Goal: Task Accomplishment & Management: Manage account settings

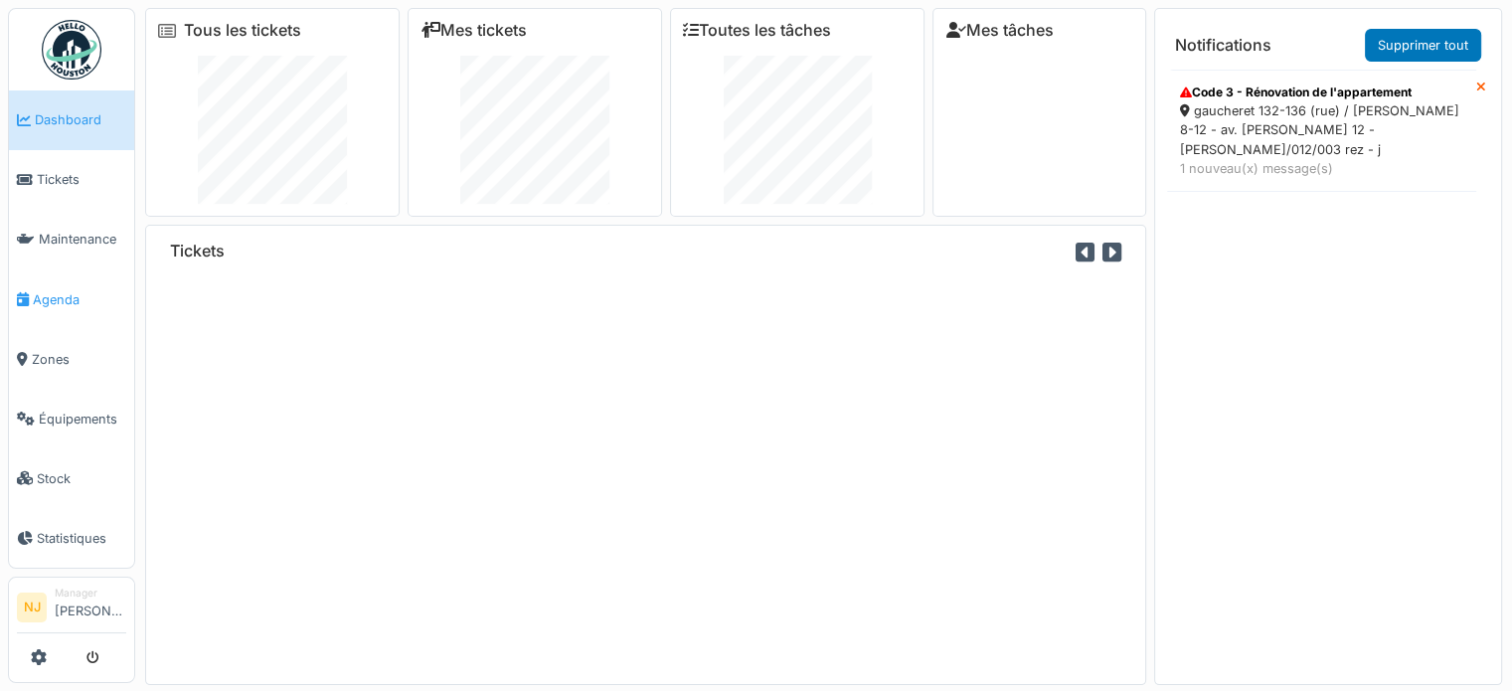
click at [40, 290] on span "Agenda" at bounding box center [79, 299] width 93 height 19
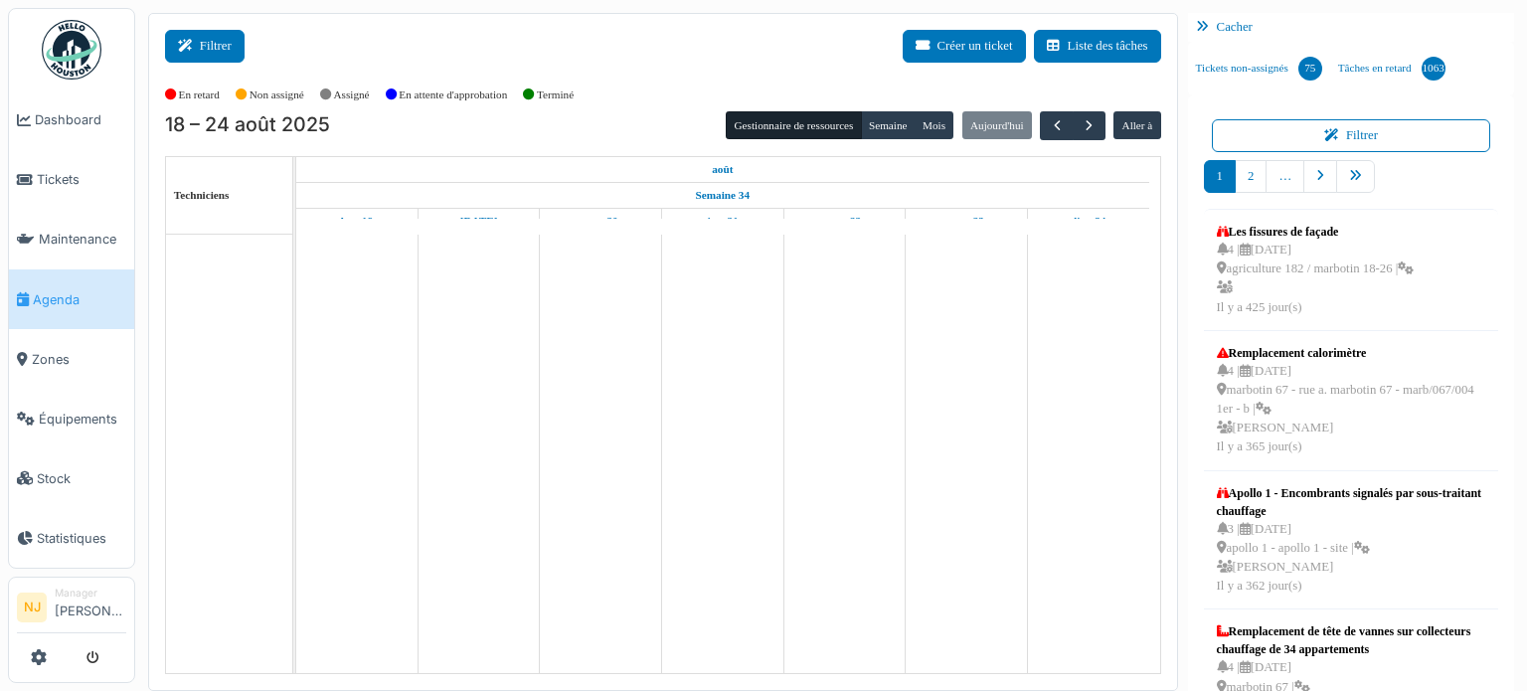
click at [196, 43] on icon at bounding box center [189, 46] width 22 height 13
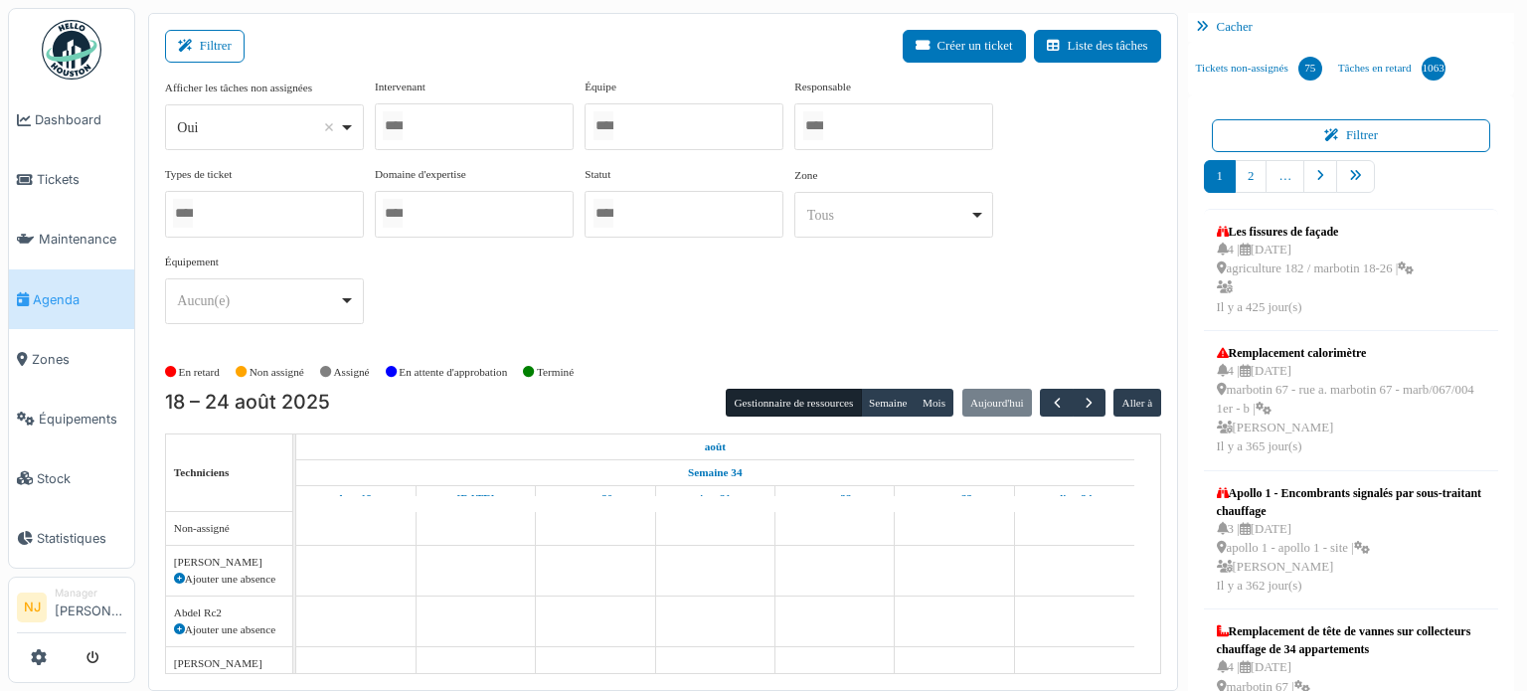
click at [403, 125] on input "Tous" at bounding box center [393, 125] width 20 height 29
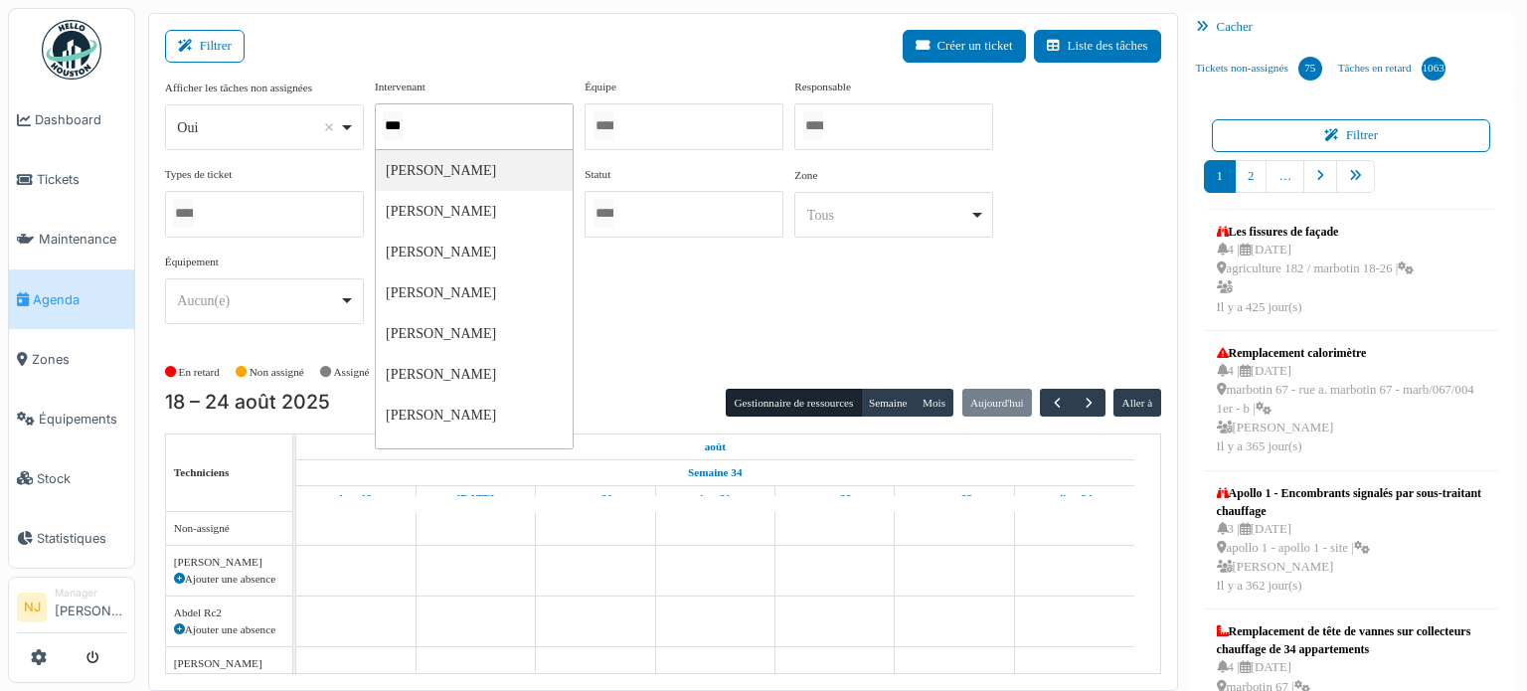
type input "****"
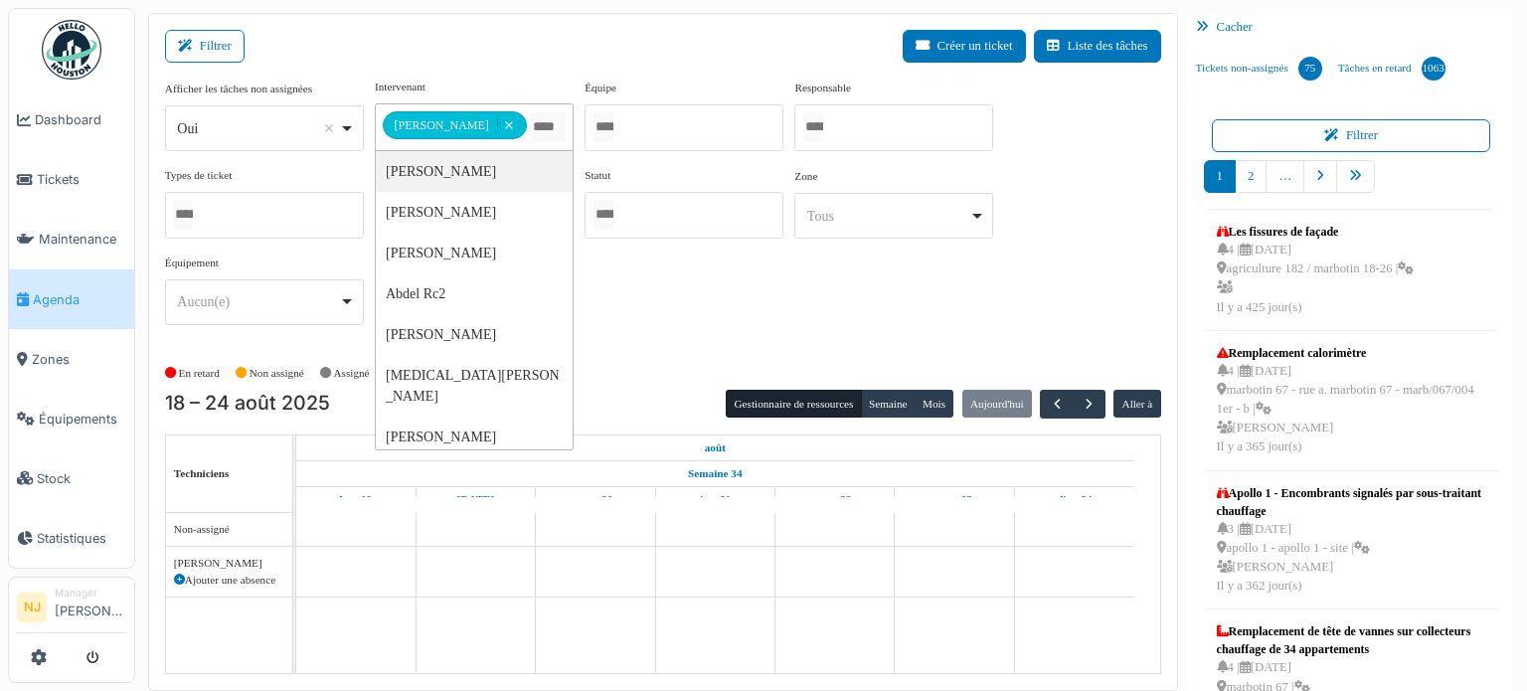
click at [517, 37] on div "Filtrer Créer un ticket Liste des tâches" at bounding box center [663, 54] width 996 height 49
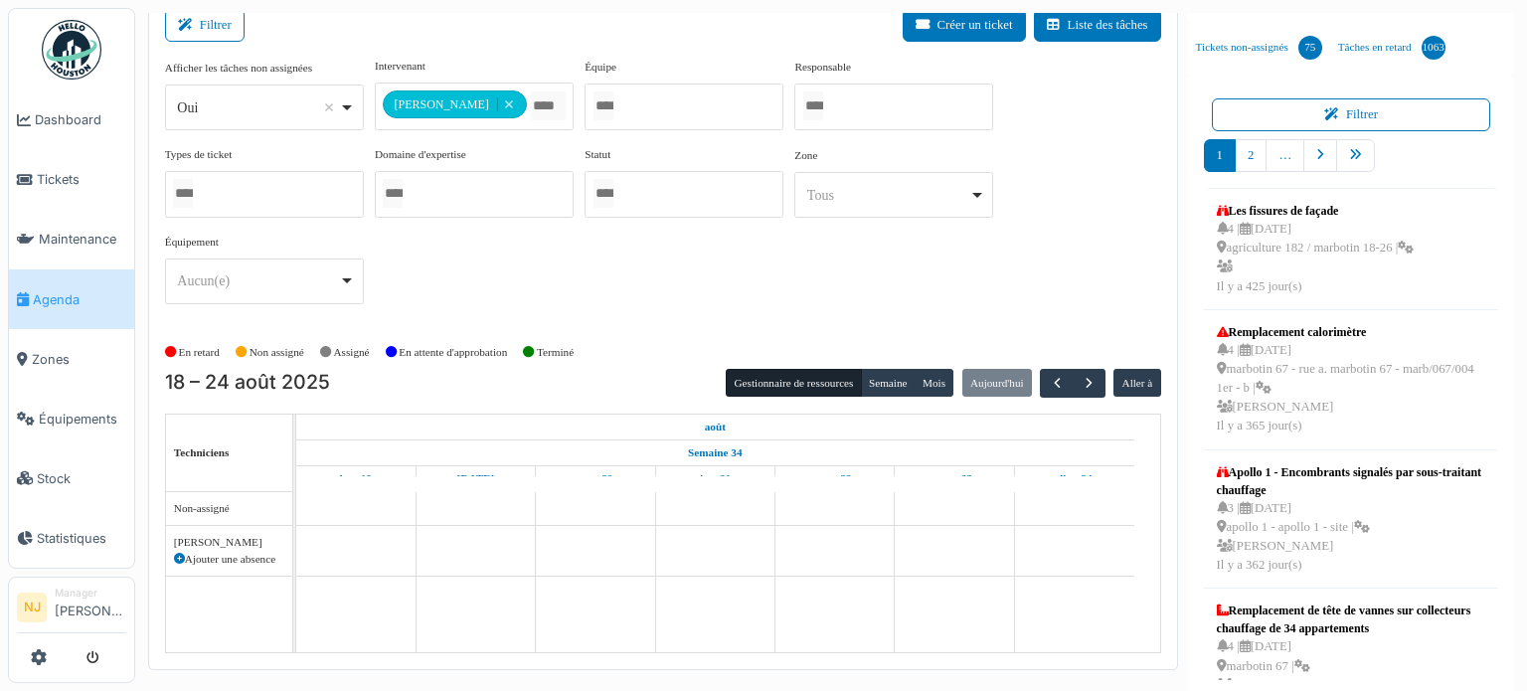
scroll to position [26, 0]
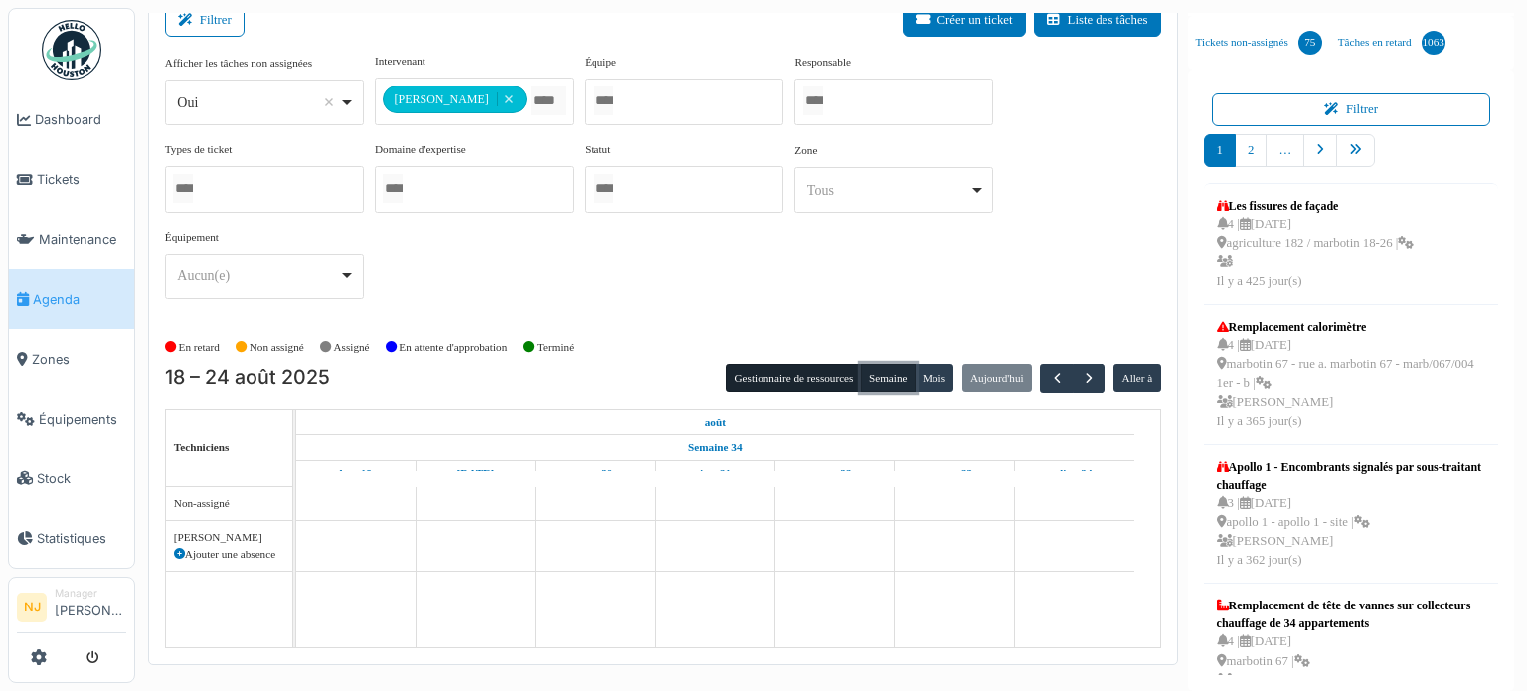
click at [883, 373] on button "Semaine" at bounding box center [888, 378] width 55 height 28
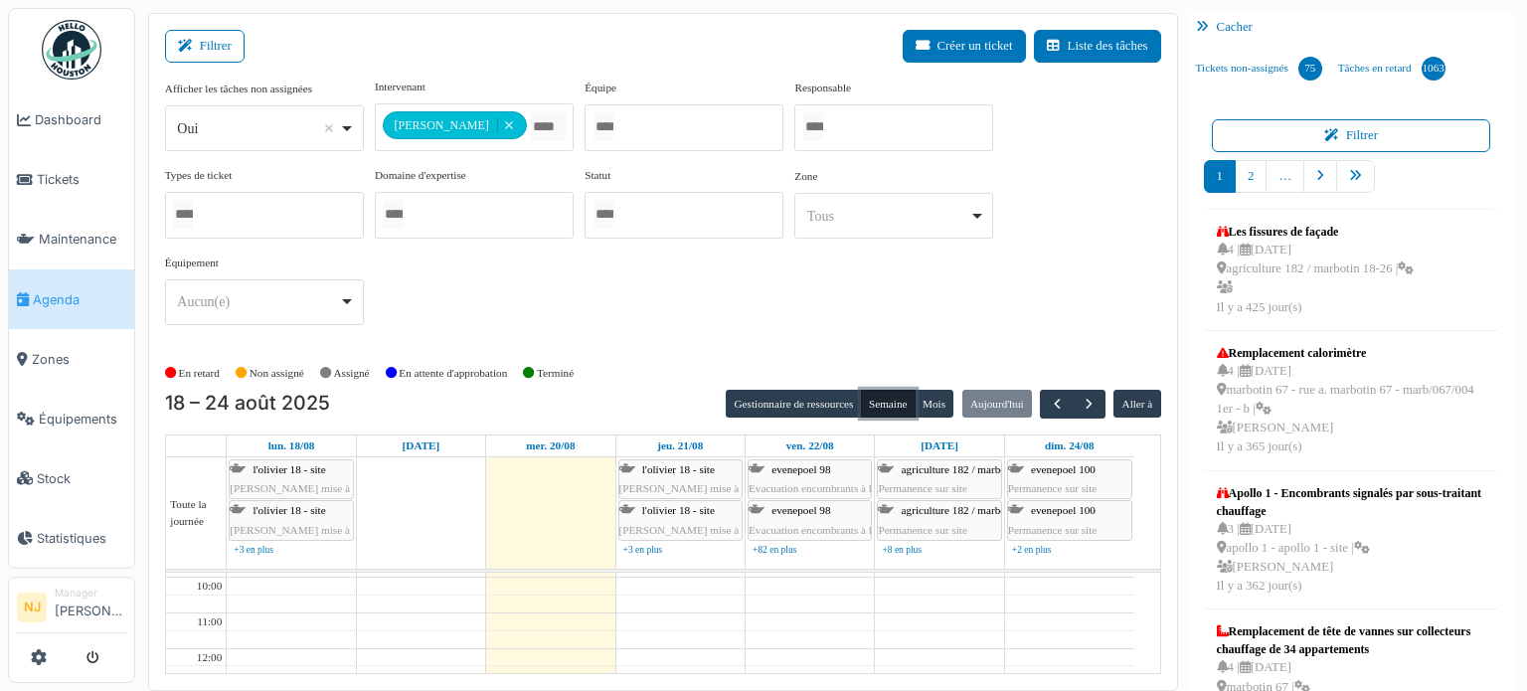
scroll to position [0, 0]
click at [59, 351] on span "Zones" at bounding box center [79, 359] width 94 height 19
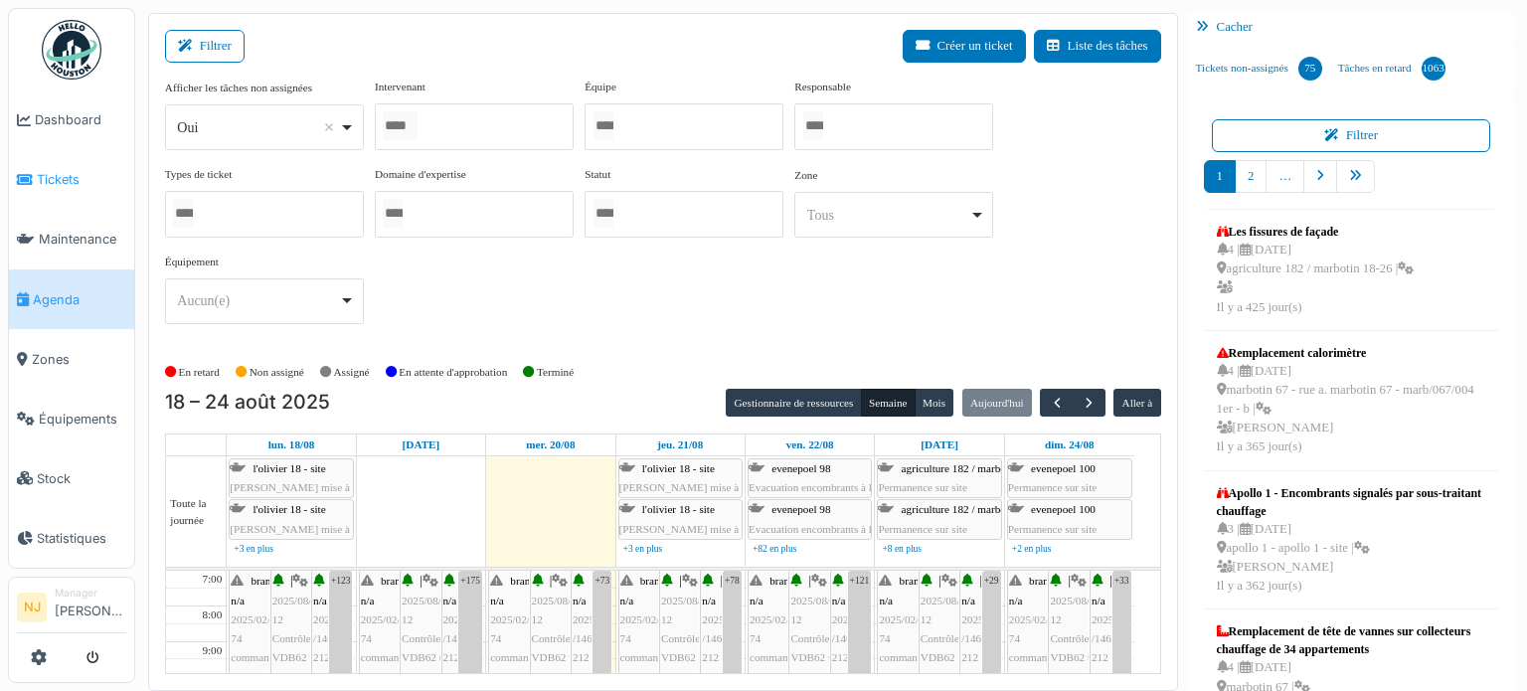
click at [54, 177] on span "Tickets" at bounding box center [81, 179] width 89 height 19
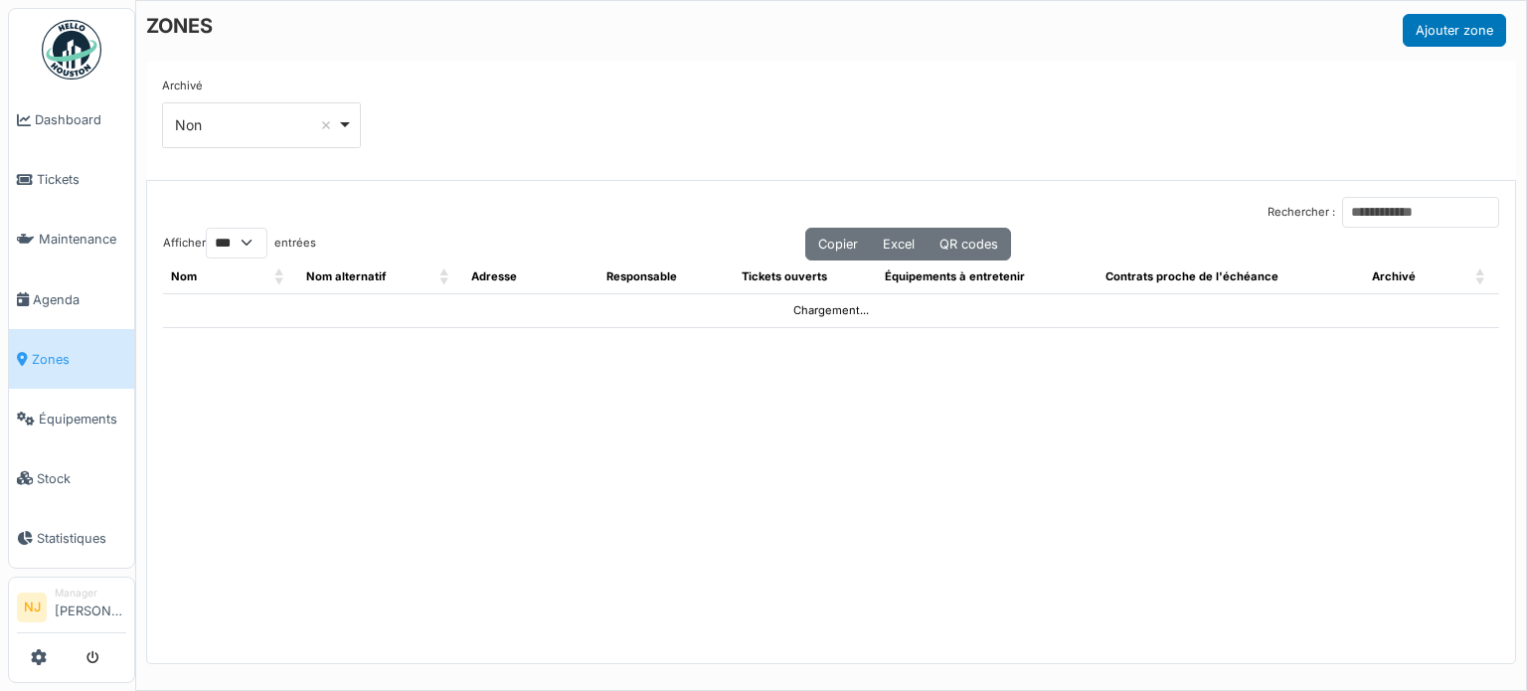
select select "***"
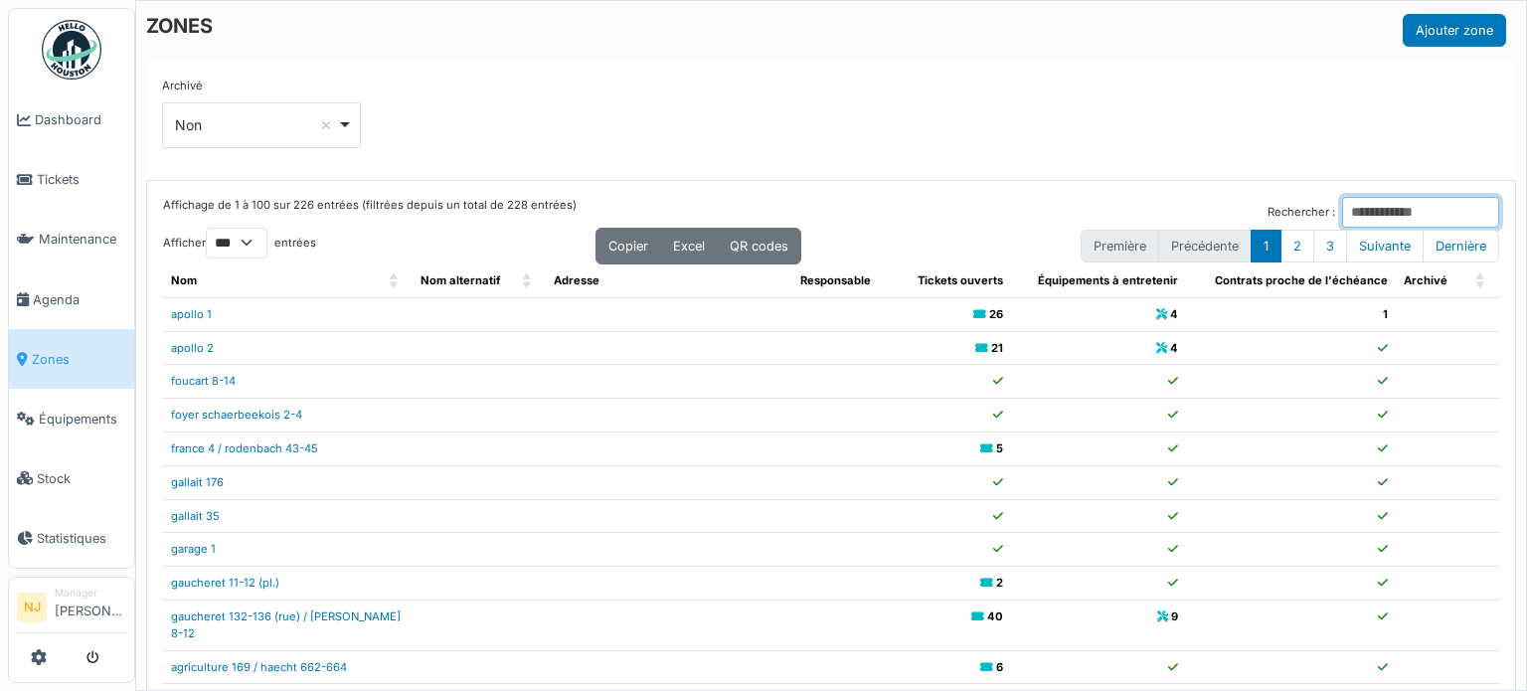
click at [1353, 216] on input "Rechercher :" at bounding box center [1420, 212] width 157 height 31
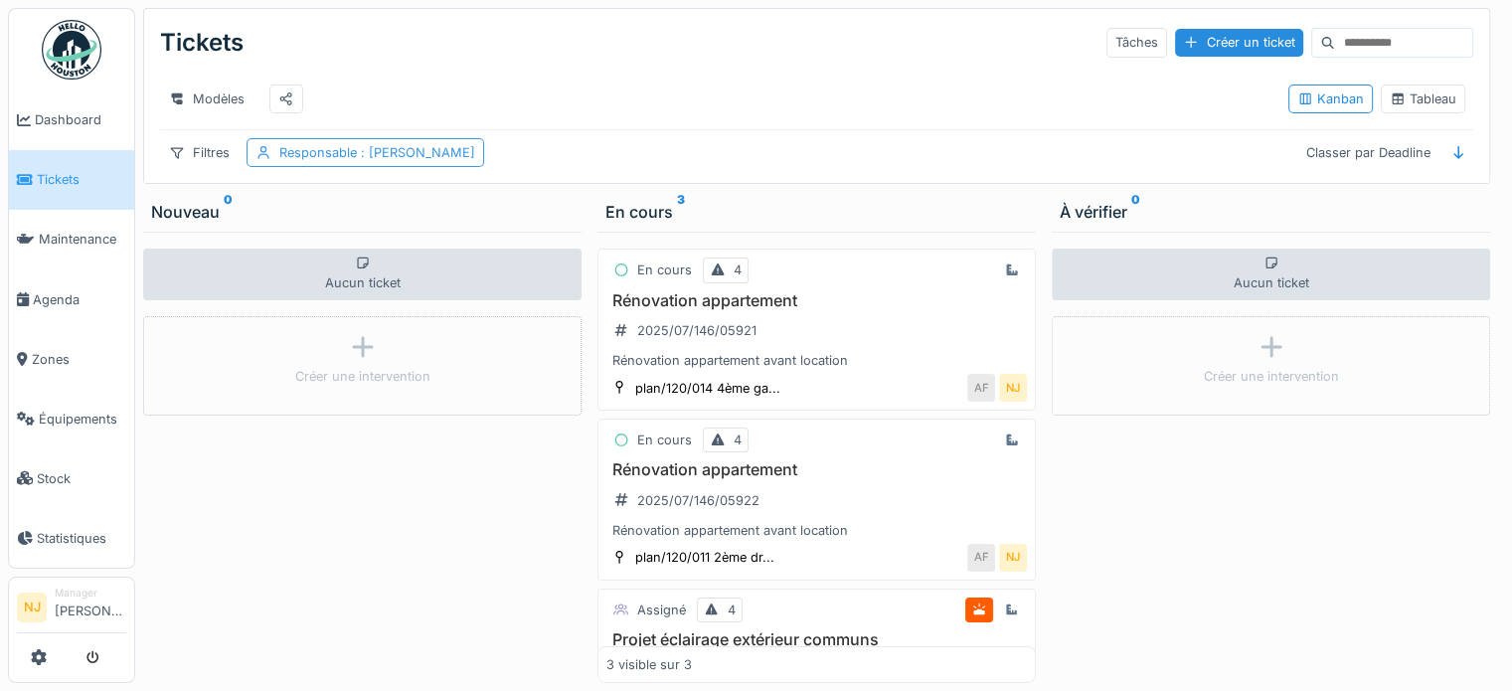
click at [429, 160] on span ": [PERSON_NAME]" at bounding box center [416, 152] width 118 height 15
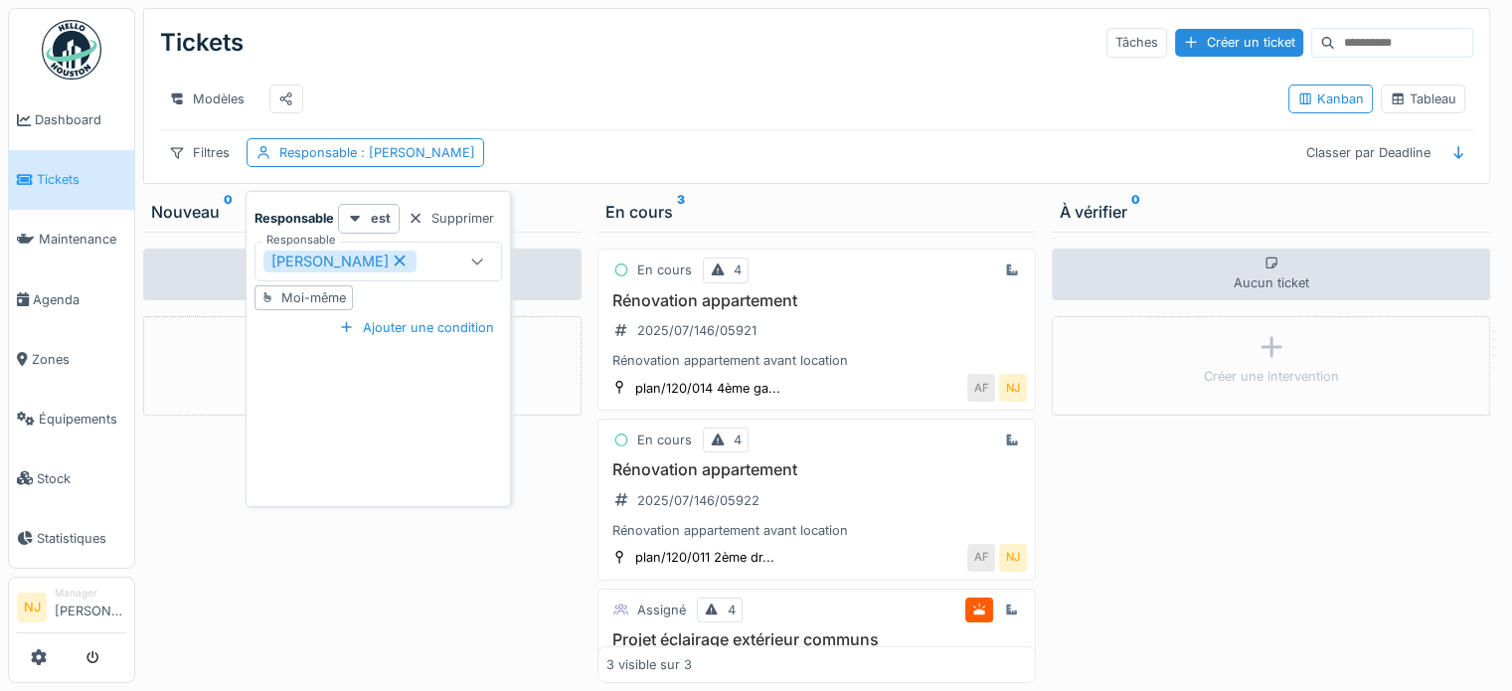
click at [391, 259] on icon at bounding box center [400, 260] width 18 height 14
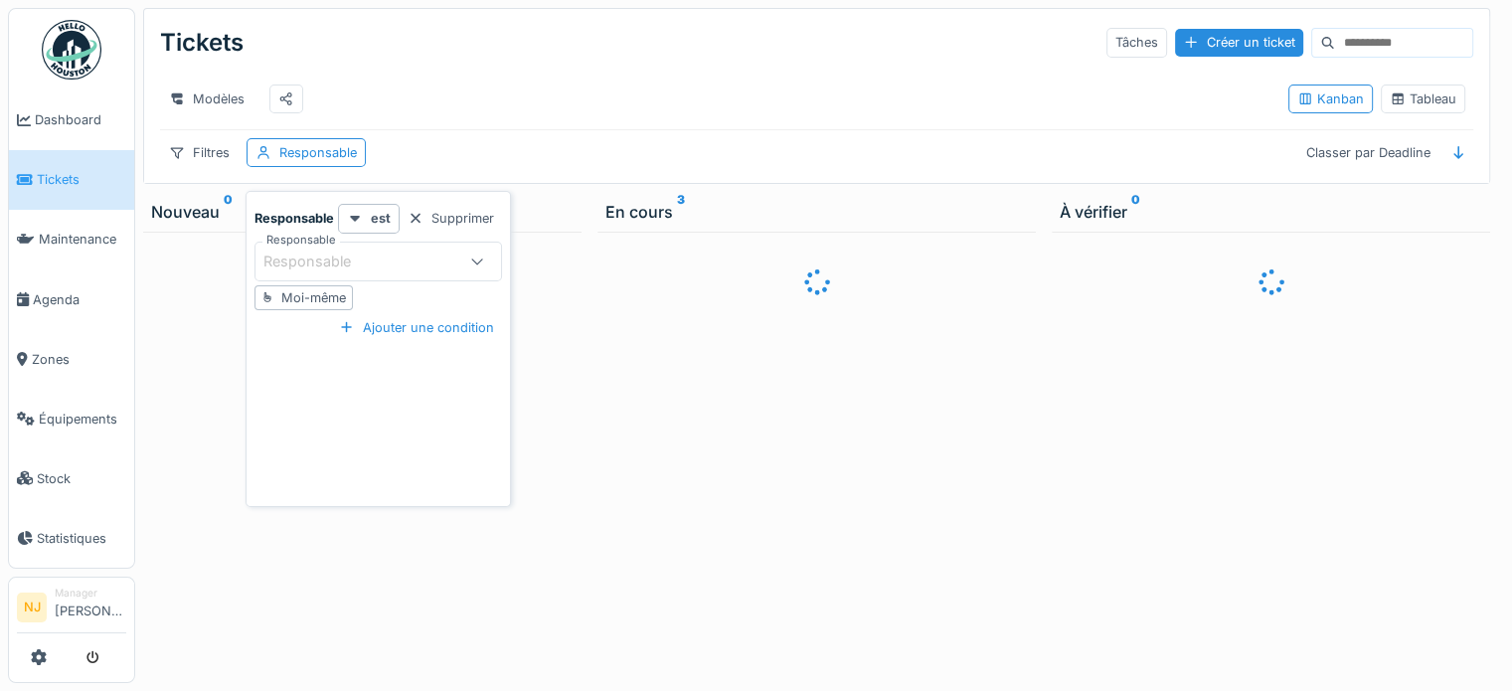
click at [438, 261] on div "Responsable" at bounding box center [358, 261] width 191 height 22
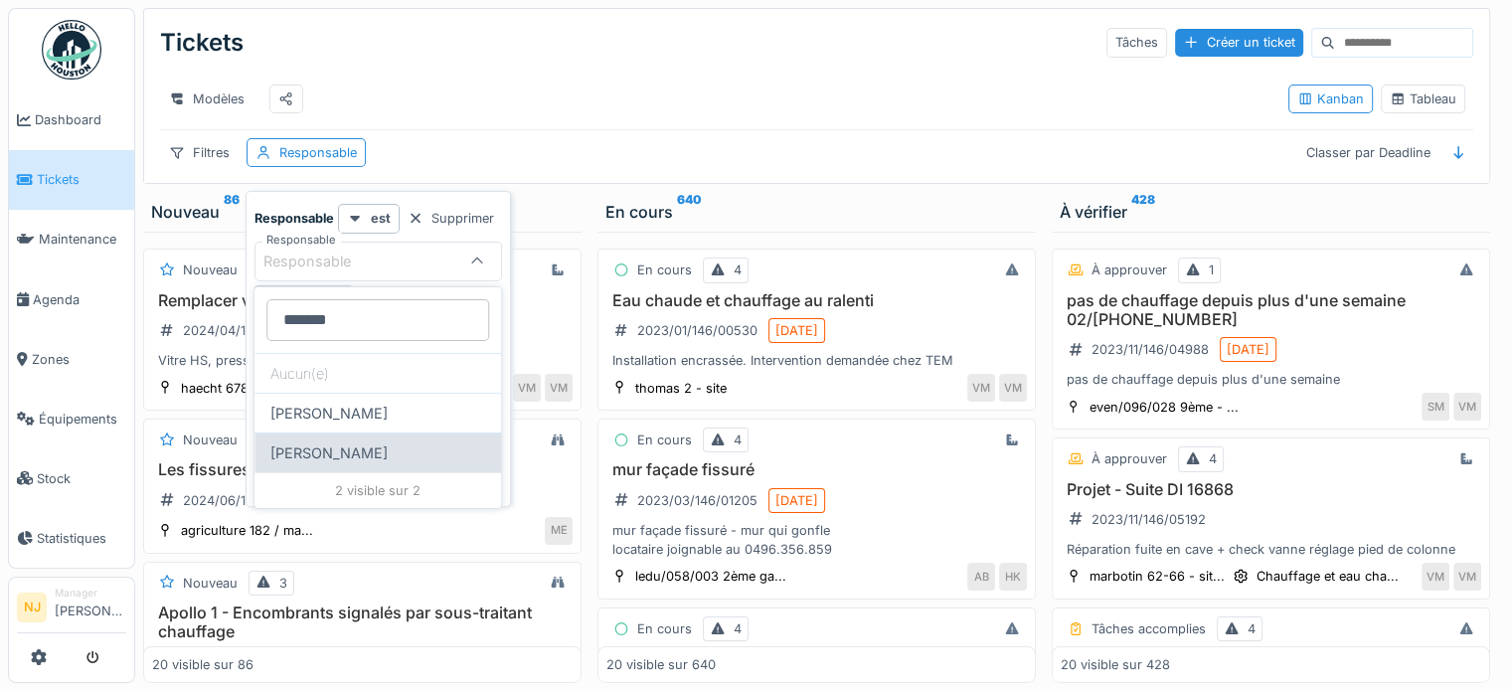
type input "*******"
click at [359, 453] on div "[PERSON_NAME]" at bounding box center [377, 452] width 246 height 40
type input "*****"
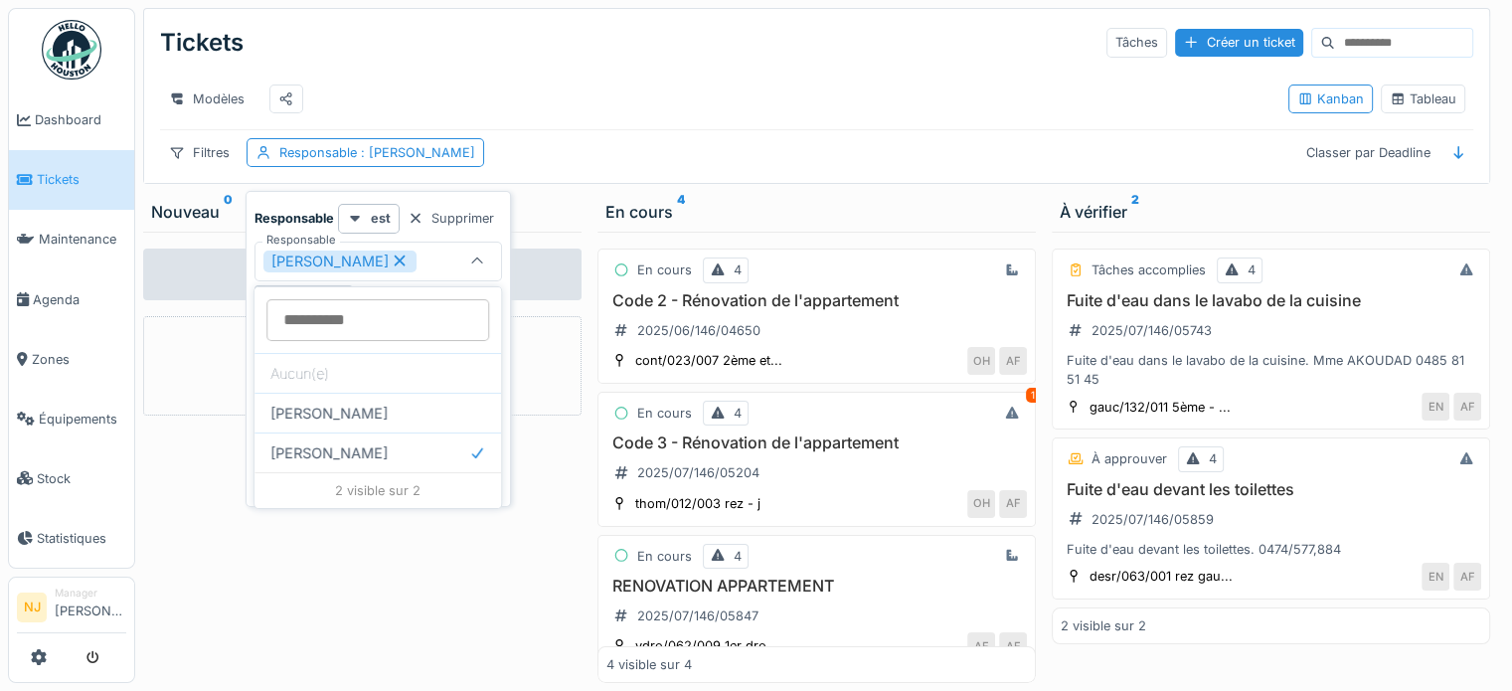
click at [343, 547] on div "Aucun ticket Créer une intervention" at bounding box center [362, 457] width 438 height 451
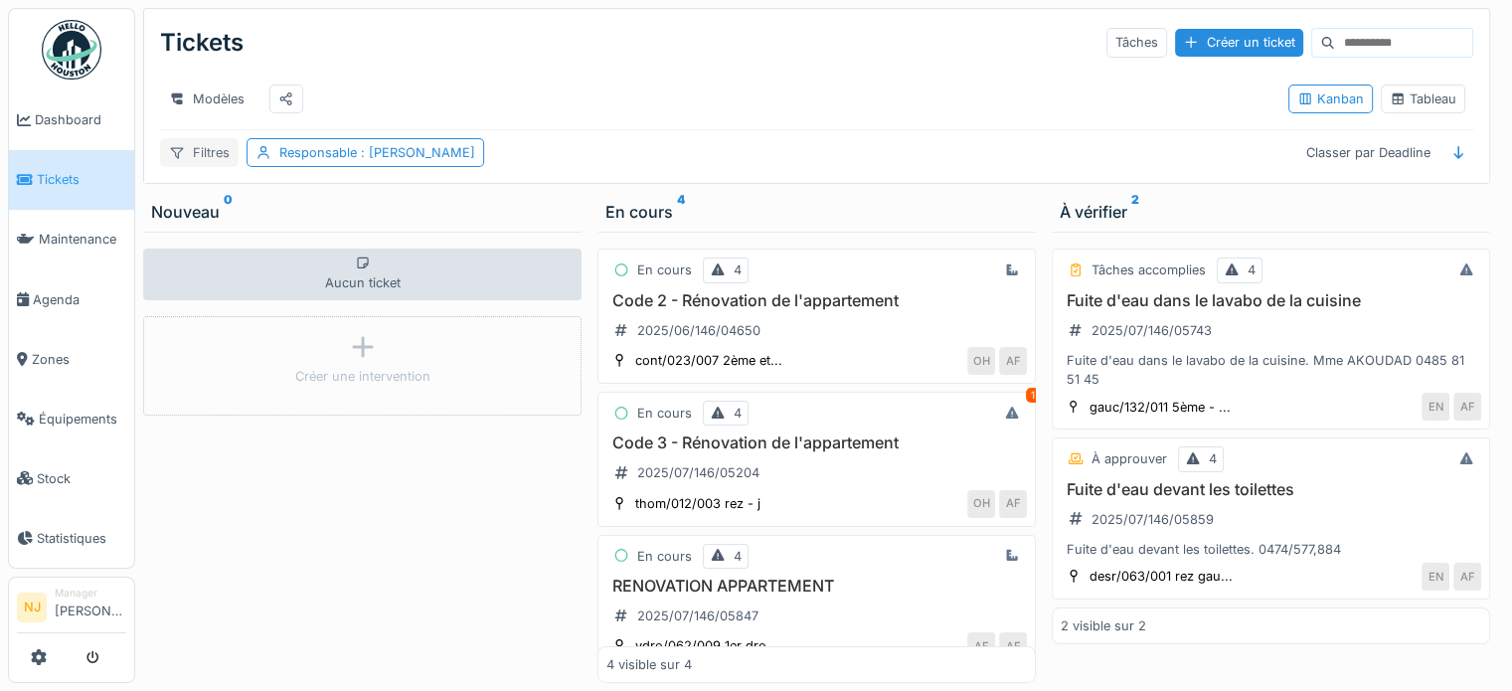
click at [187, 165] on div "Filtres" at bounding box center [199, 152] width 79 height 29
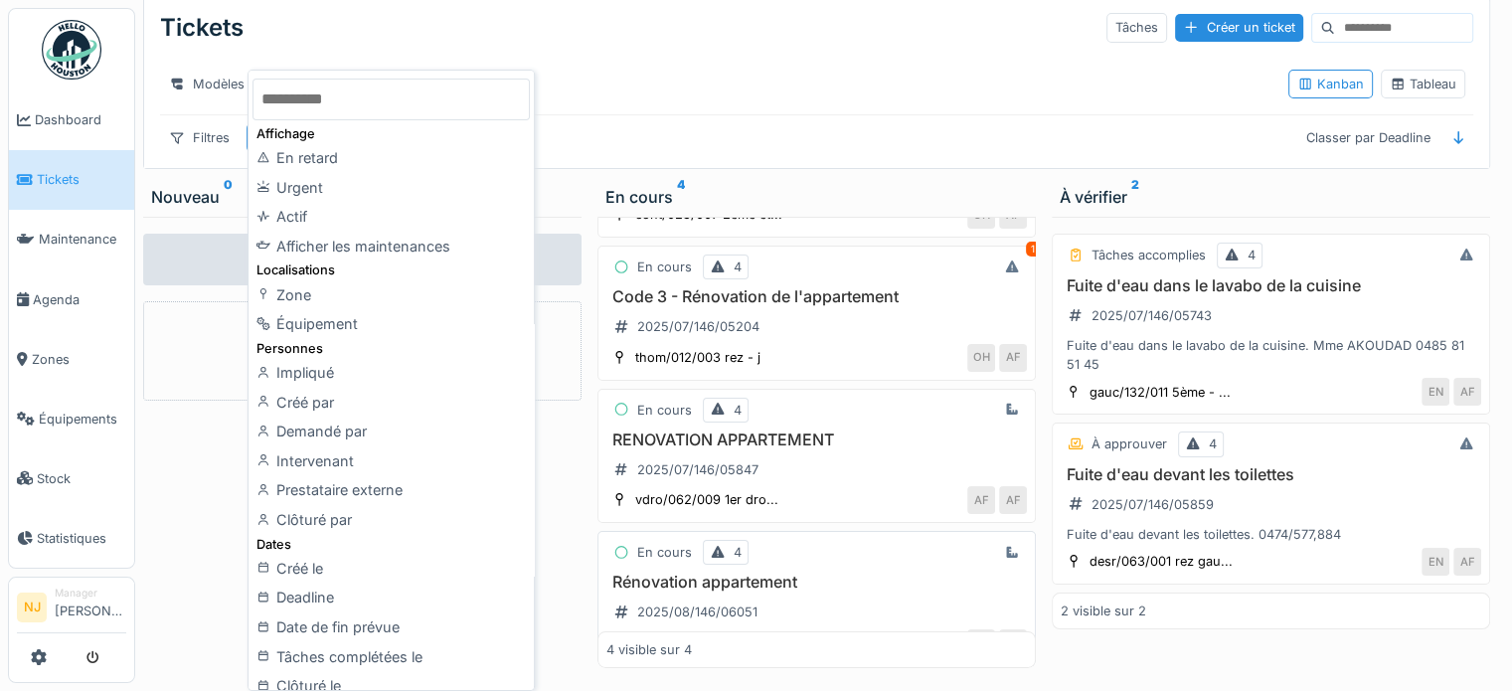
scroll to position [97, 0]
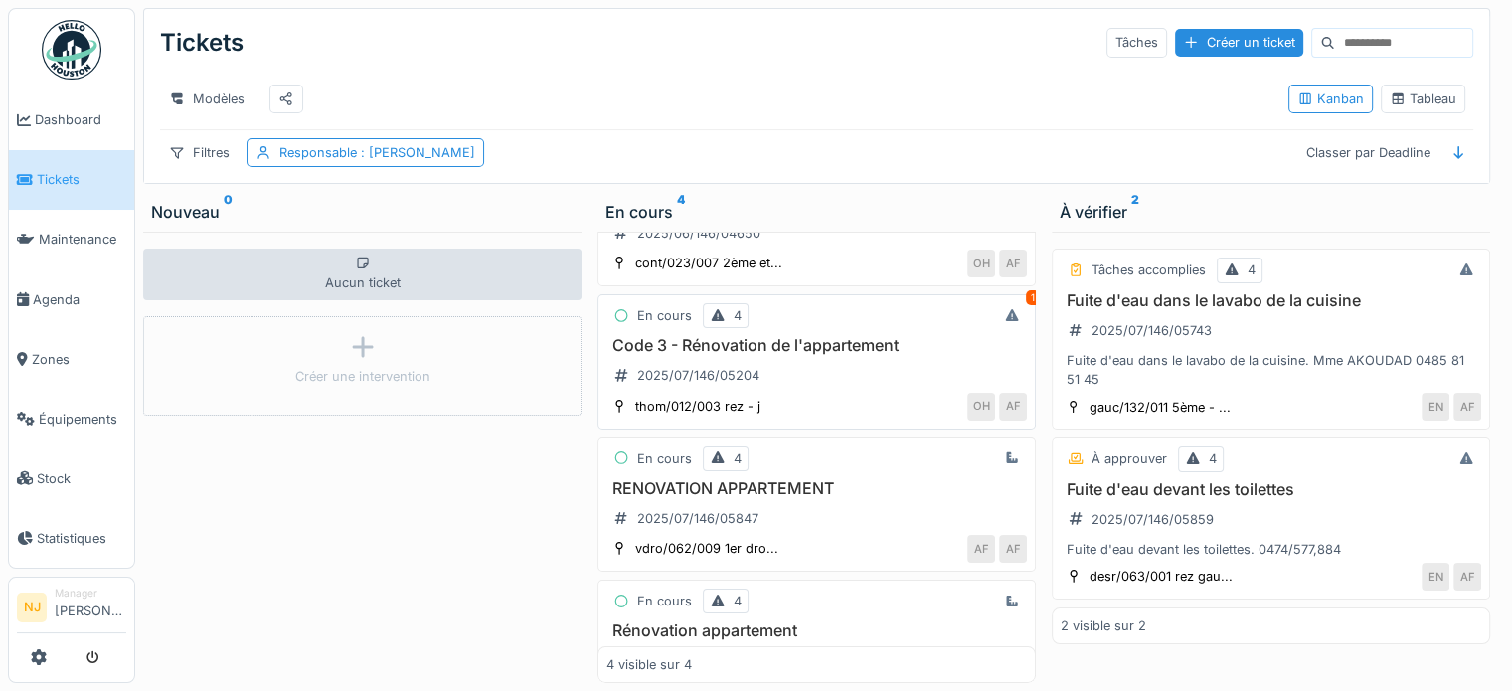
click at [687, 341] on h3 "Code 3 - Rénovation de l'appartement" at bounding box center [816, 345] width 420 height 19
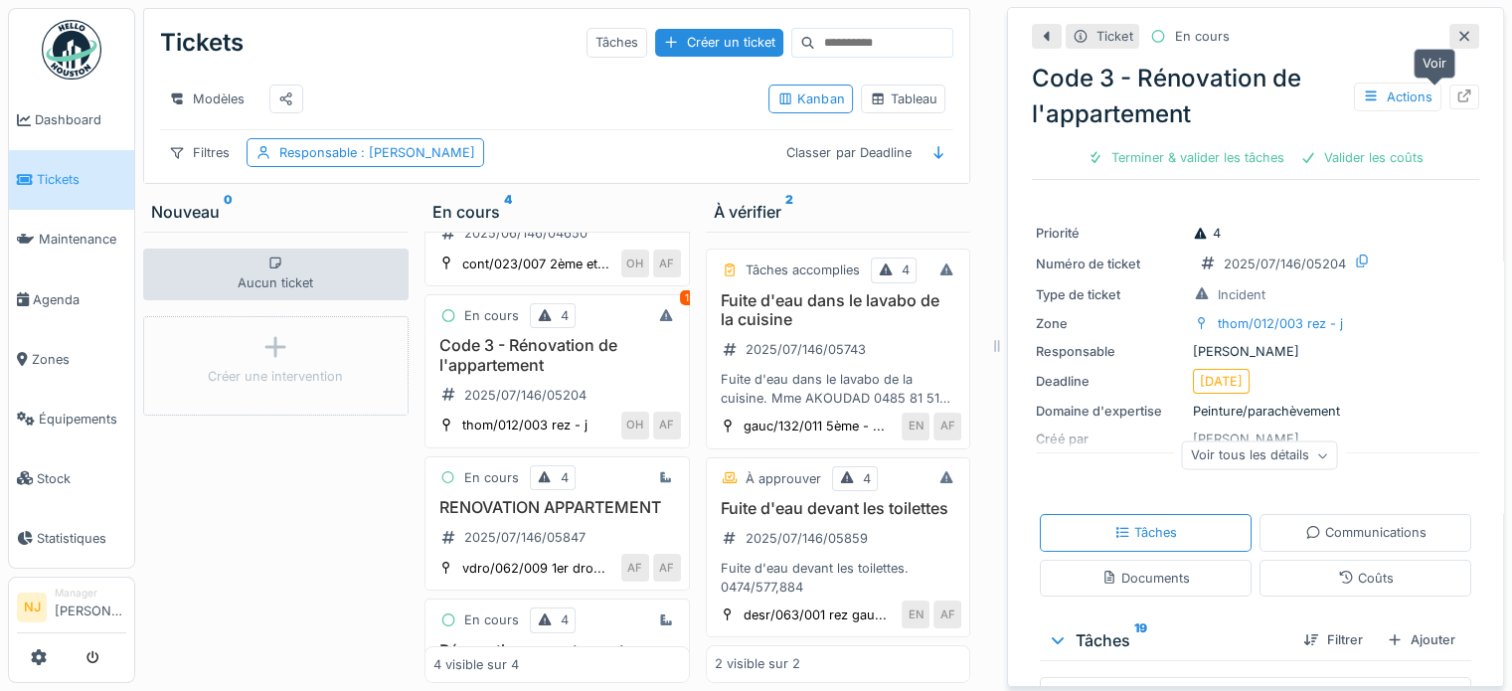
click at [1458, 89] on icon at bounding box center [1464, 95] width 13 height 13
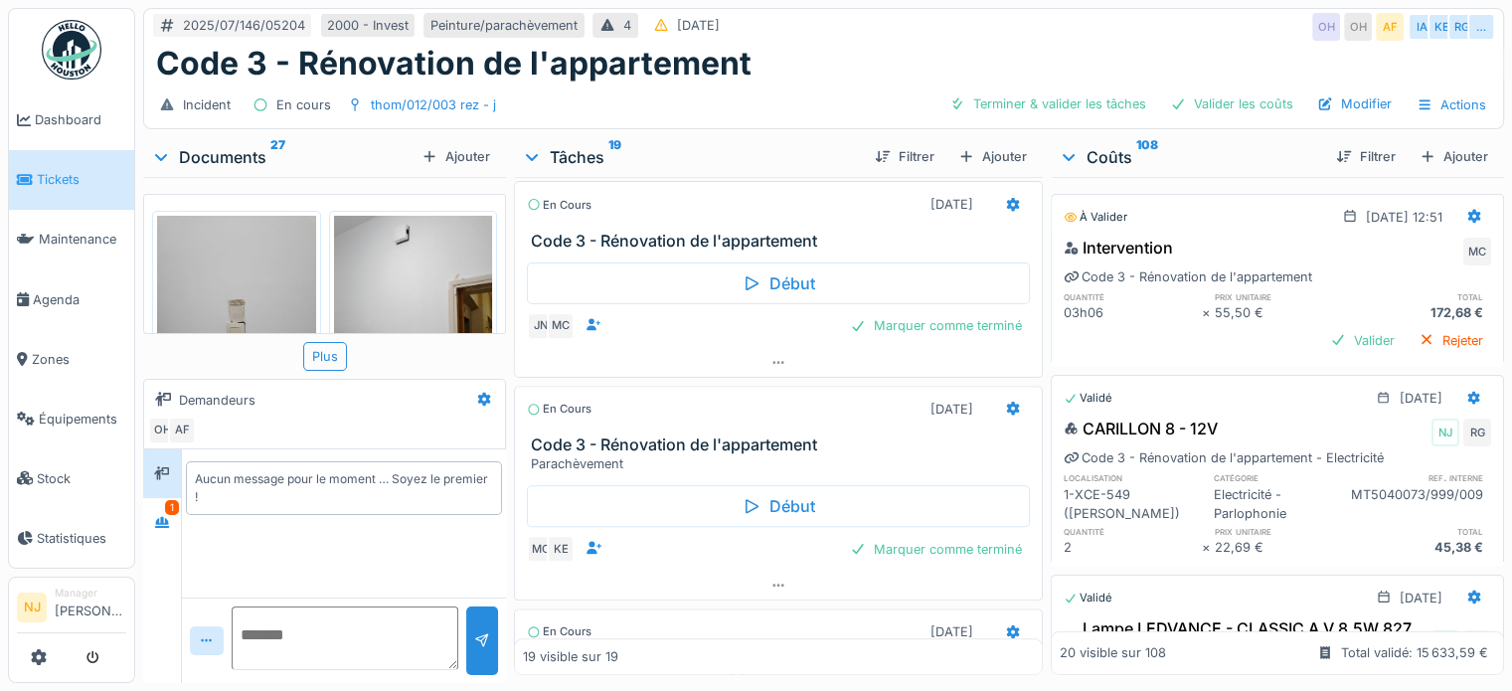
scroll to position [2187, 0]
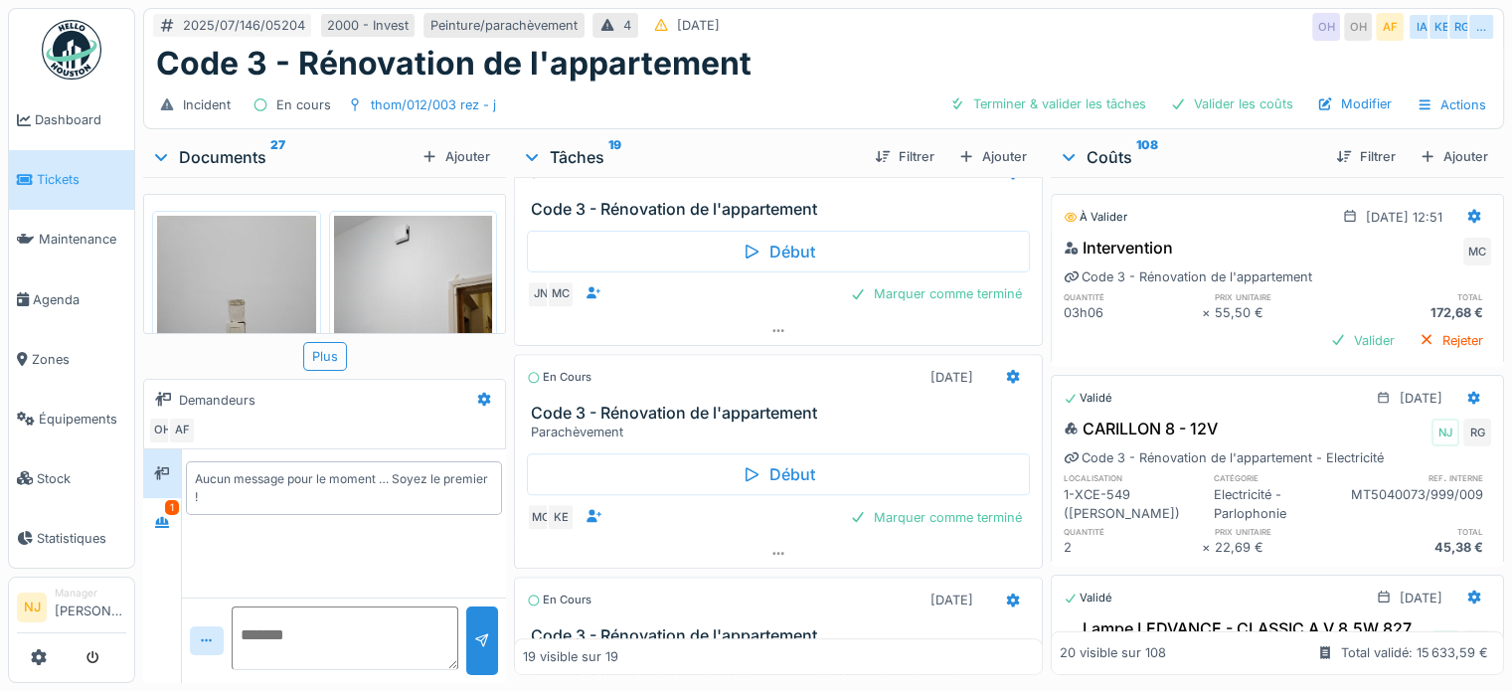
click at [723, 412] on h3 "Code 3 - Rénovation de l'appartement" at bounding box center [782, 413] width 503 height 19
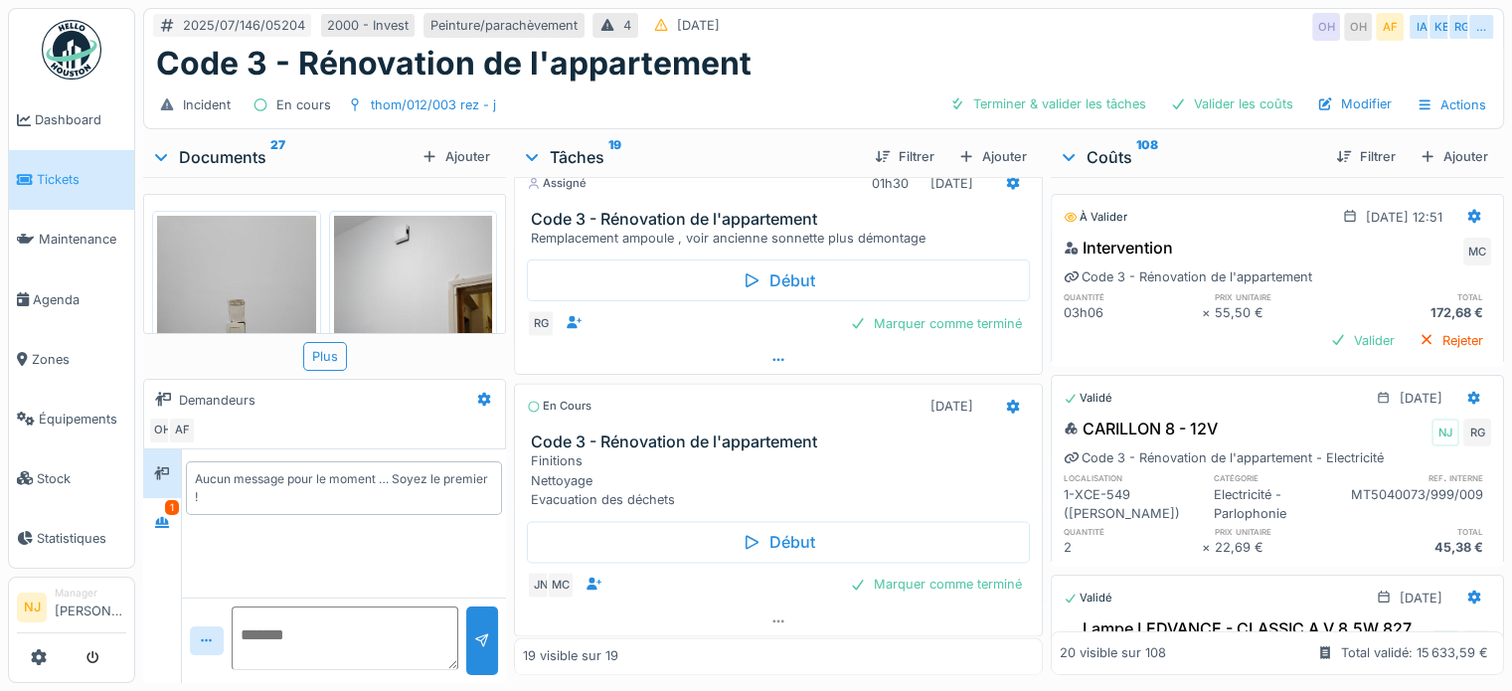
scroll to position [3165, 0]
click at [1006, 399] on icon at bounding box center [1012, 406] width 13 height 14
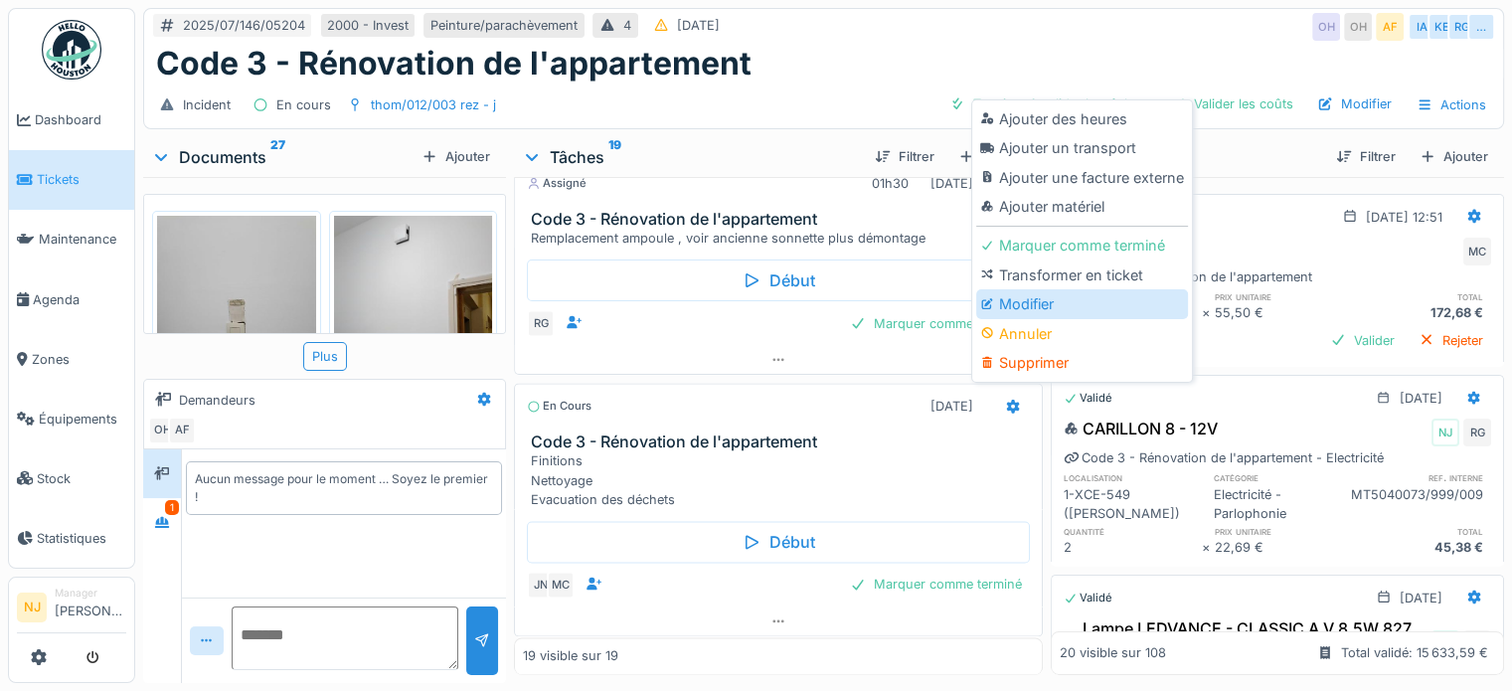
click at [1013, 289] on div "Modifier" at bounding box center [1082, 304] width 212 height 30
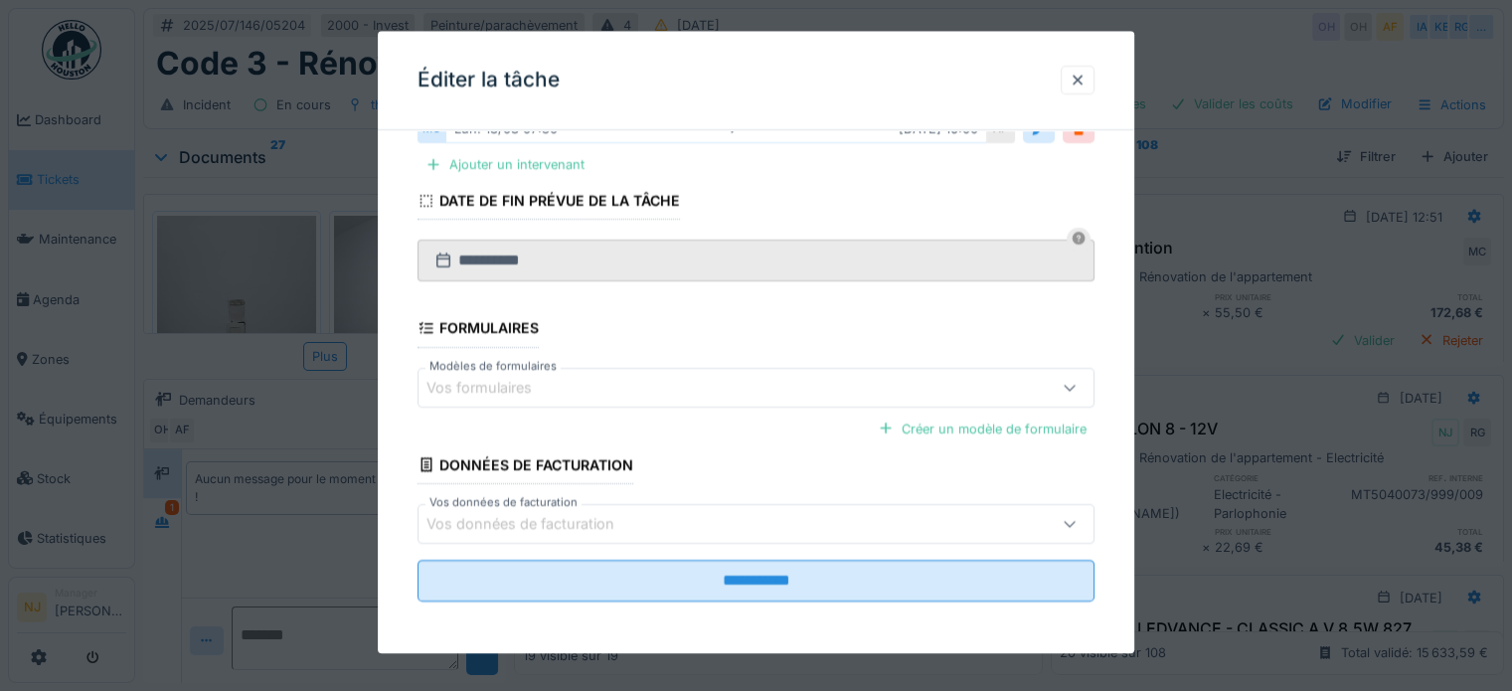
scroll to position [233, 0]
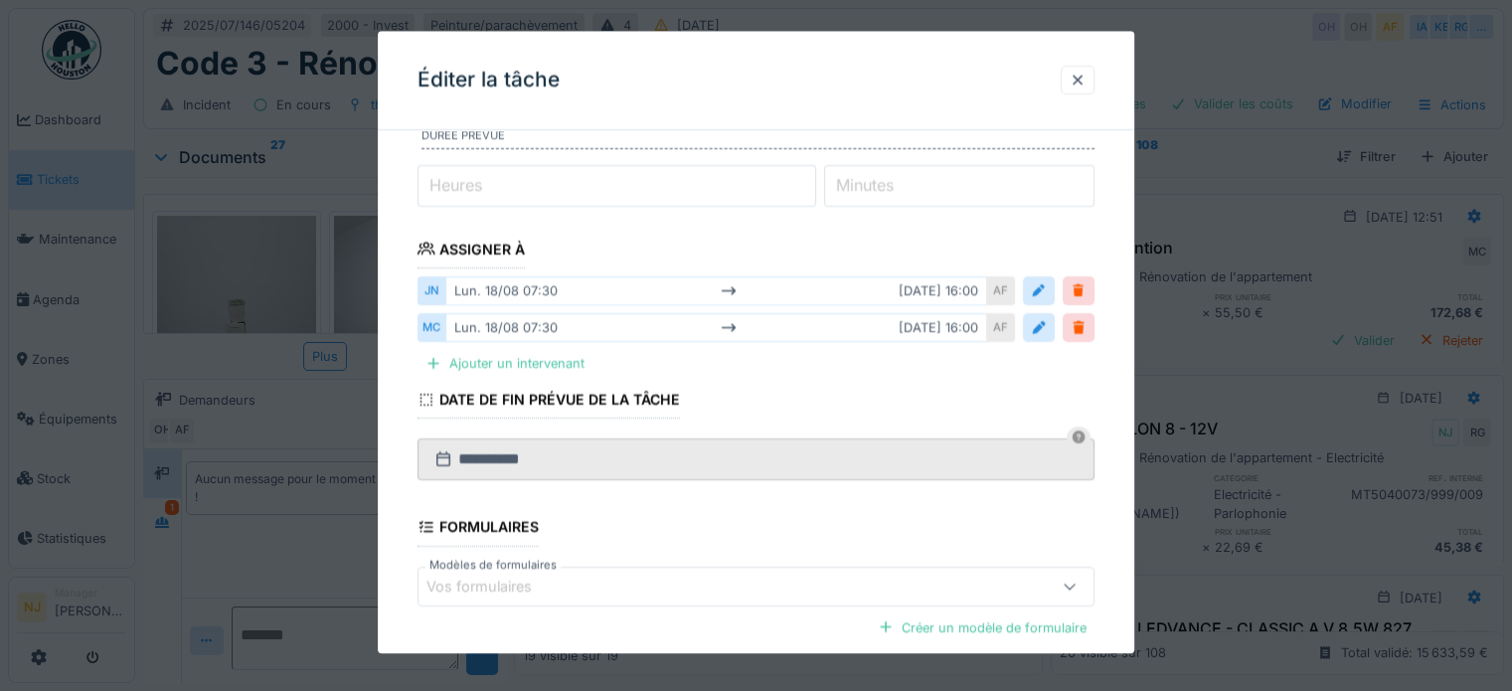
click at [910, 326] on div "lun. 18/08 07:30 mar. 19/08 16:00" at bounding box center [716, 327] width 542 height 29
click at [433, 323] on div "MC" at bounding box center [431, 327] width 28 height 29
click at [950, 325] on div "lun. 18/08 07:30 mar. 19/08 16:00" at bounding box center [716, 327] width 542 height 29
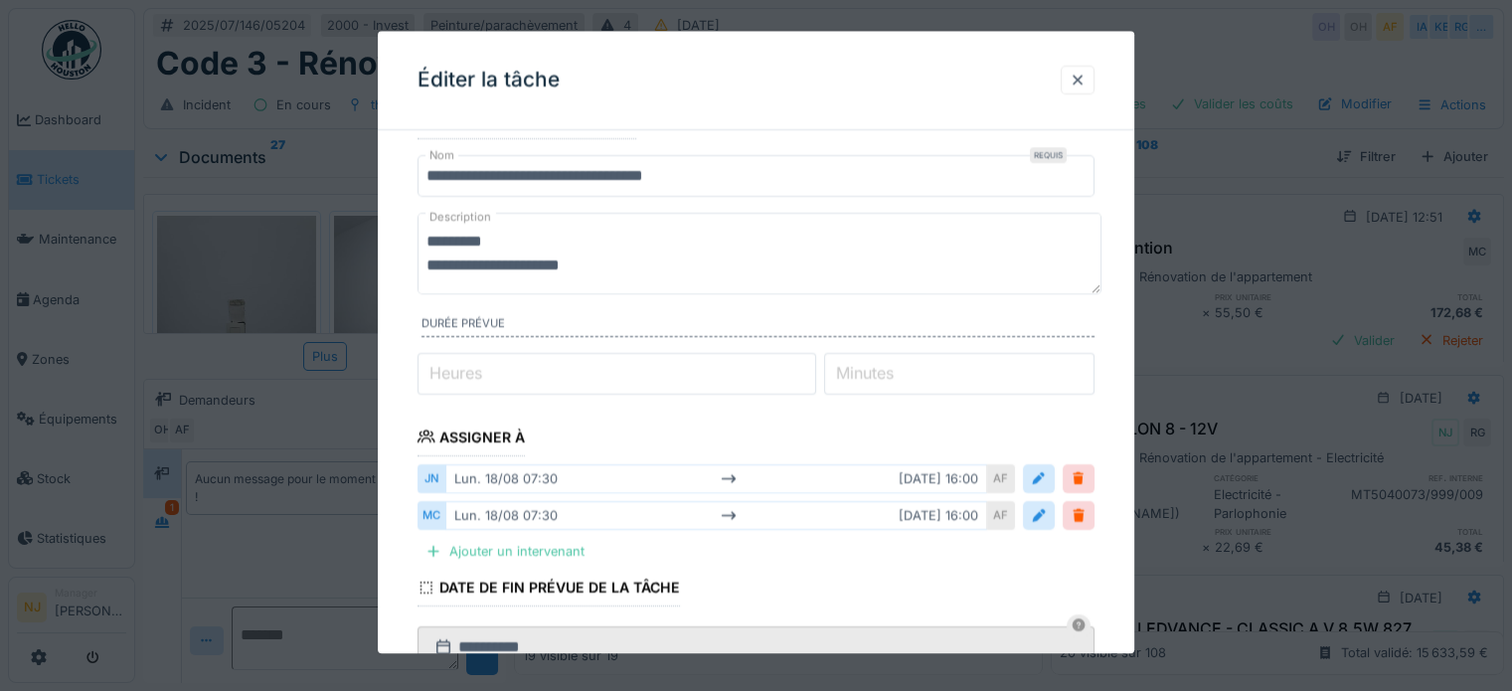
scroll to position [0, 0]
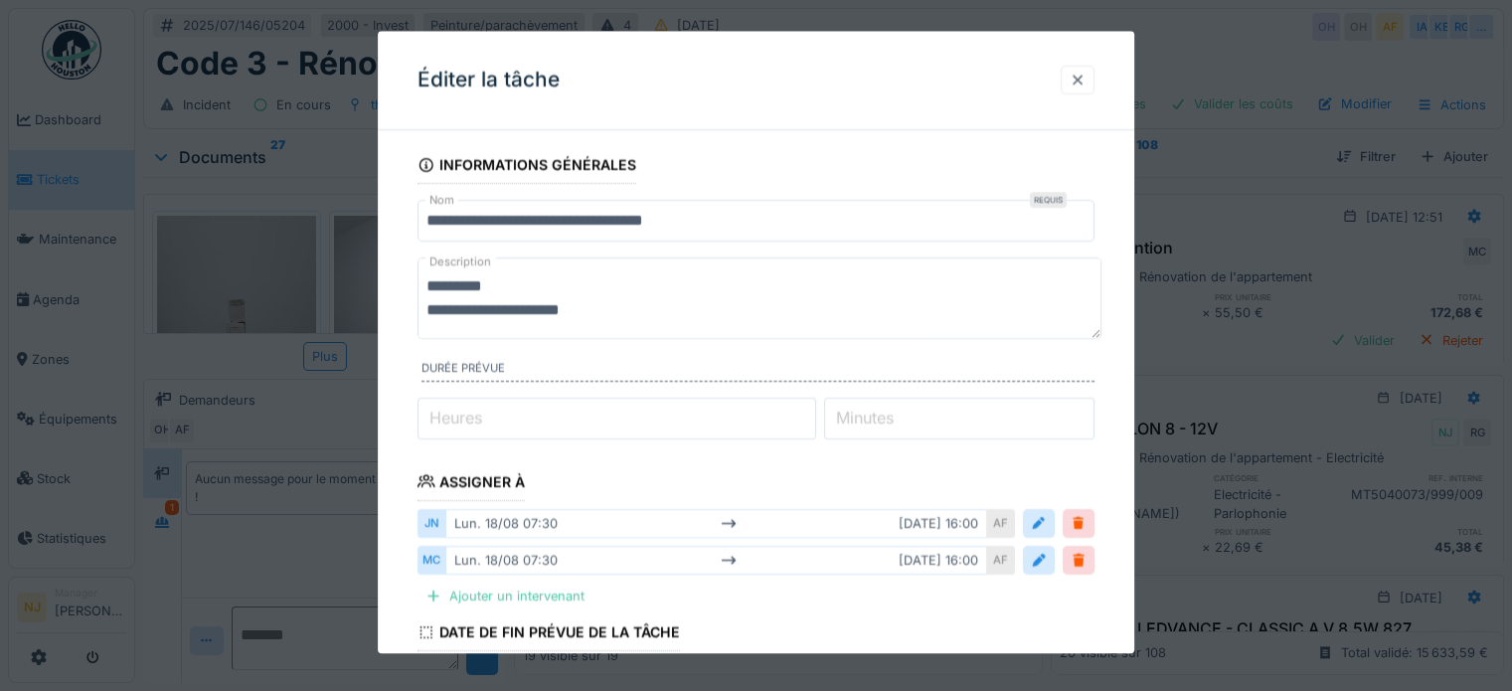
click at [1079, 79] on div at bounding box center [1077, 80] width 16 height 19
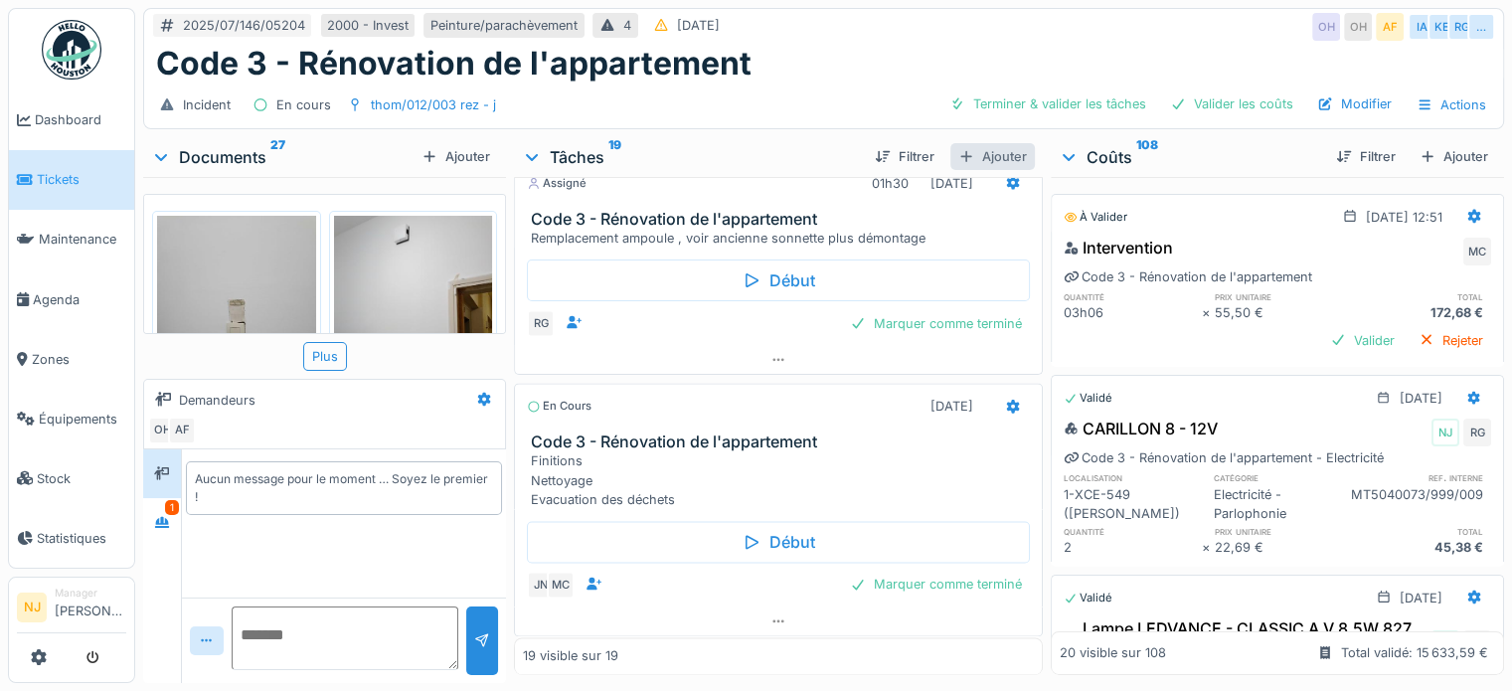
click at [1002, 143] on div "Ajouter" at bounding box center [992, 156] width 84 height 27
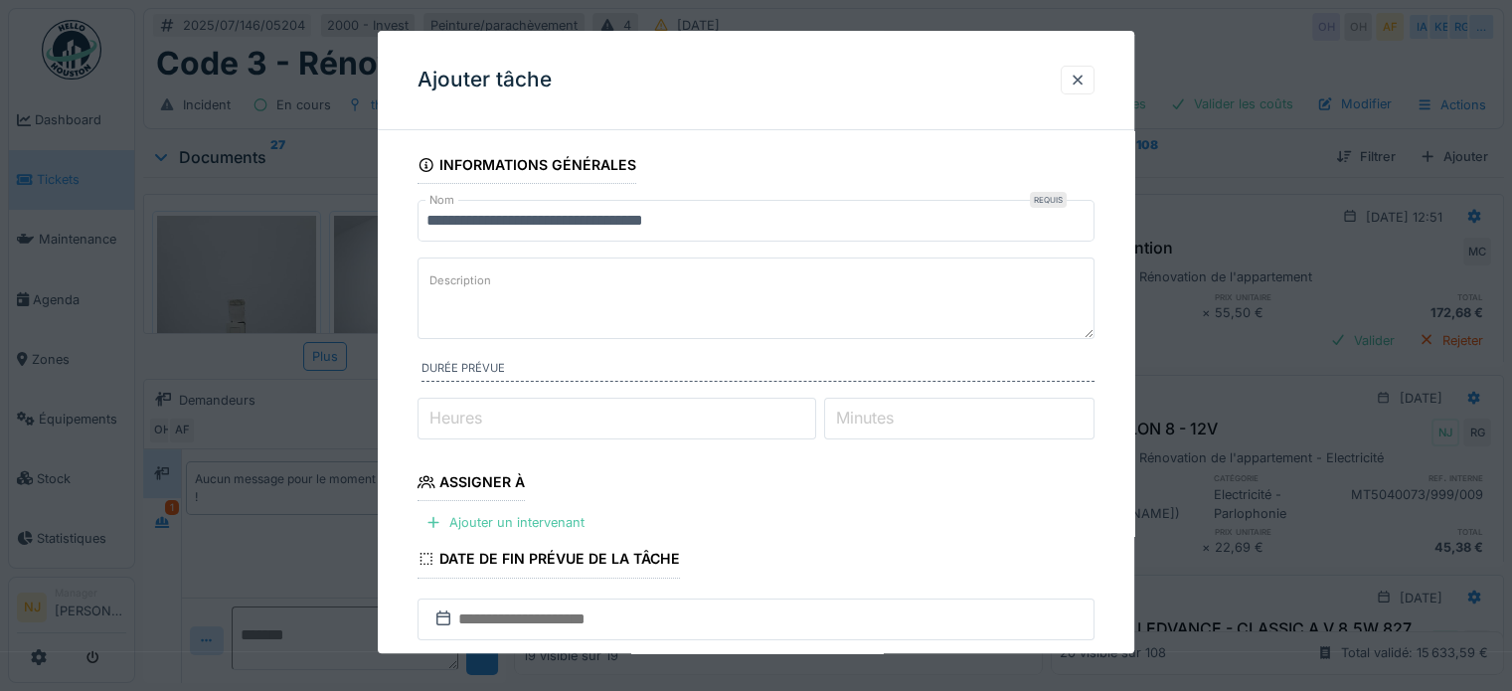
click at [724, 222] on input "**********" at bounding box center [755, 221] width 677 height 42
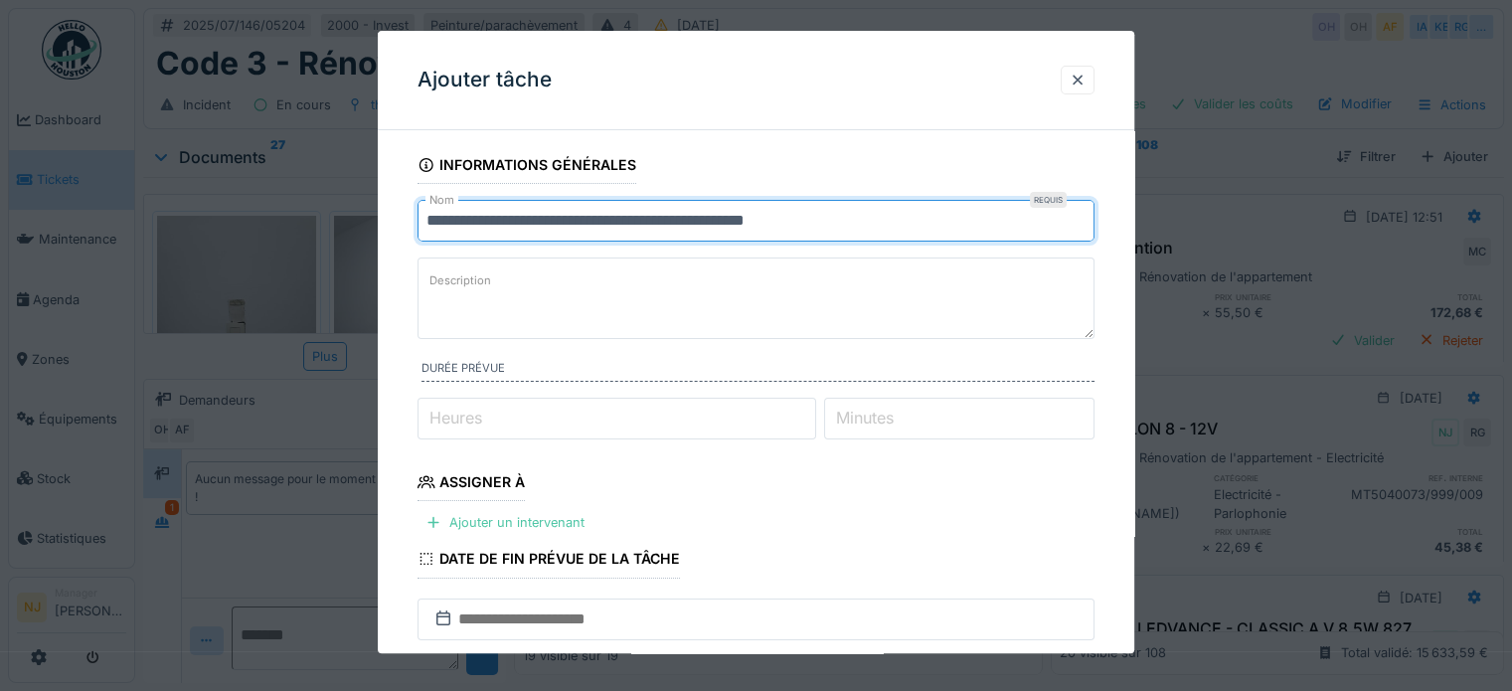
click at [724, 222] on input "**********" at bounding box center [755, 221] width 677 height 42
click at [780, 211] on input "**********" at bounding box center [755, 221] width 677 height 42
type input "**********"
click at [437, 273] on label "Description" at bounding box center [460, 281] width 70 height 25
click at [437, 273] on textarea "Description" at bounding box center [755, 298] width 677 height 82
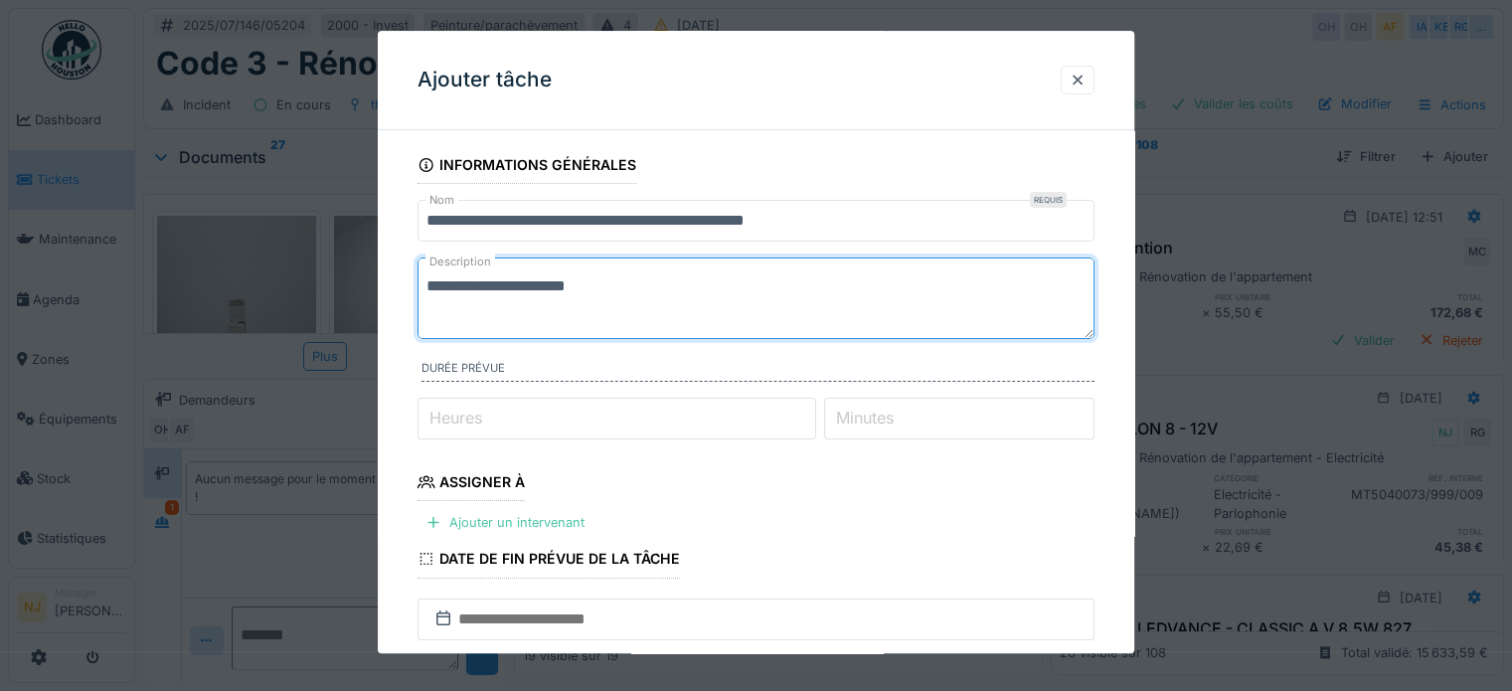
click at [489, 289] on textarea "**********" at bounding box center [755, 298] width 677 height 82
drag, startPoint x: 489, startPoint y: 289, endPoint x: 457, endPoint y: 325, distance: 47.9
click at [457, 325] on textarea "**********" at bounding box center [755, 298] width 677 height 82
click at [598, 289] on textarea "**********" at bounding box center [755, 298] width 677 height 82
type textarea "**********"
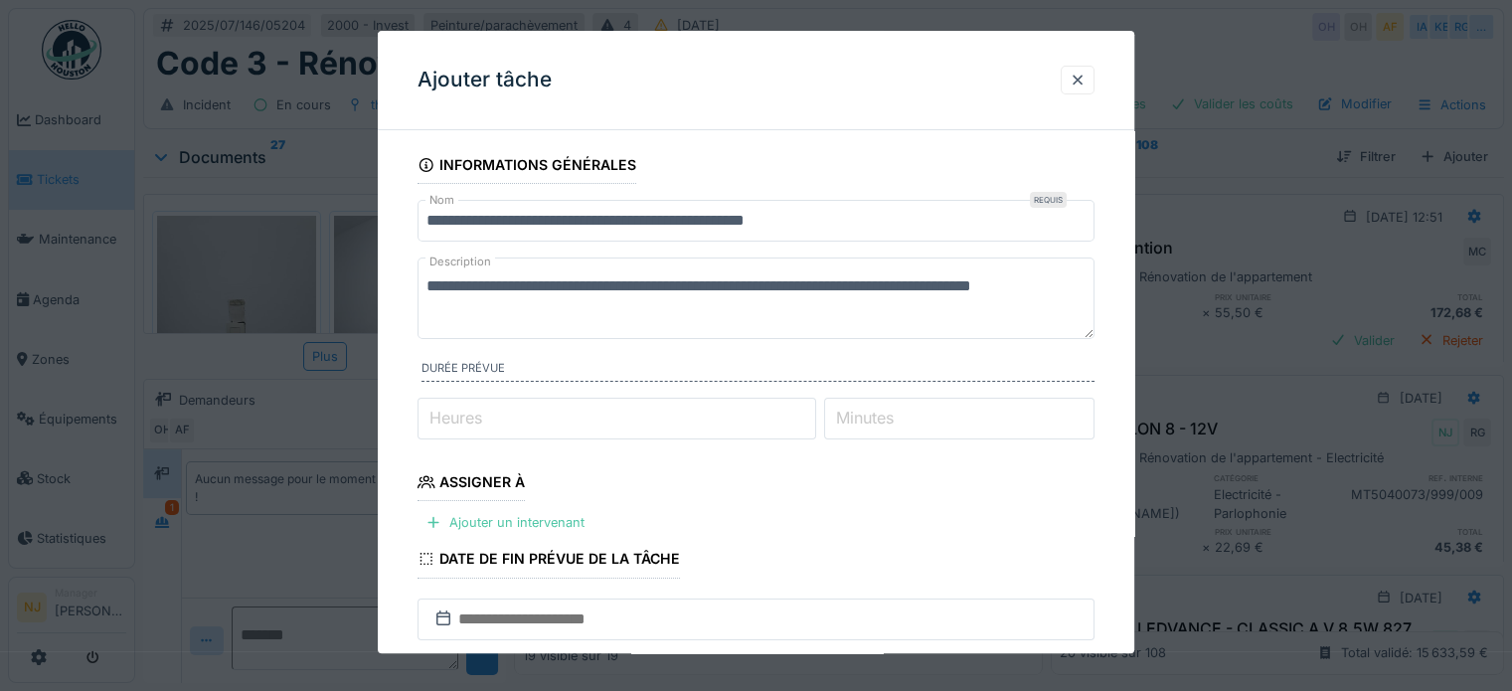
click at [698, 428] on input "Heures" at bounding box center [616, 419] width 399 height 42
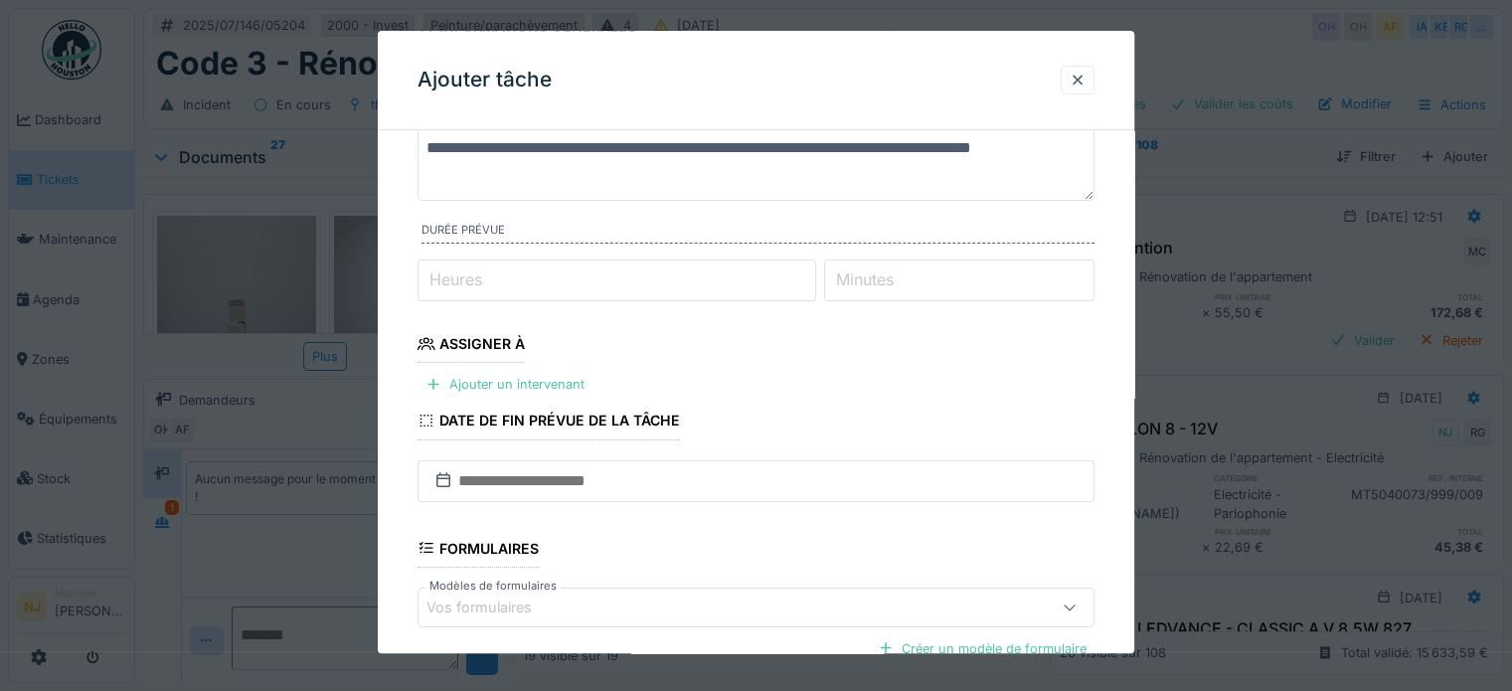
scroll to position [199, 0]
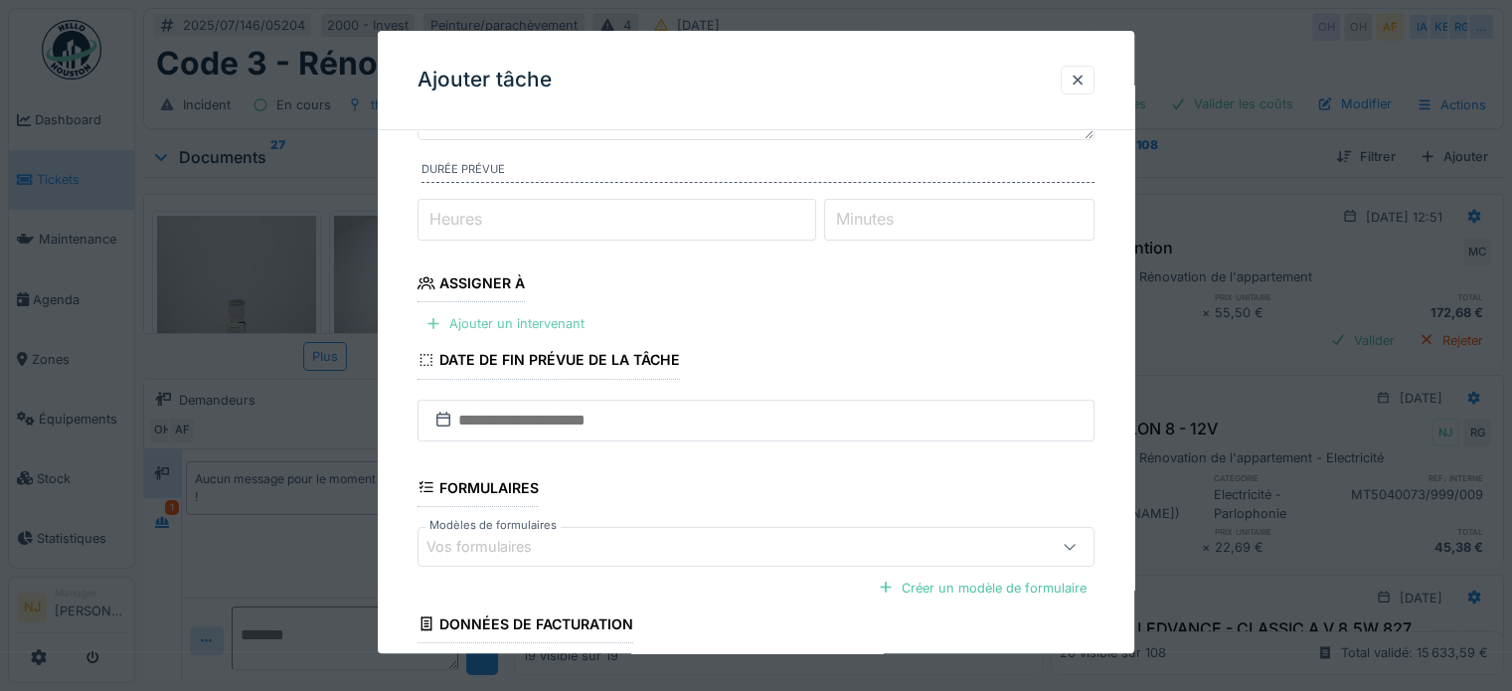
click at [484, 321] on div "Ajouter un intervenant" at bounding box center [504, 323] width 175 height 27
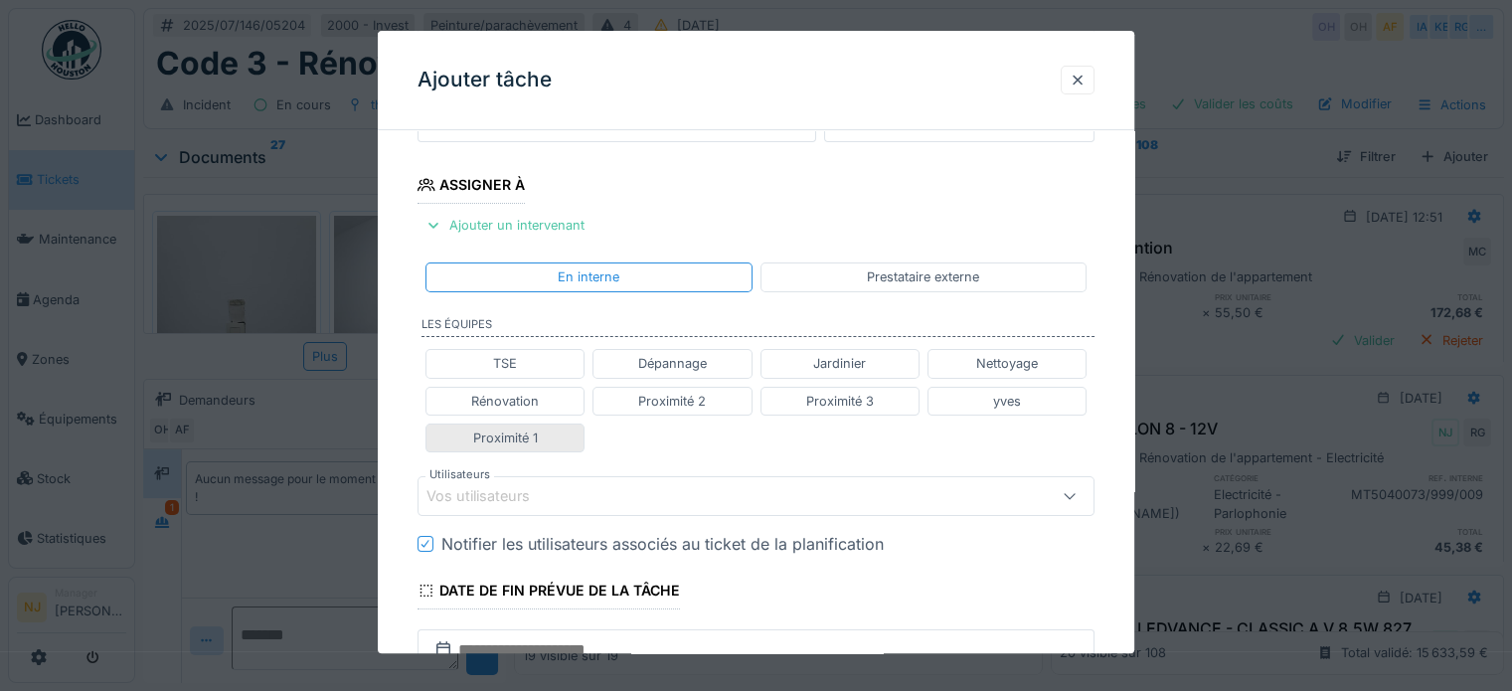
scroll to position [298, 0]
click at [505, 397] on div "Rénovation" at bounding box center [505, 400] width 68 height 19
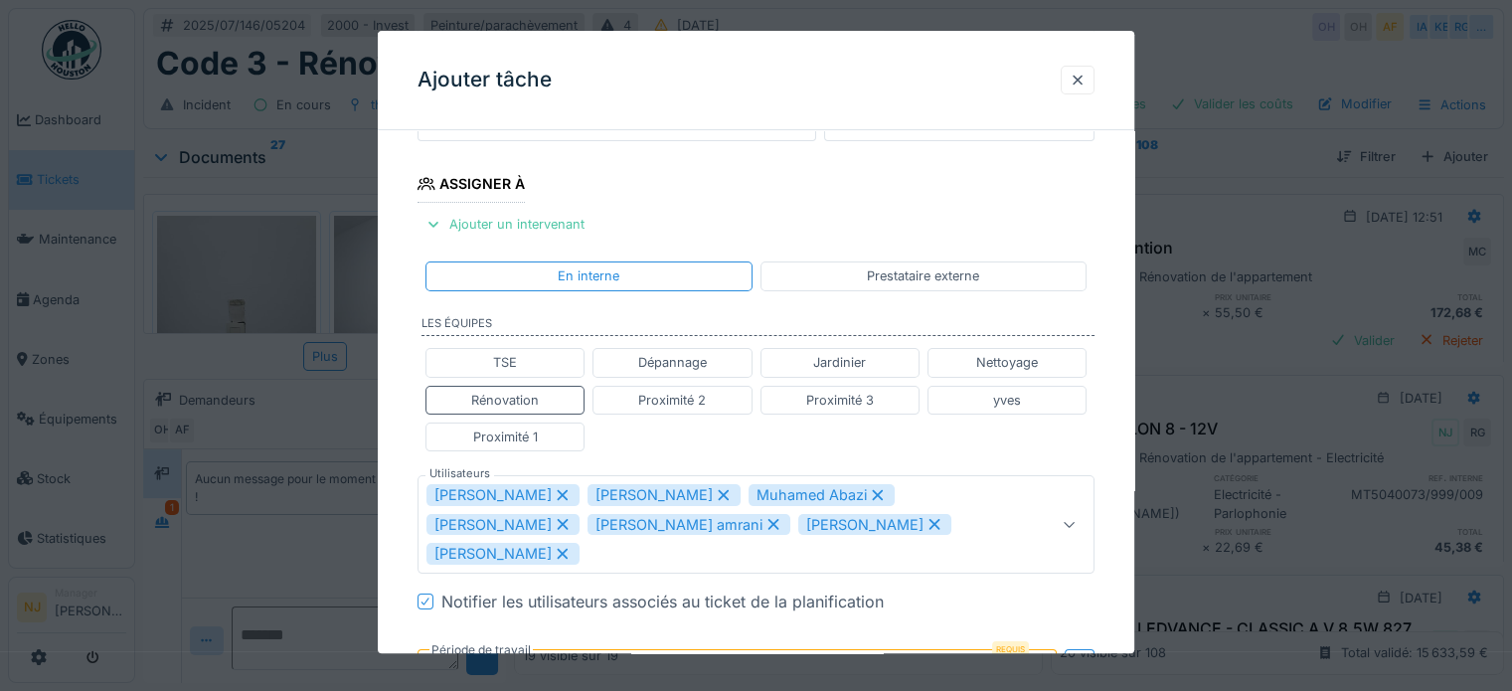
click at [764, 518] on icon at bounding box center [773, 524] width 18 height 14
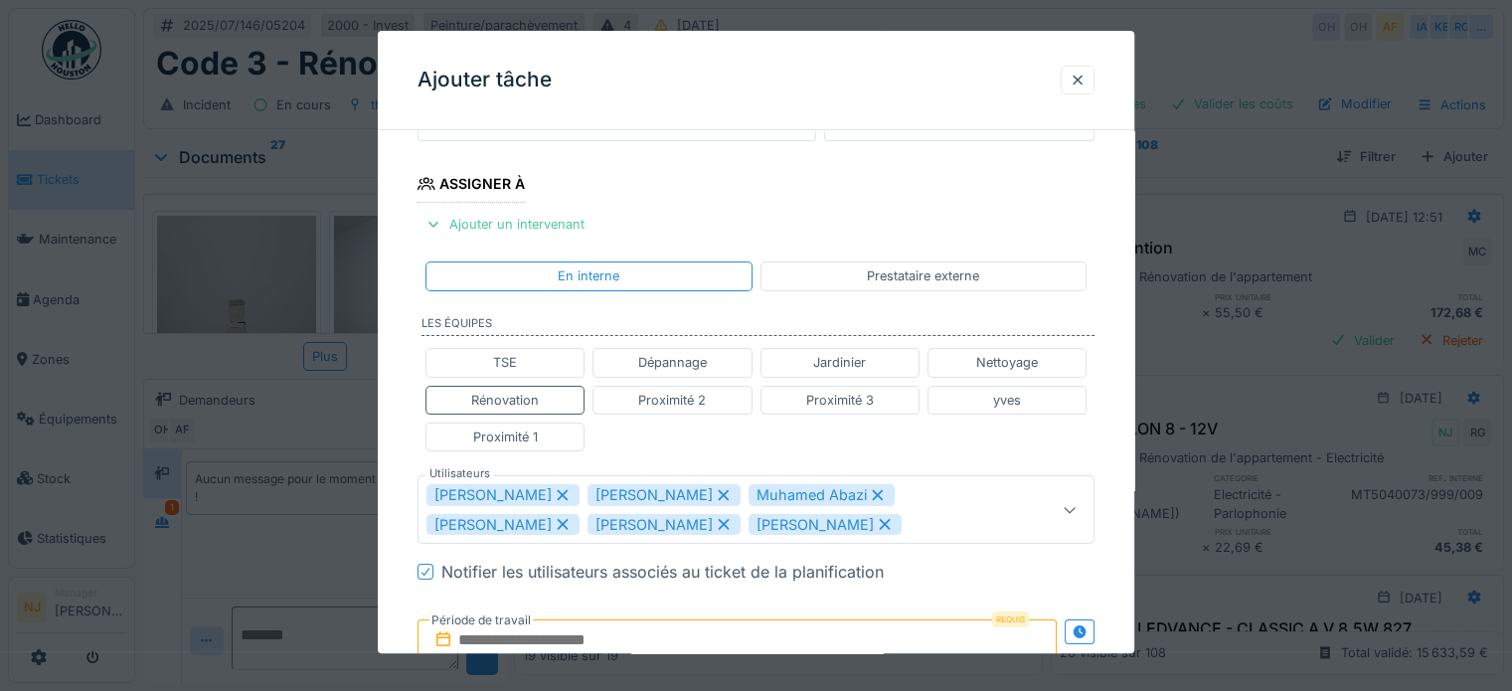
click at [724, 520] on icon at bounding box center [724, 524] width 18 height 14
click at [560, 517] on icon at bounding box center [563, 524] width 18 height 14
click at [572, 518] on icon at bounding box center [563, 524] width 18 height 14
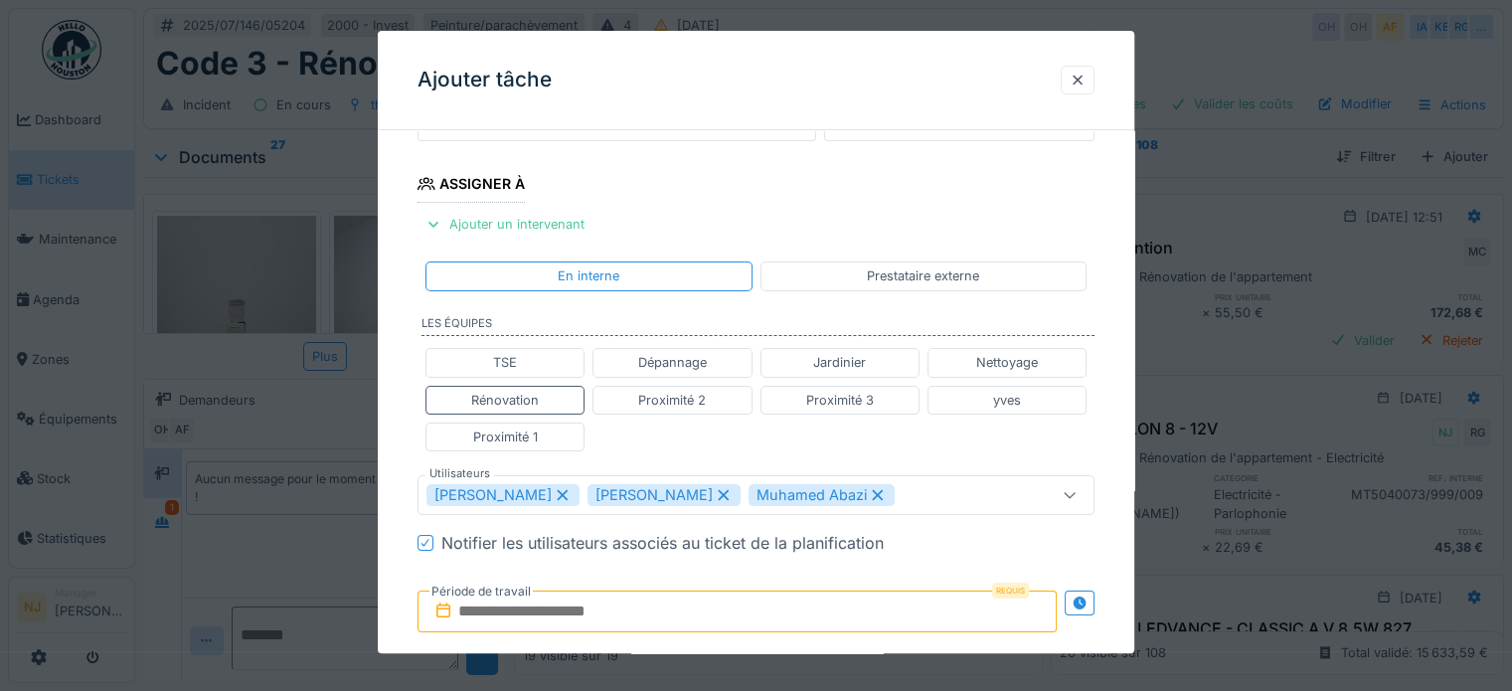
click at [869, 488] on icon at bounding box center [878, 495] width 18 height 14
type input "*********"
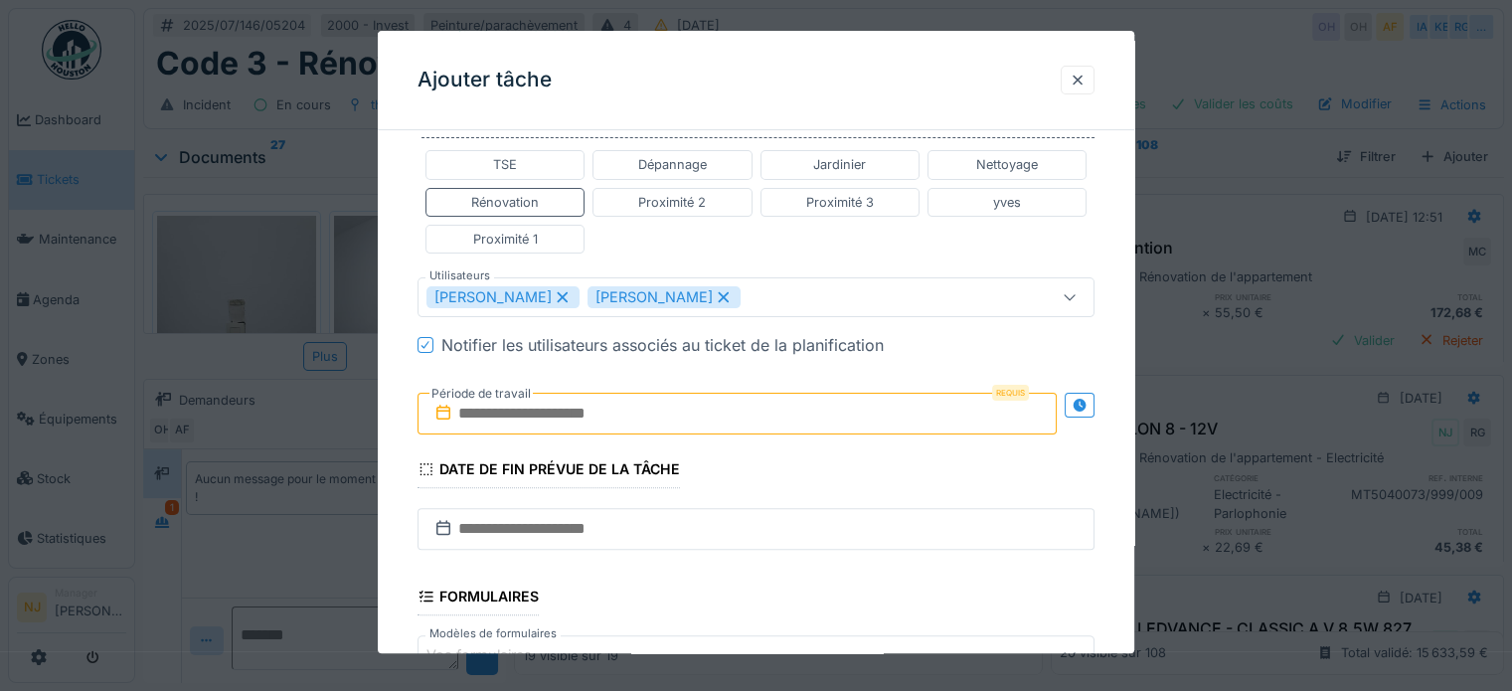
scroll to position [497, 0]
click at [514, 407] on input "text" at bounding box center [736, 413] width 639 height 42
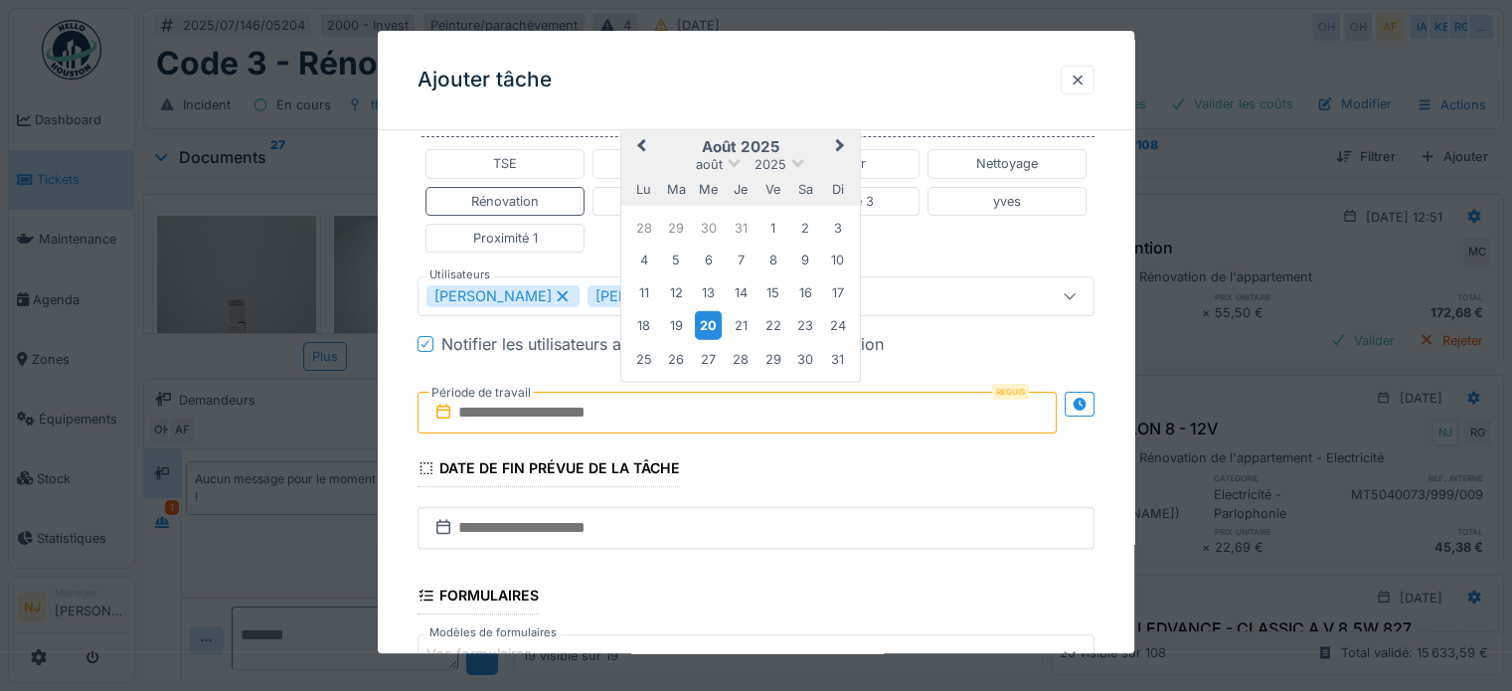
click at [701, 320] on div "20" at bounding box center [708, 325] width 27 height 29
click at [743, 325] on div "21" at bounding box center [741, 325] width 27 height 27
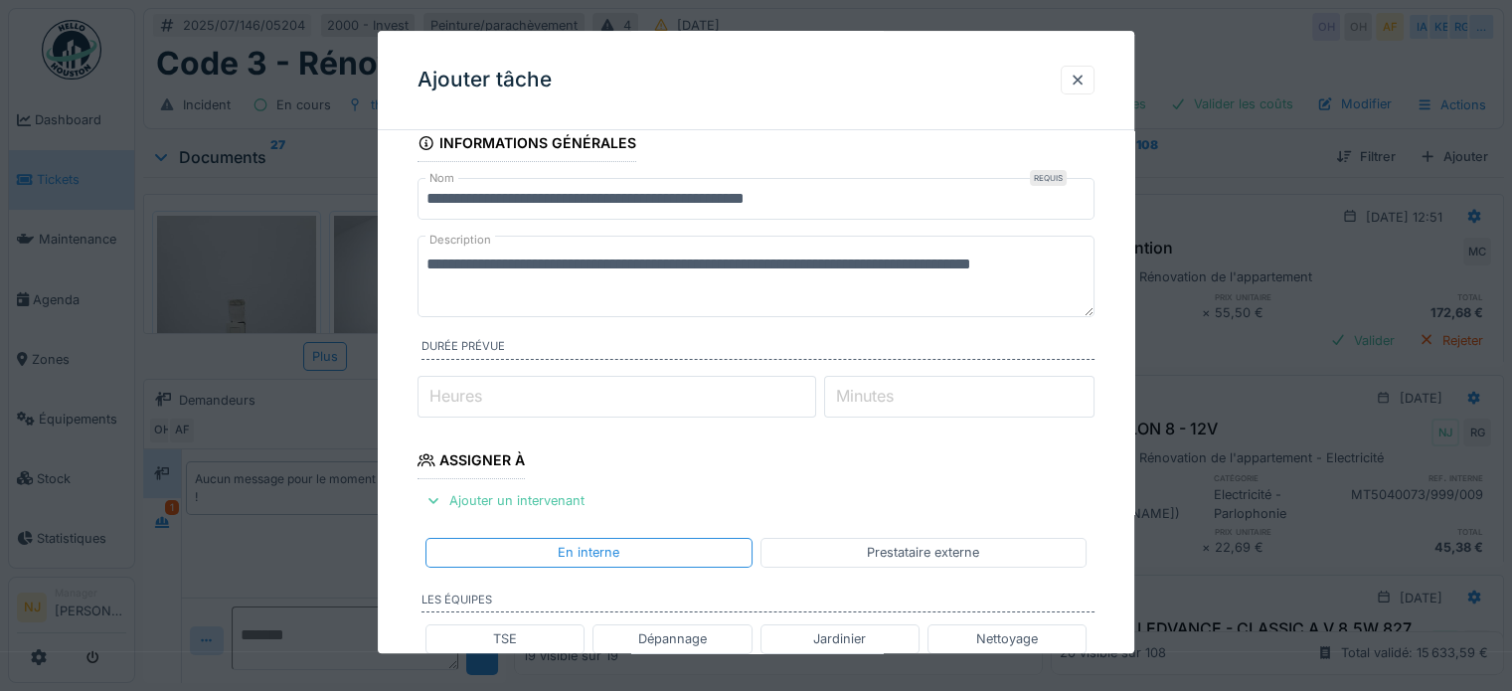
scroll to position [0, 0]
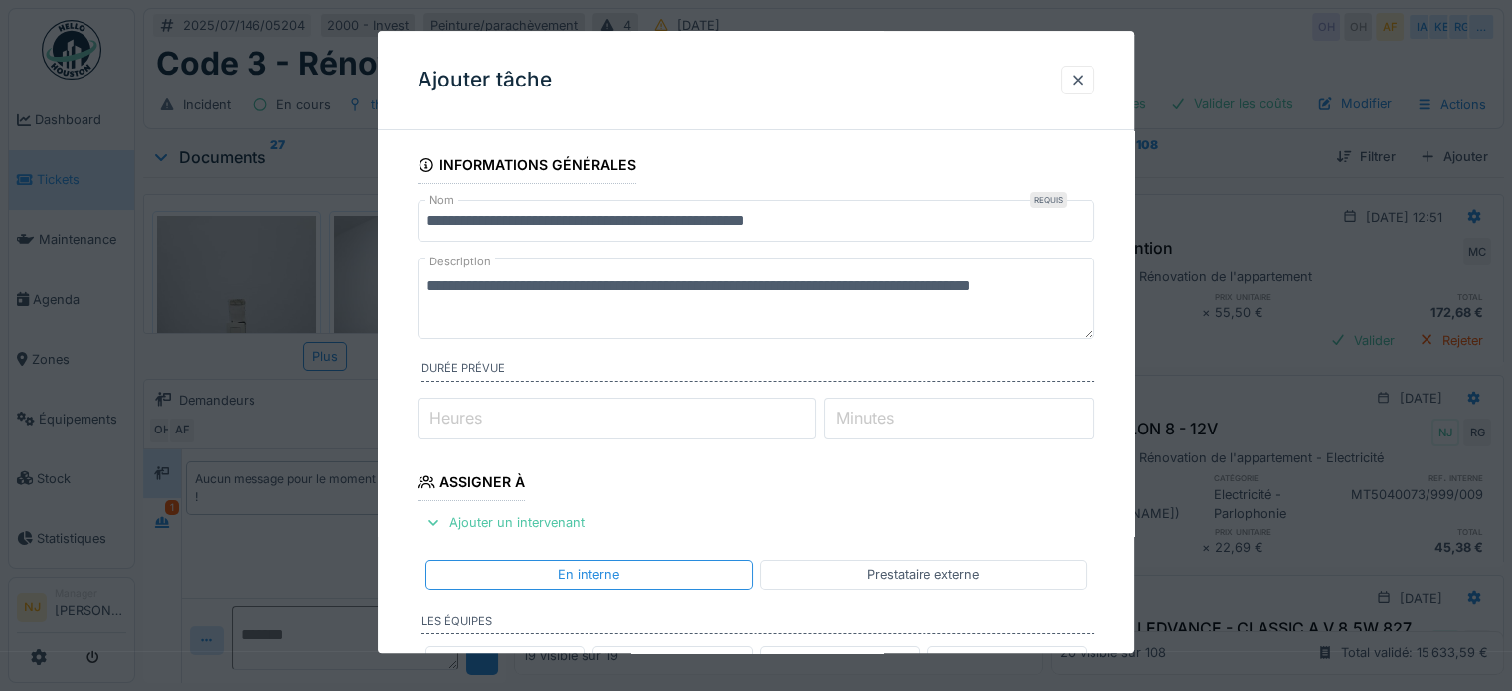
click at [1094, 334] on textarea "**********" at bounding box center [755, 298] width 677 height 82
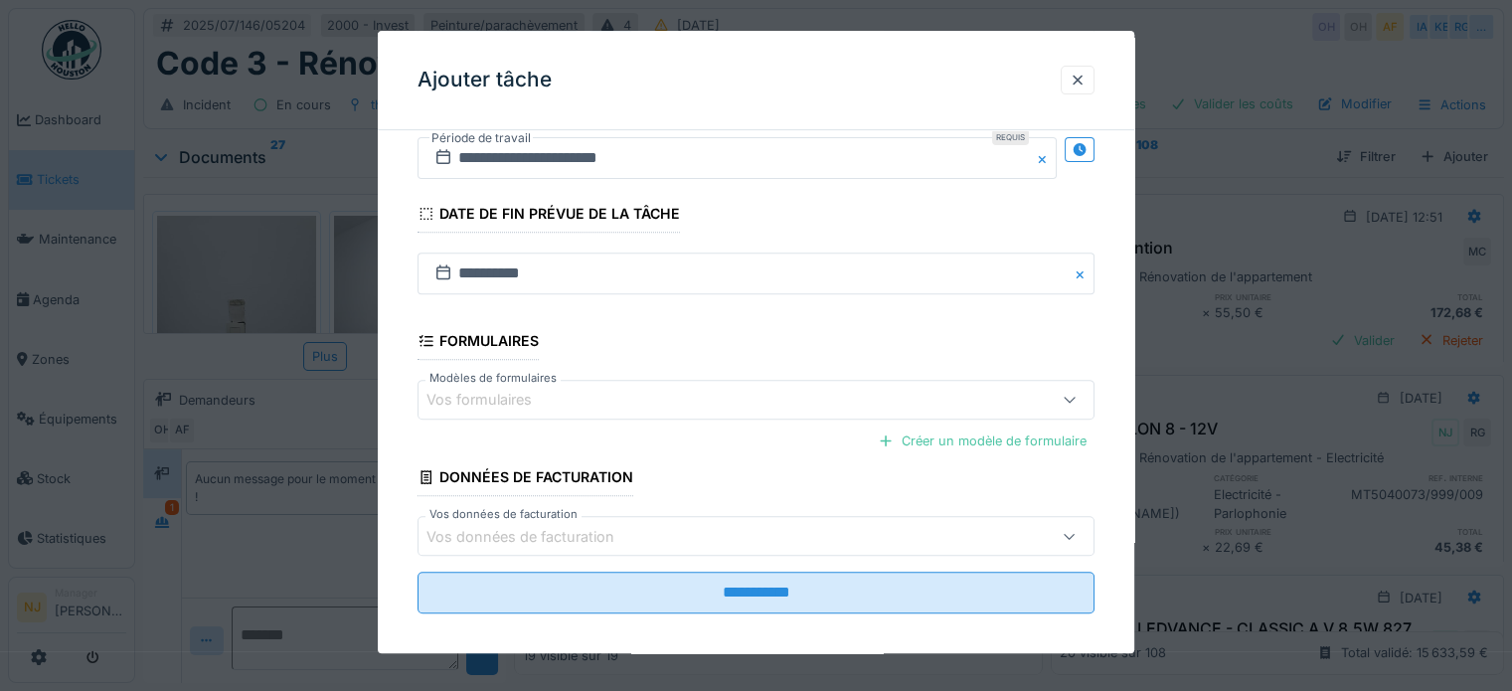
scroll to position [762, 0]
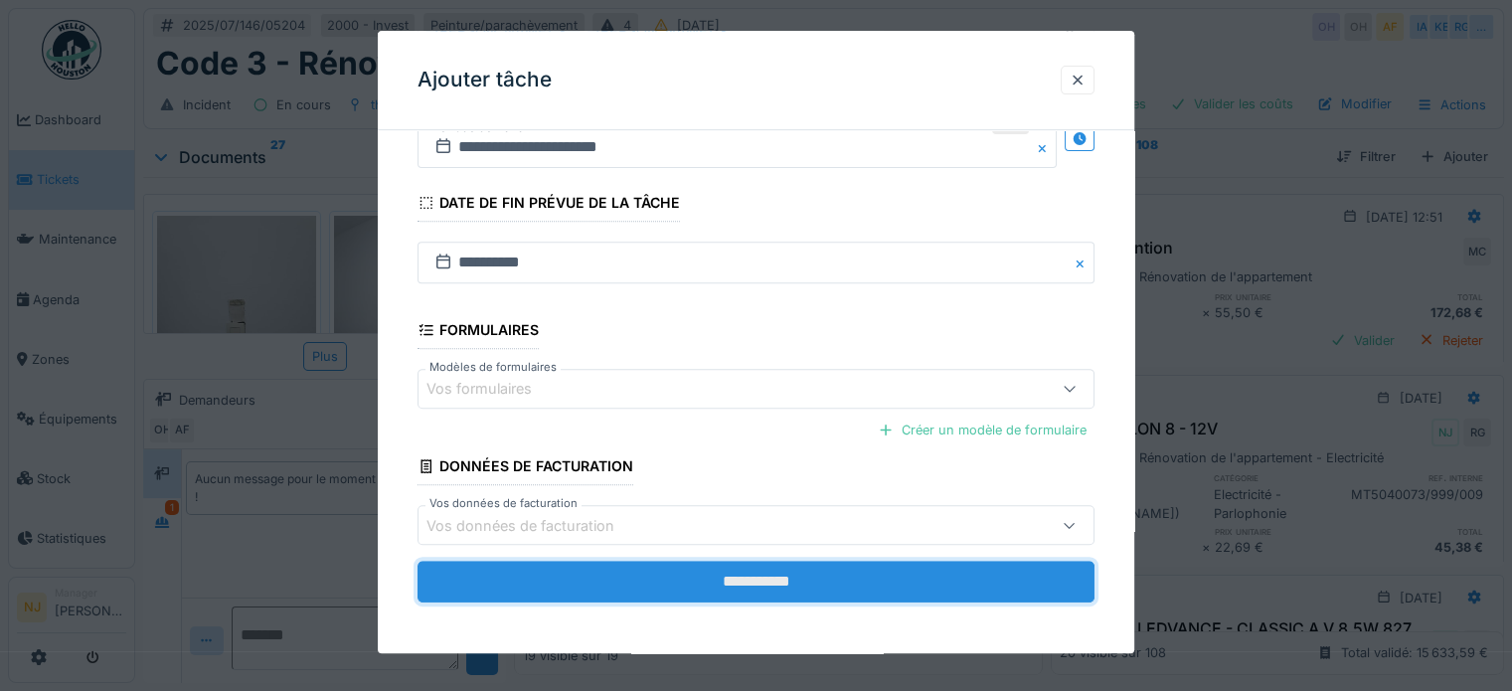
click at [768, 575] on input "**********" at bounding box center [755, 583] width 677 height 42
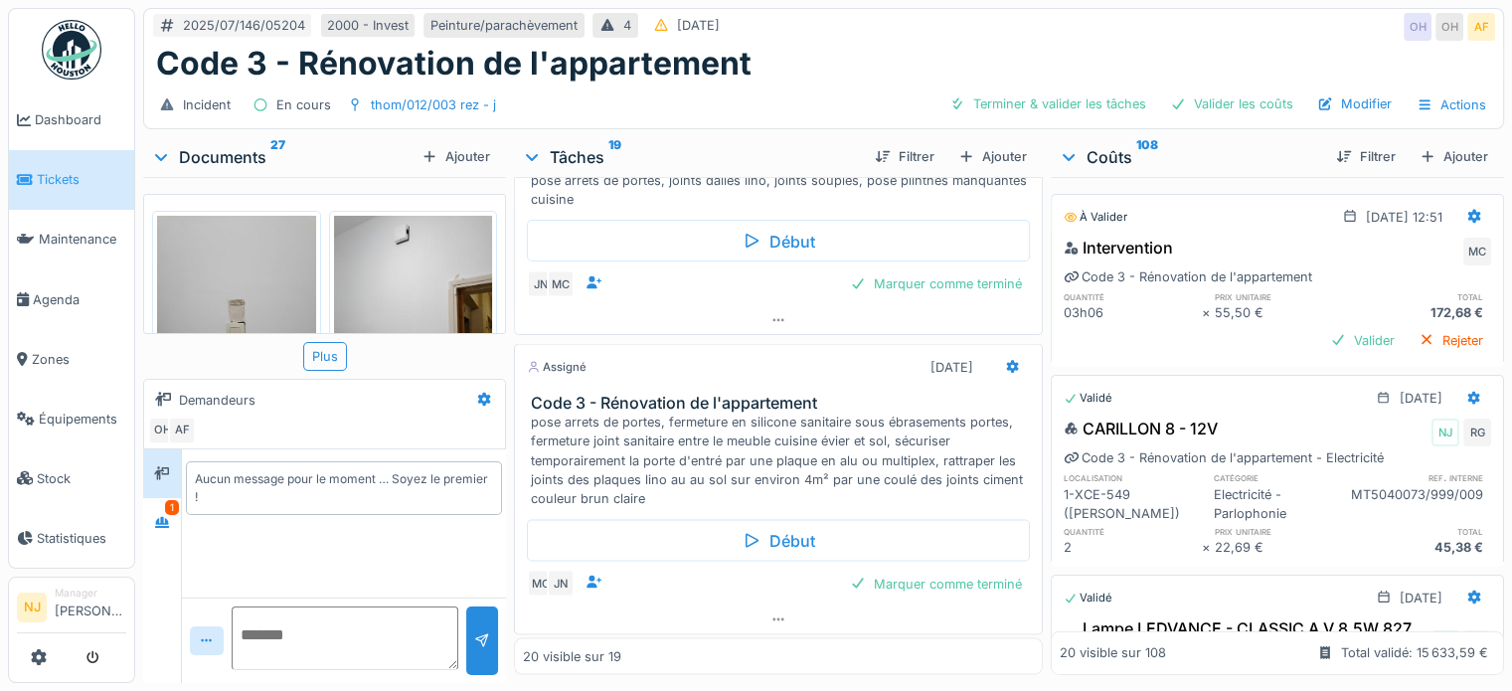
scroll to position [3850, 0]
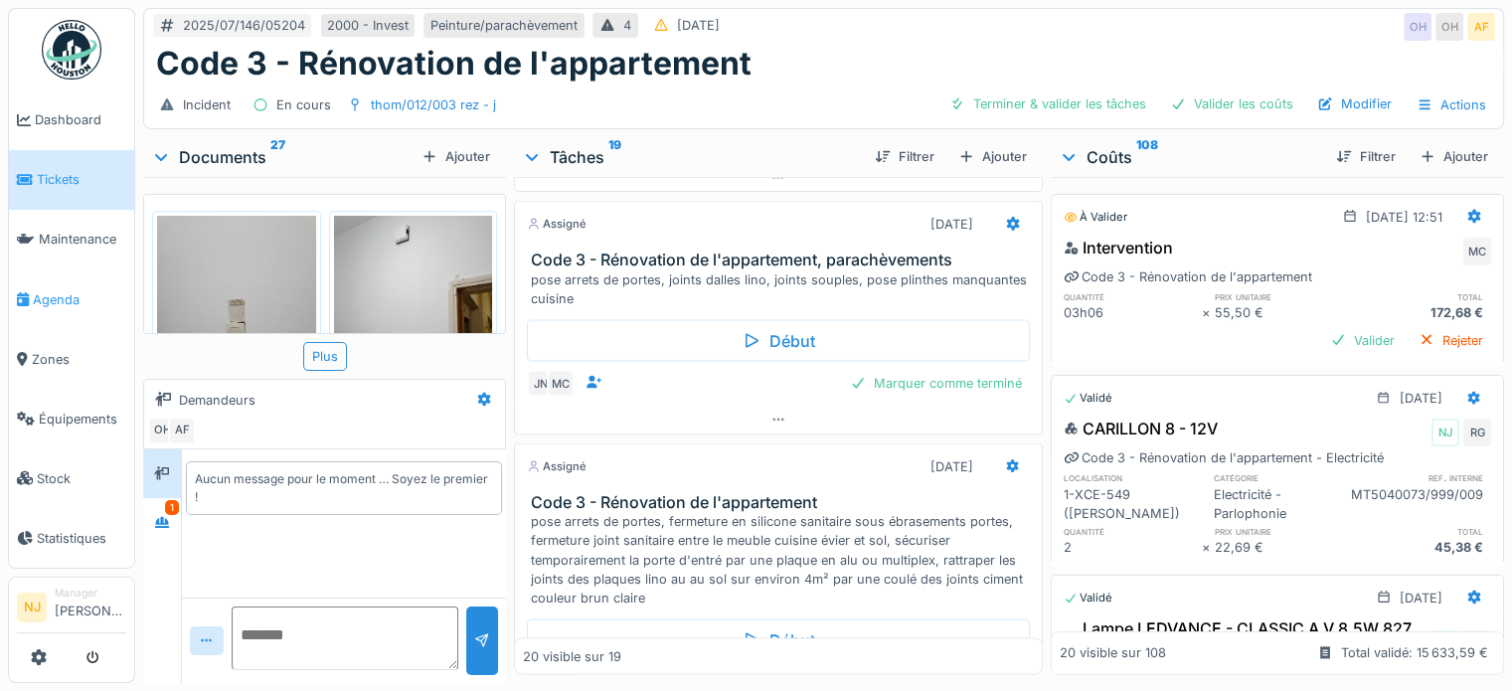
click at [59, 290] on span "Agenda" at bounding box center [79, 299] width 93 height 19
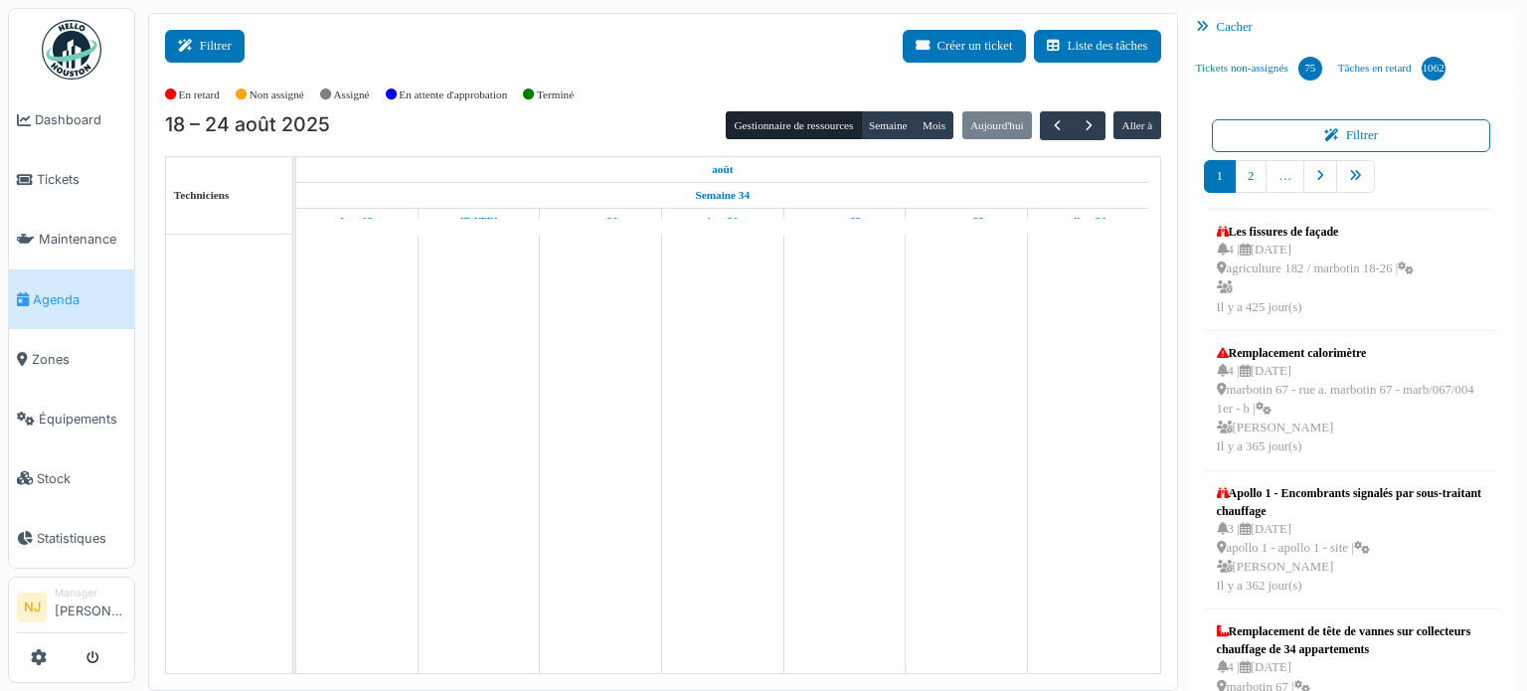
click at [208, 41] on button "Filtrer" at bounding box center [205, 46] width 80 height 33
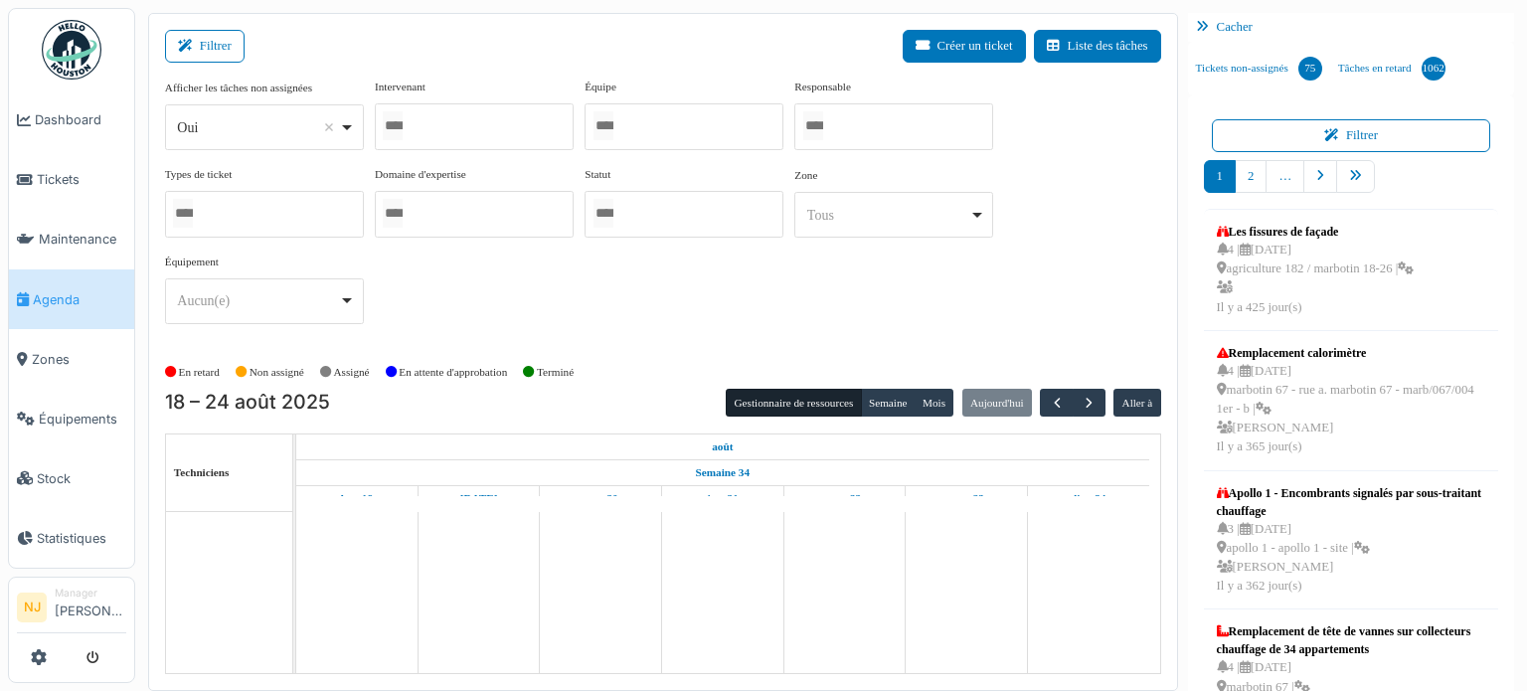
click at [533, 127] on div at bounding box center [474, 126] width 199 height 47
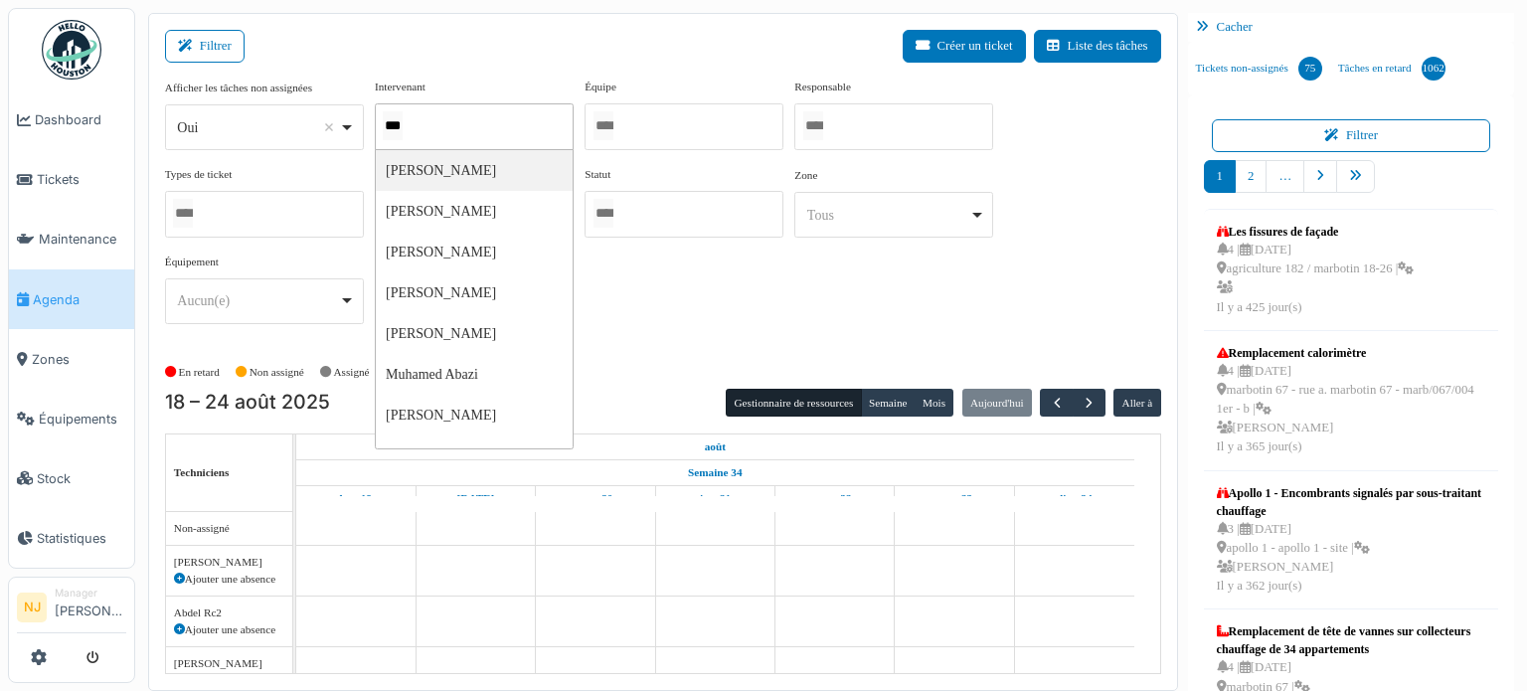
type input "****"
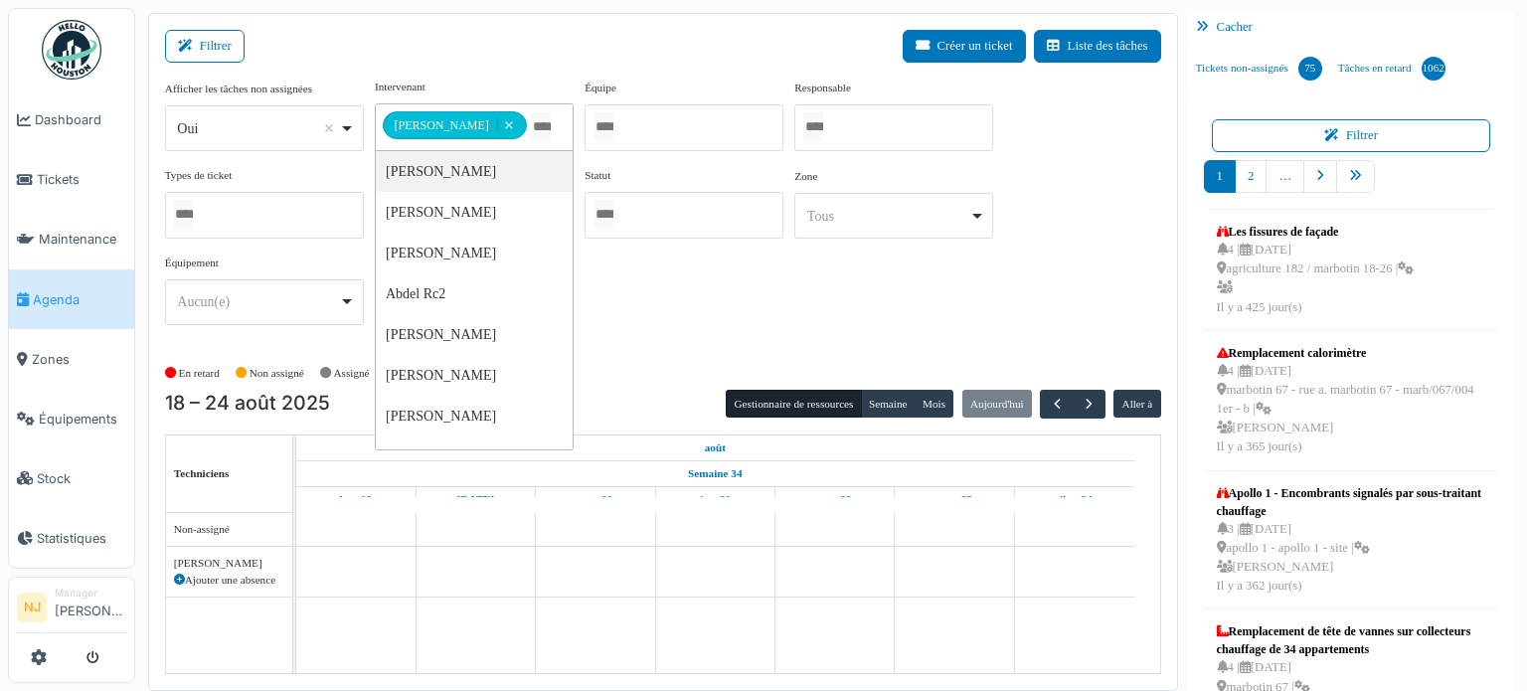
click at [482, 69] on div "Filtrer Créer un ticket Liste des tâches" at bounding box center [663, 54] width 996 height 49
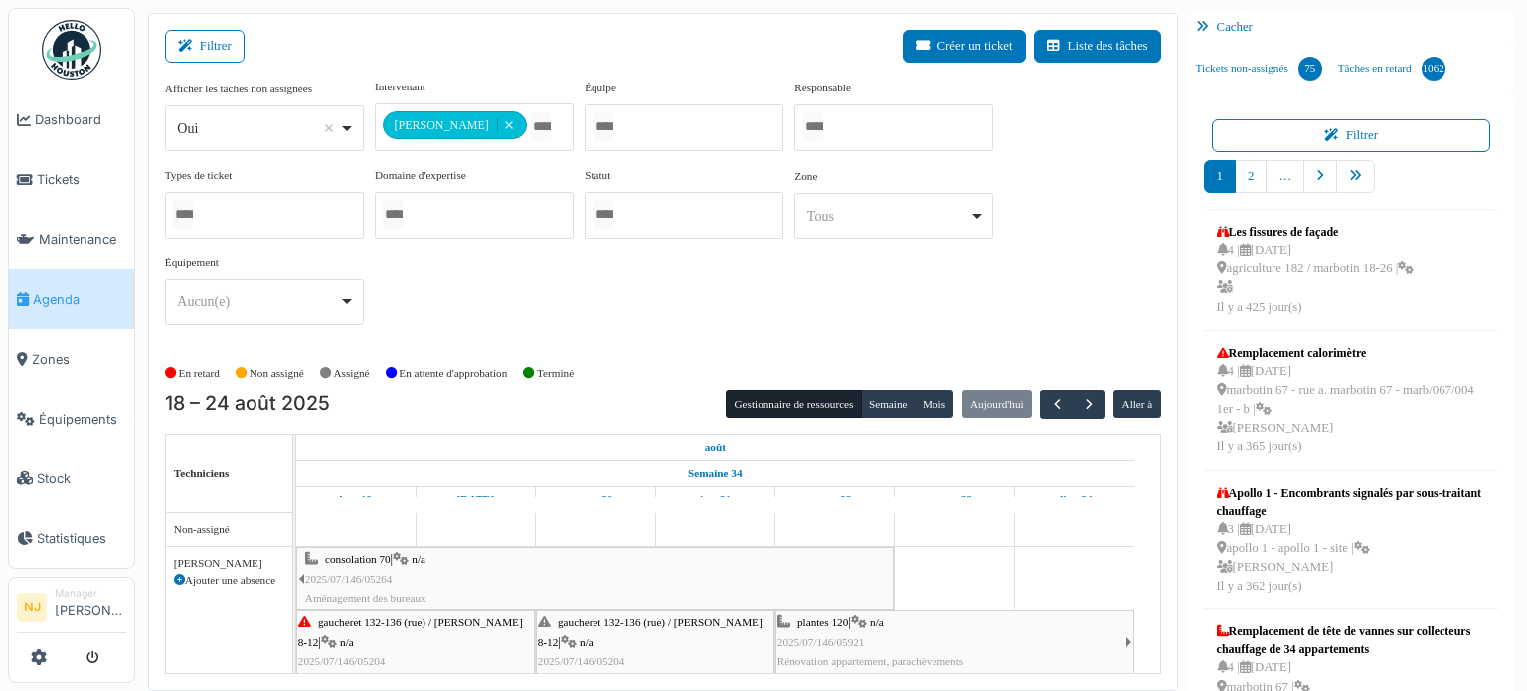
scroll to position [26, 0]
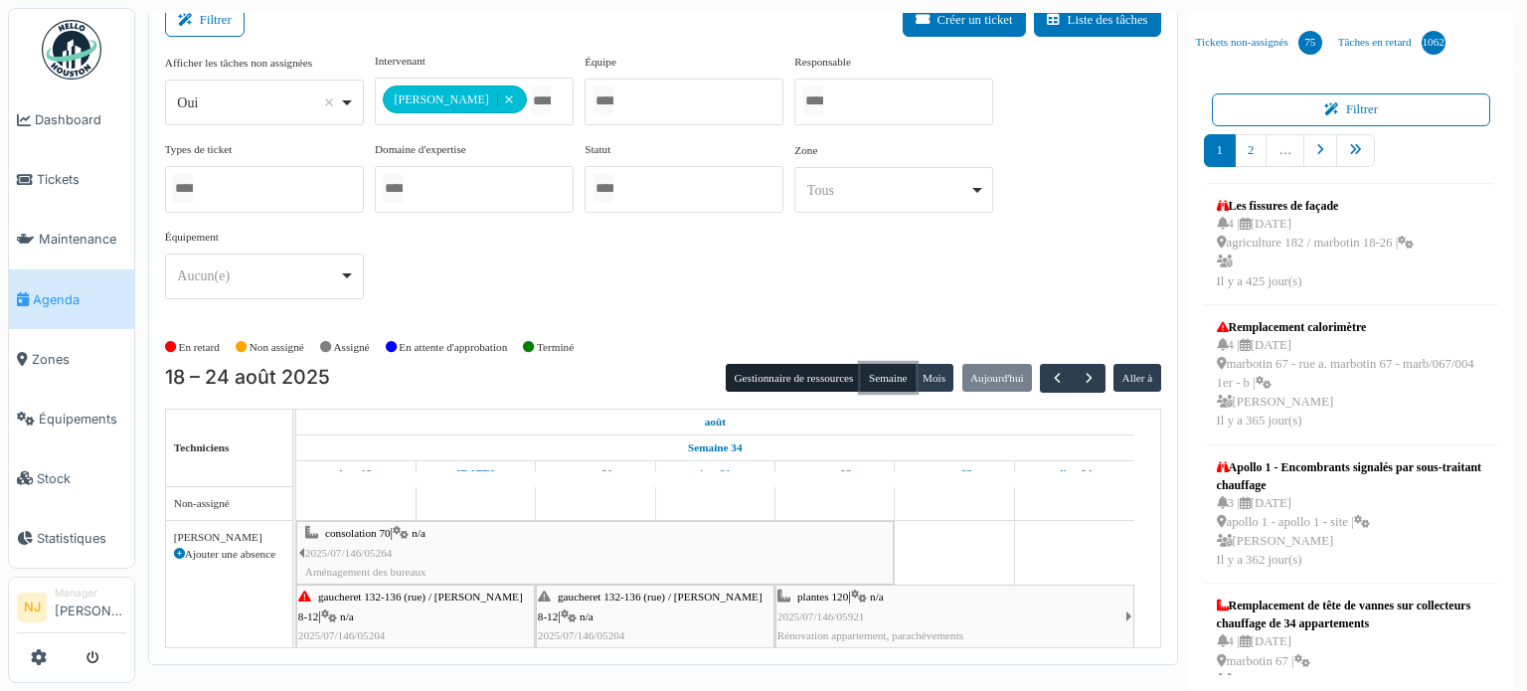
click at [886, 378] on button "Semaine" at bounding box center [888, 378] width 55 height 28
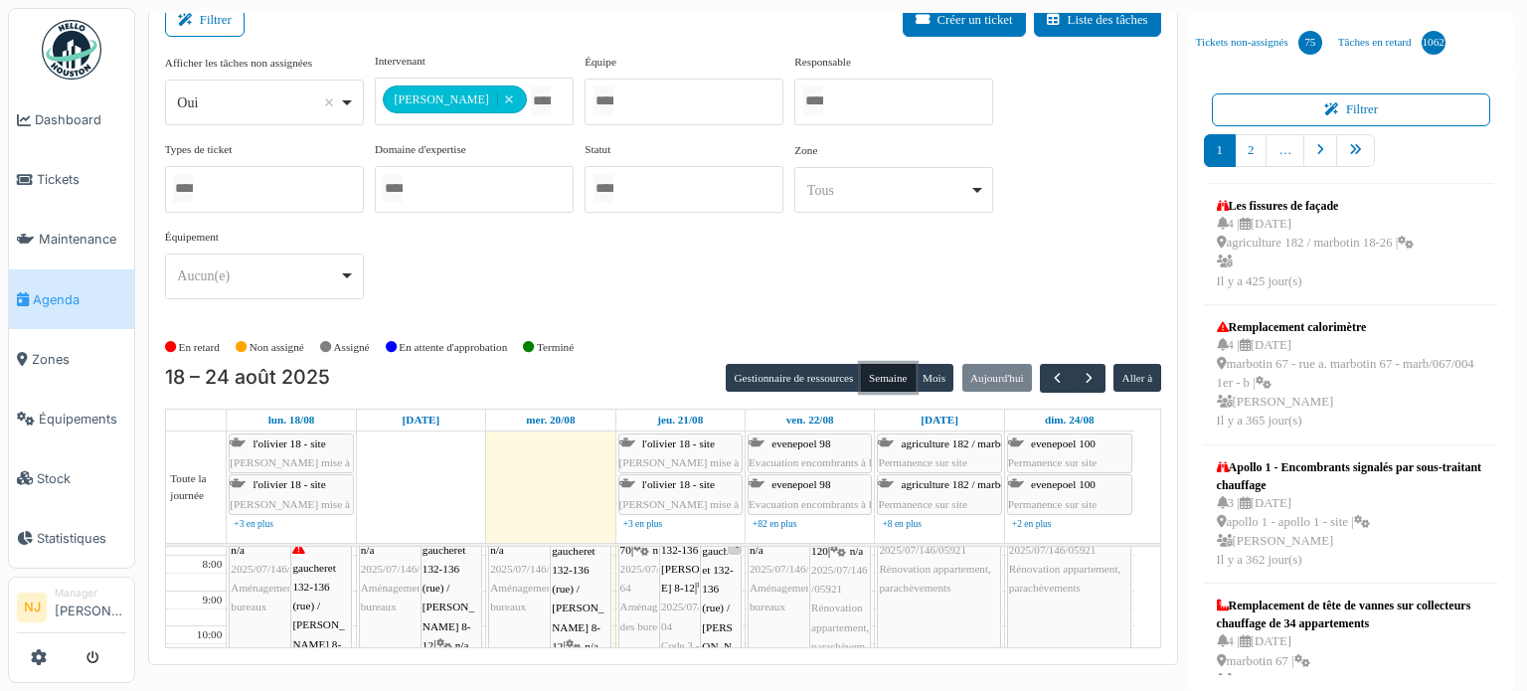
scroll to position [0, 0]
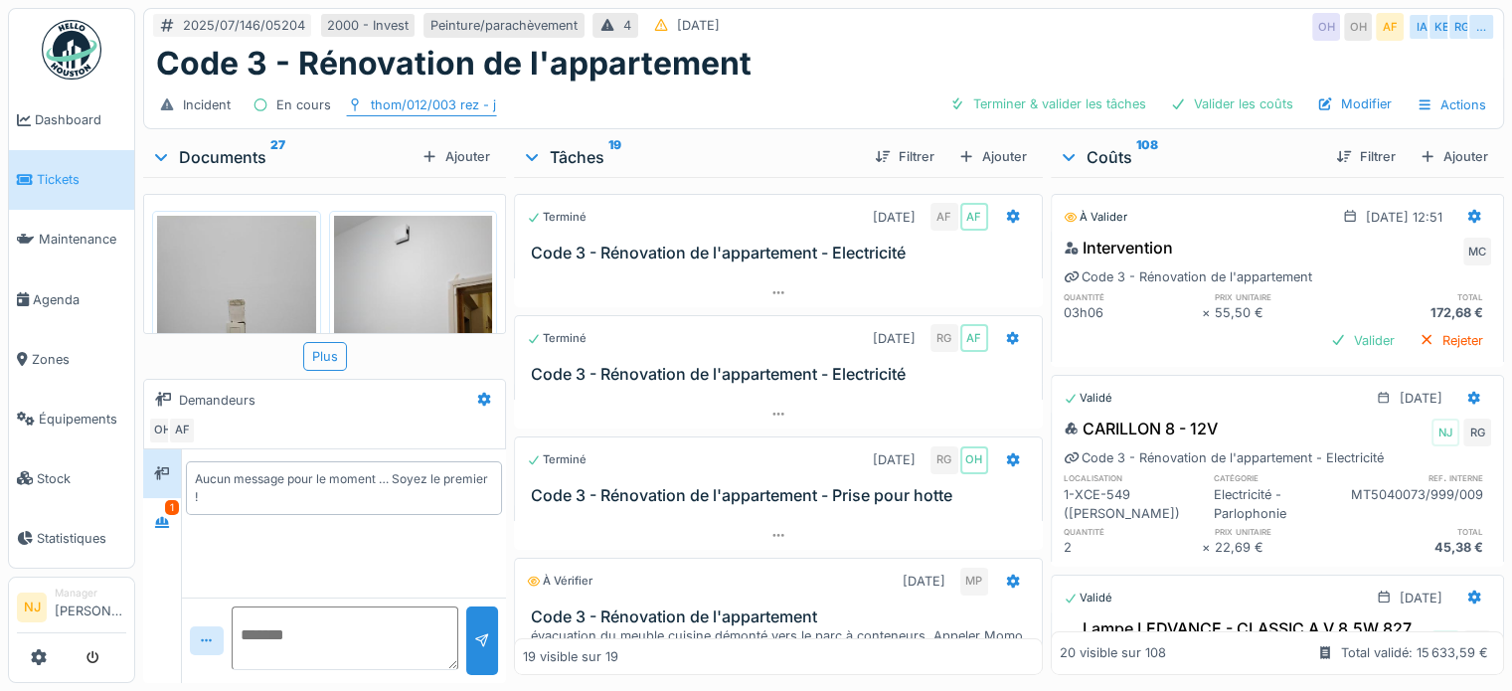
click at [428, 95] on div "thom/012/003 rez - j" at bounding box center [433, 104] width 125 height 19
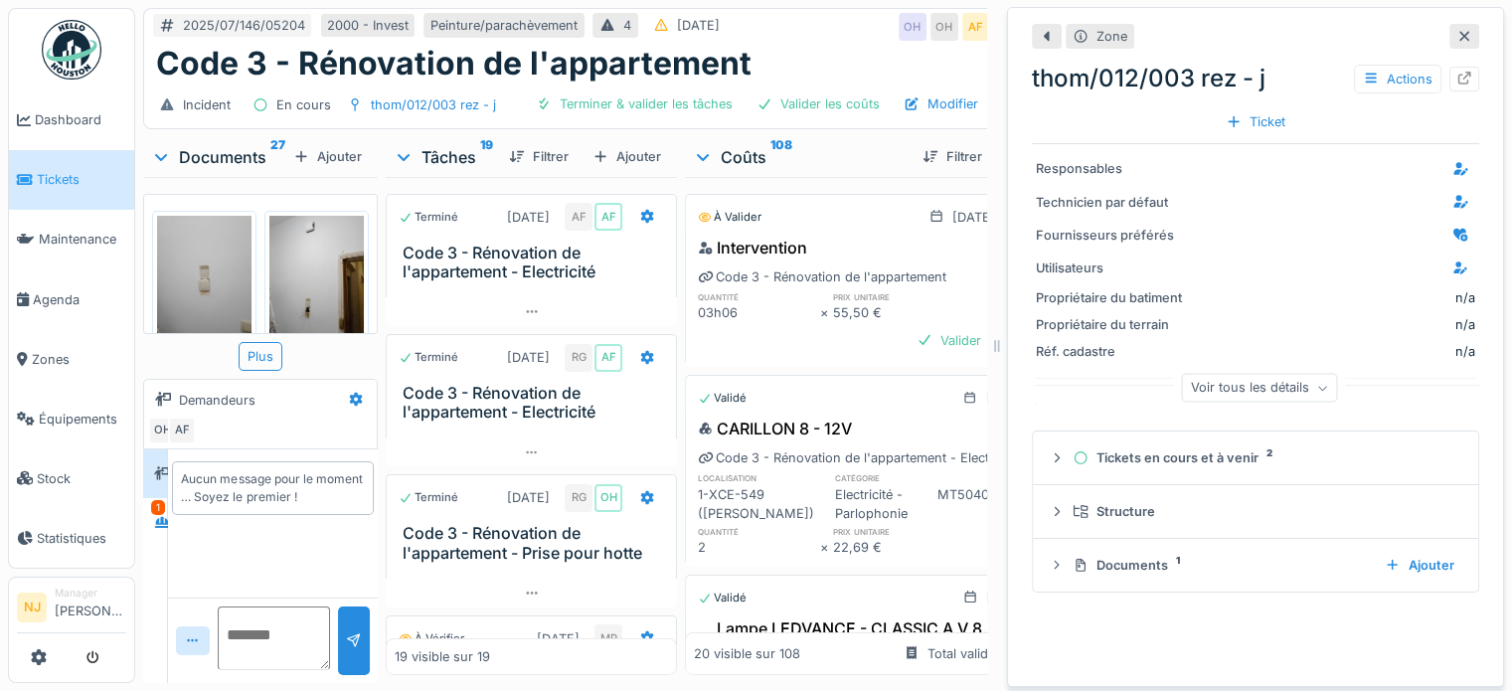
click at [64, 173] on span "Tickets" at bounding box center [81, 179] width 89 height 19
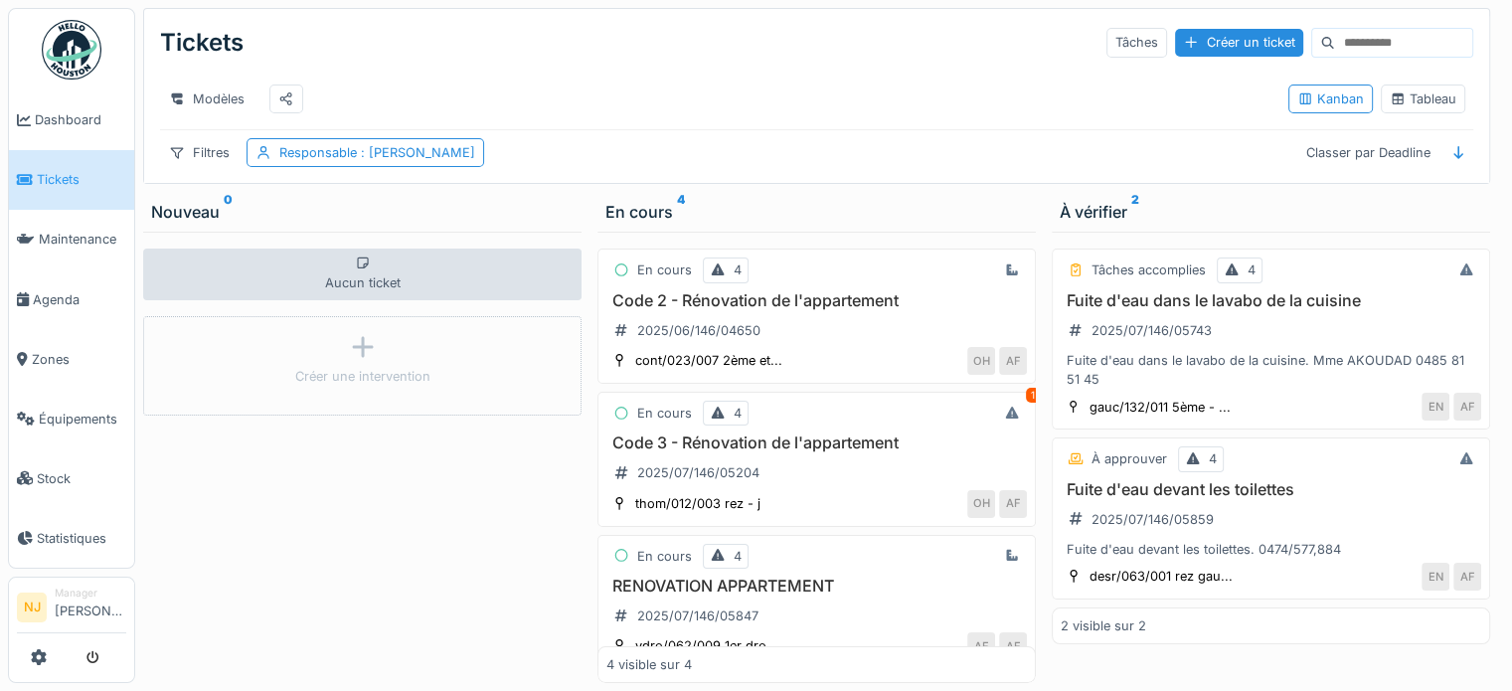
scroll to position [15, 0]
click at [208, 154] on div "Filtres" at bounding box center [199, 152] width 79 height 29
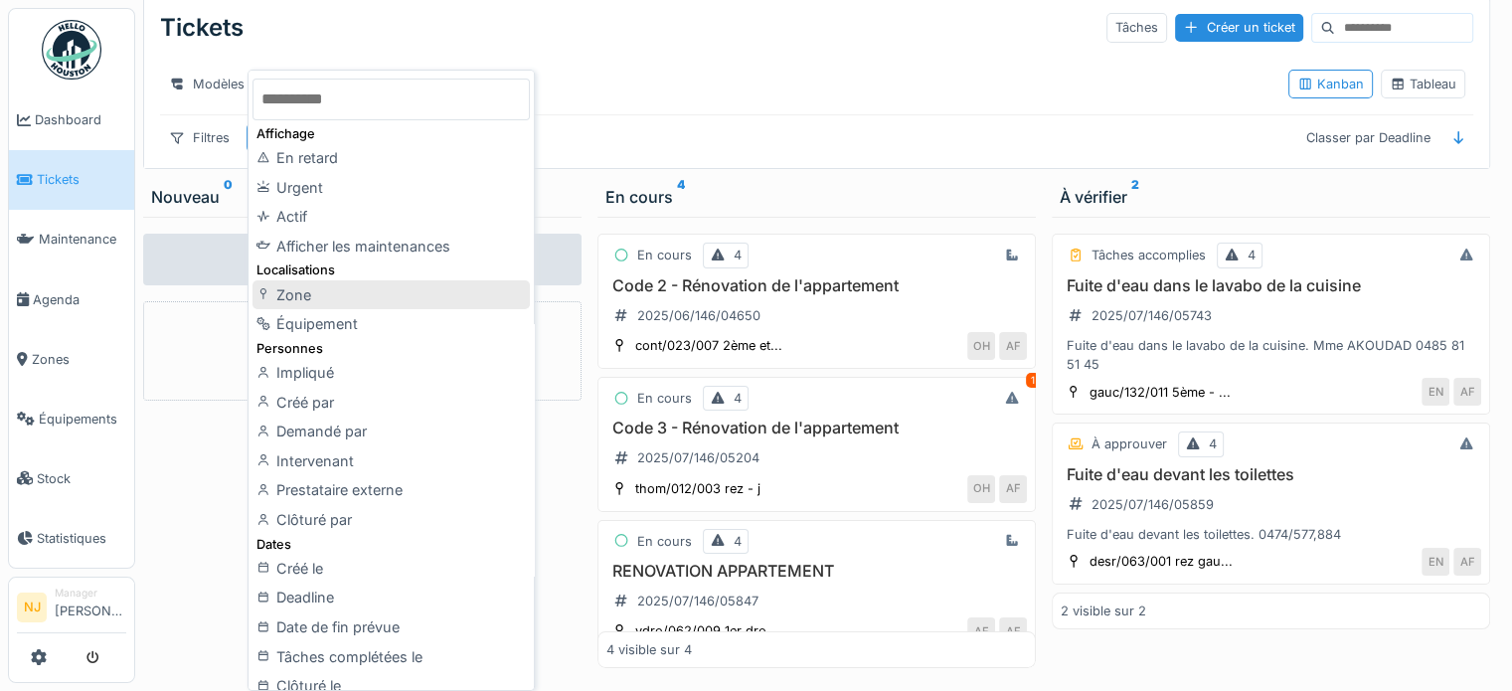
click at [297, 294] on div "Zone" at bounding box center [390, 295] width 276 height 30
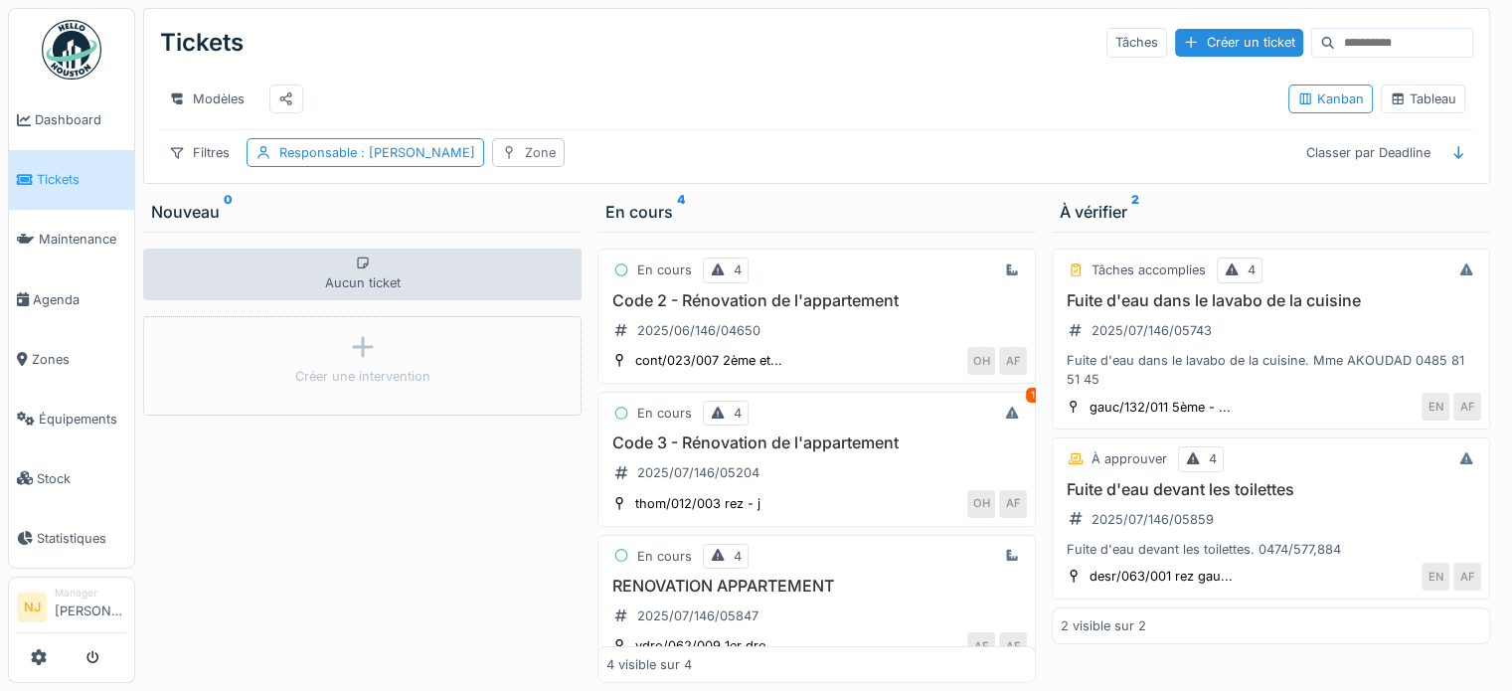
click at [543, 154] on div "Zone" at bounding box center [540, 152] width 31 height 19
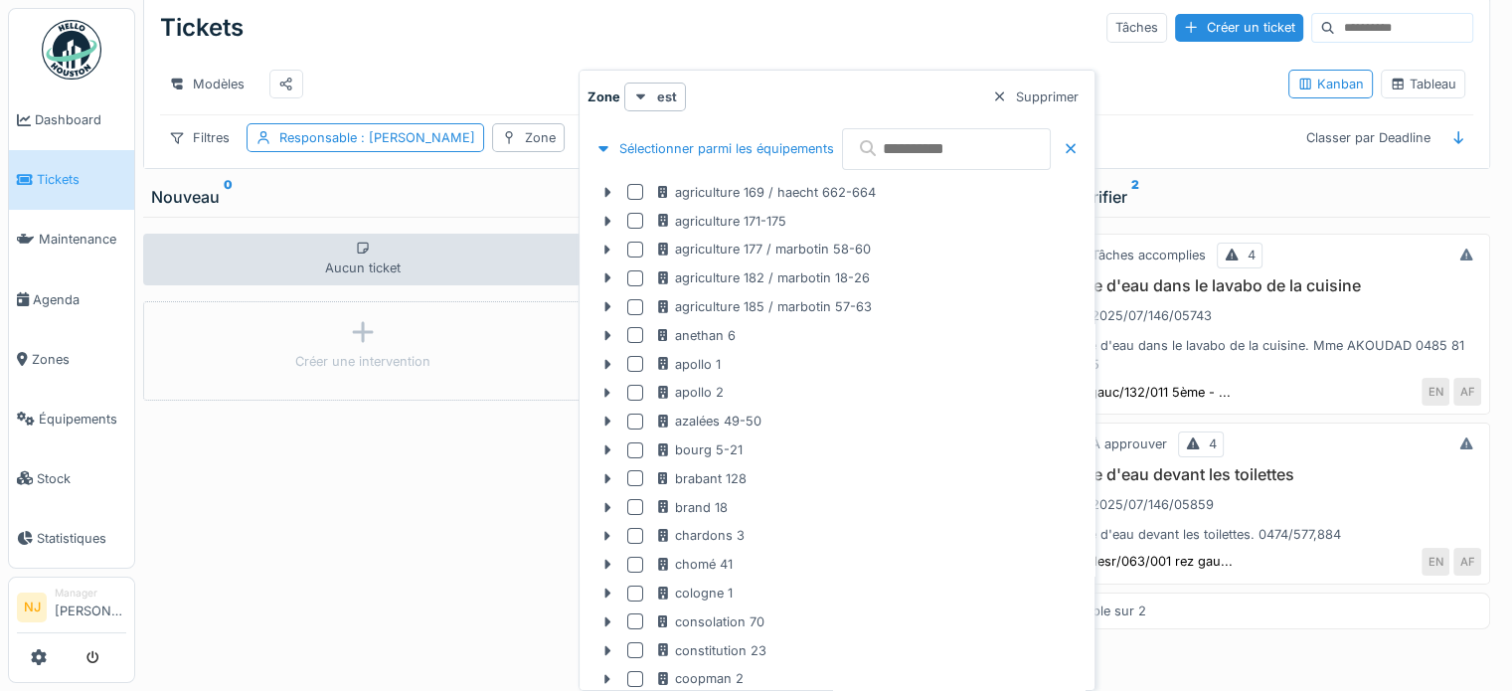
click at [991, 152] on input "text" at bounding box center [946, 149] width 209 height 42
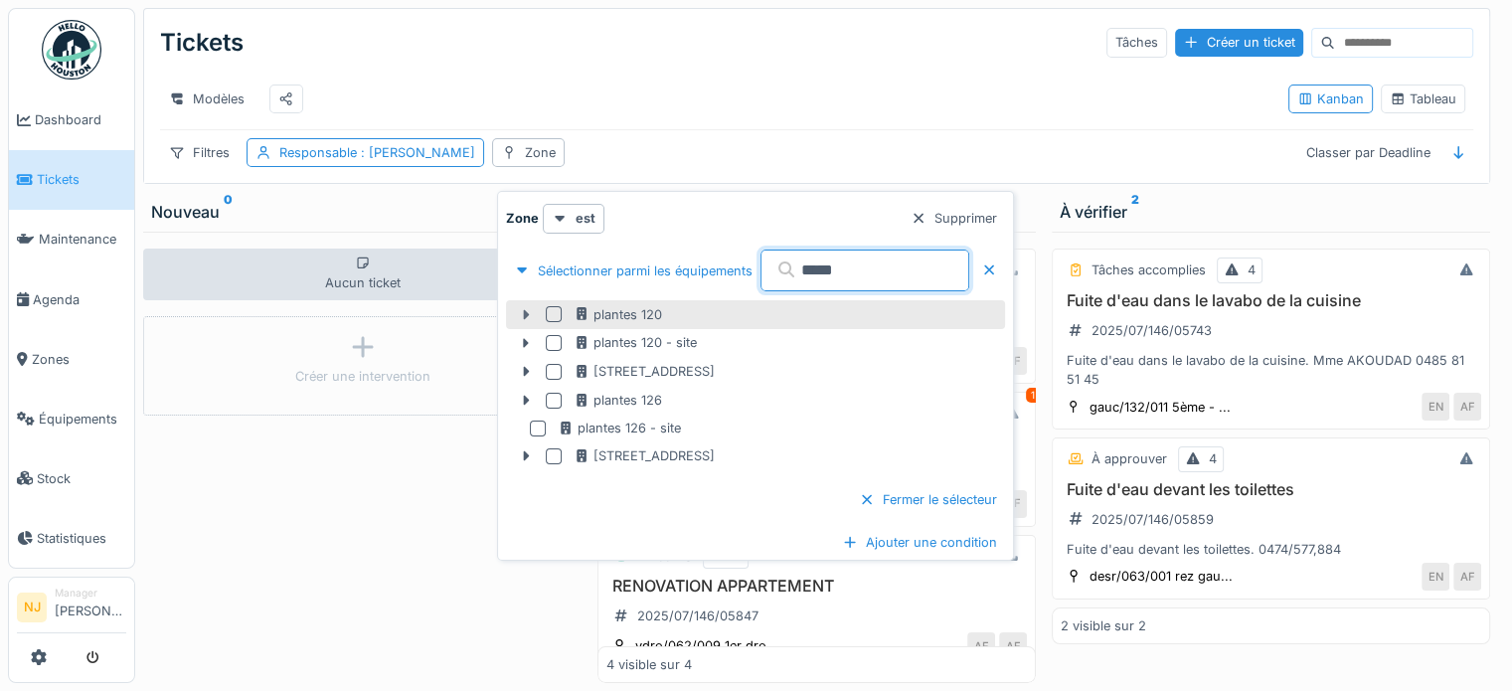
type input "*****"
click at [525, 309] on icon at bounding box center [526, 314] width 6 height 10
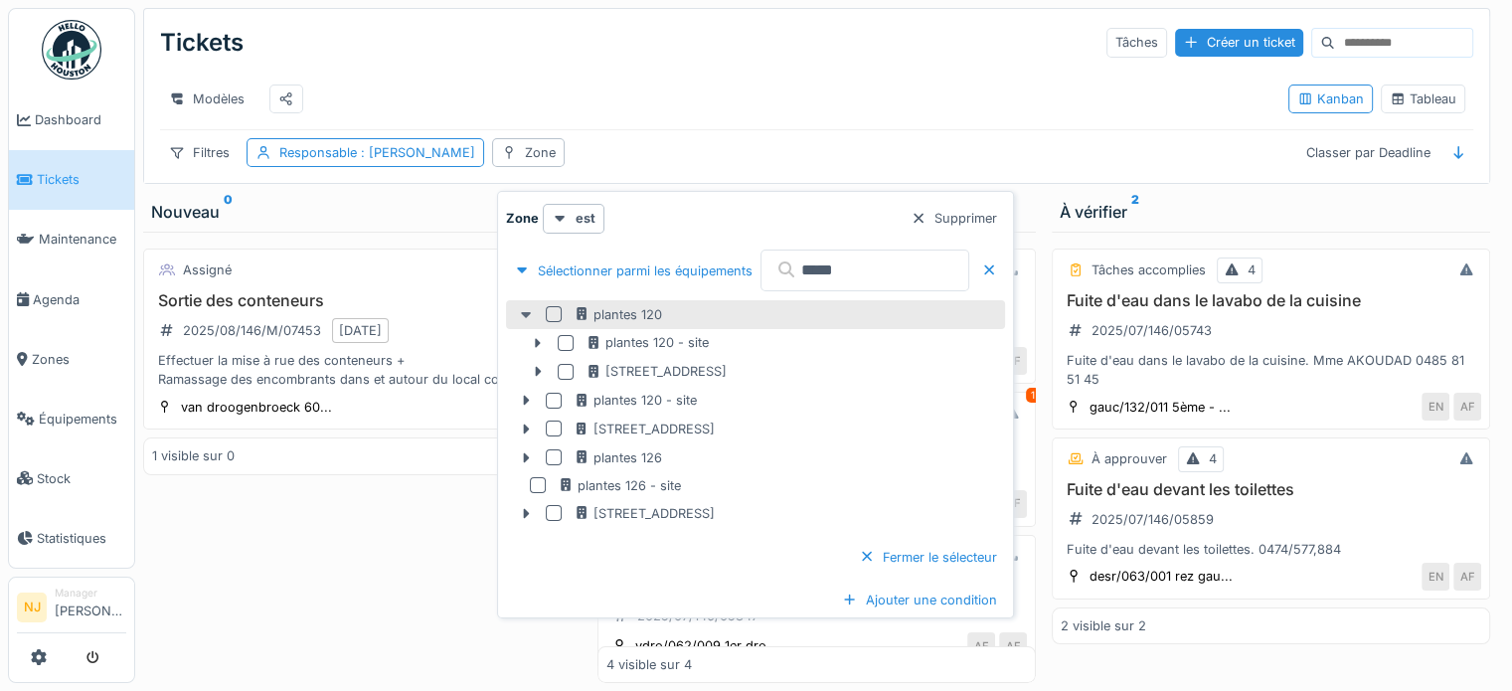
click at [521, 312] on icon at bounding box center [526, 315] width 10 height 6
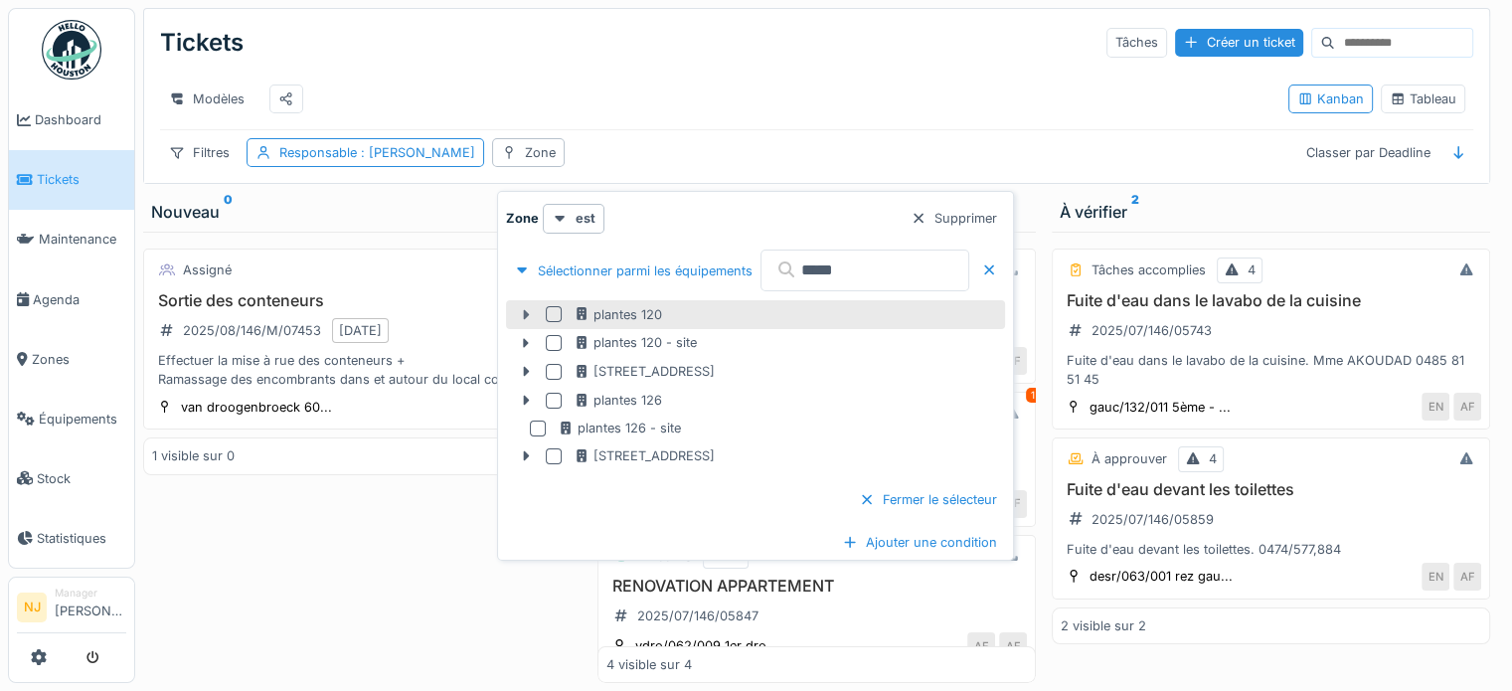
click at [521, 308] on icon at bounding box center [526, 314] width 16 height 13
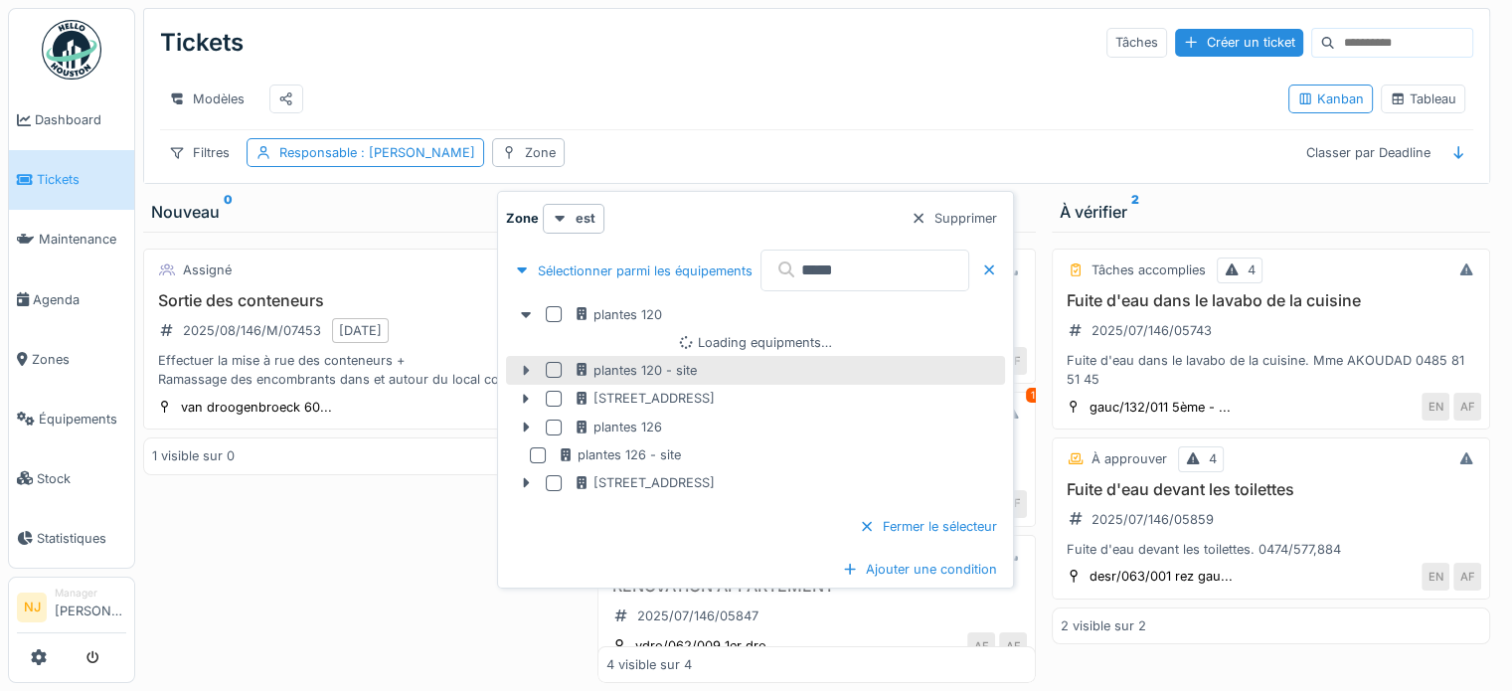
click at [519, 364] on icon at bounding box center [526, 370] width 16 height 13
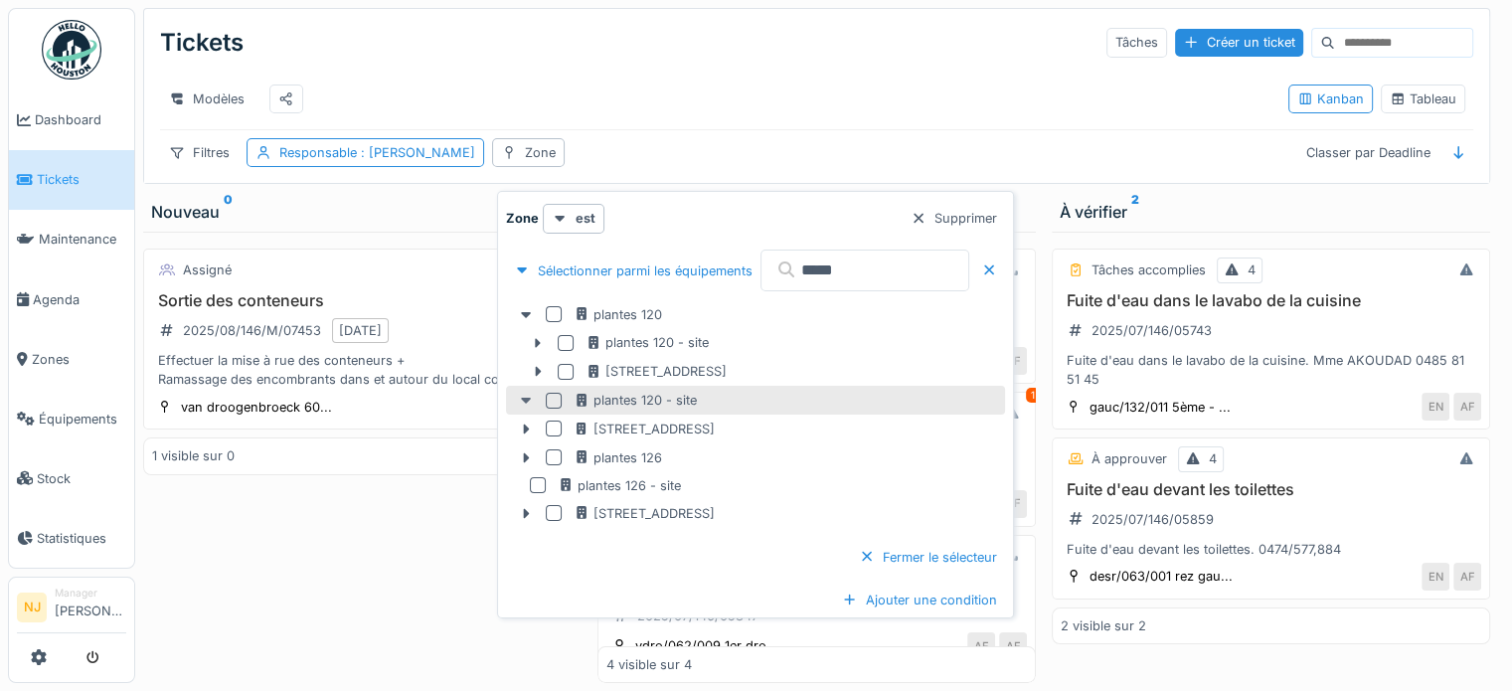
click at [527, 398] on icon at bounding box center [526, 401] width 10 height 6
click at [525, 396] on icon at bounding box center [526, 401] width 6 height 10
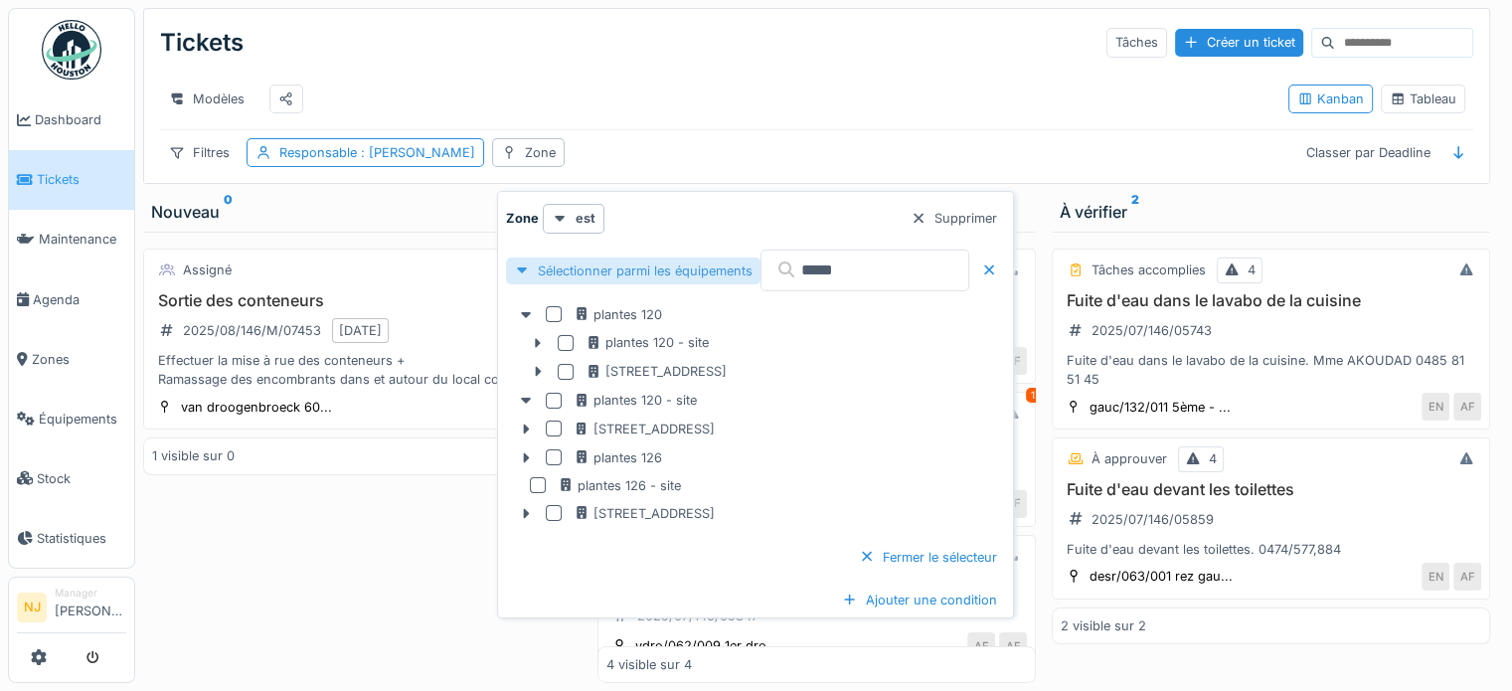
click at [521, 261] on div at bounding box center [522, 270] width 16 height 19
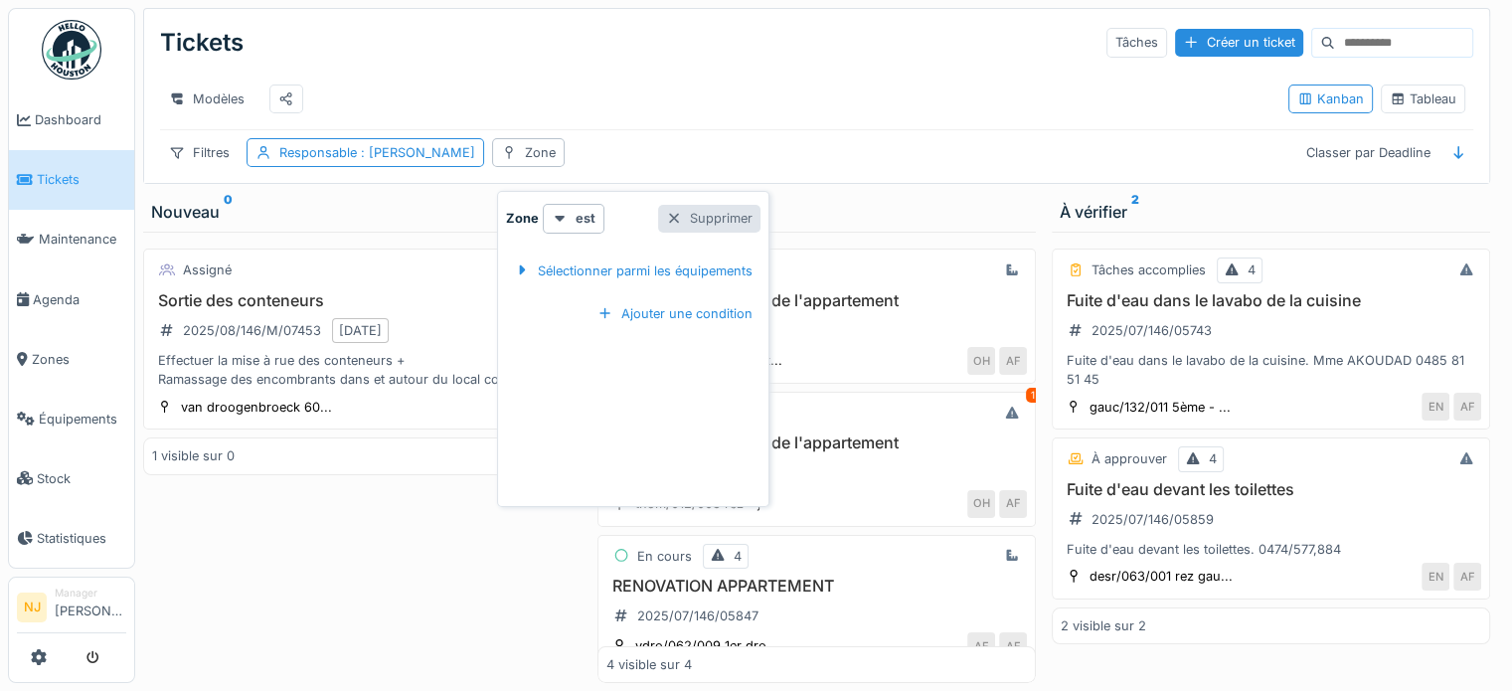
click at [698, 205] on div "Supprimer" at bounding box center [709, 218] width 102 height 27
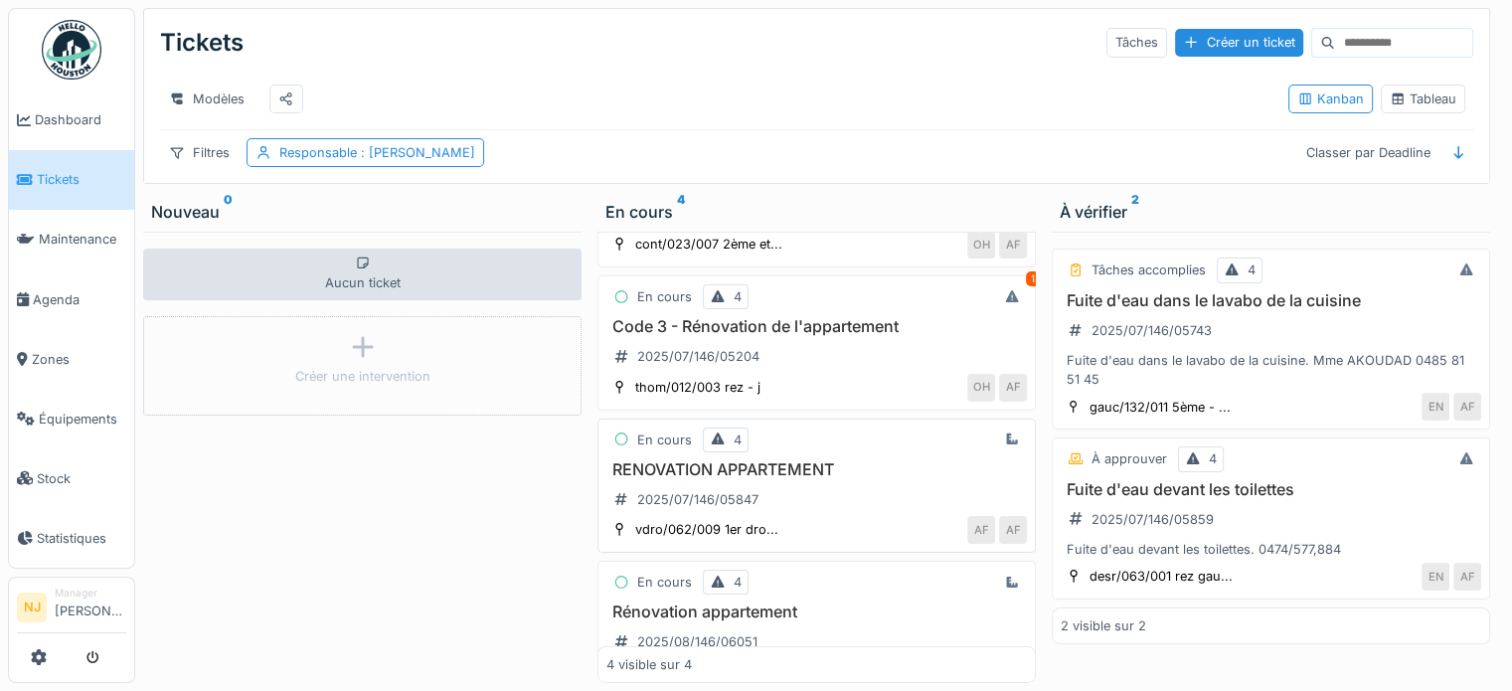
scroll to position [97, 0]
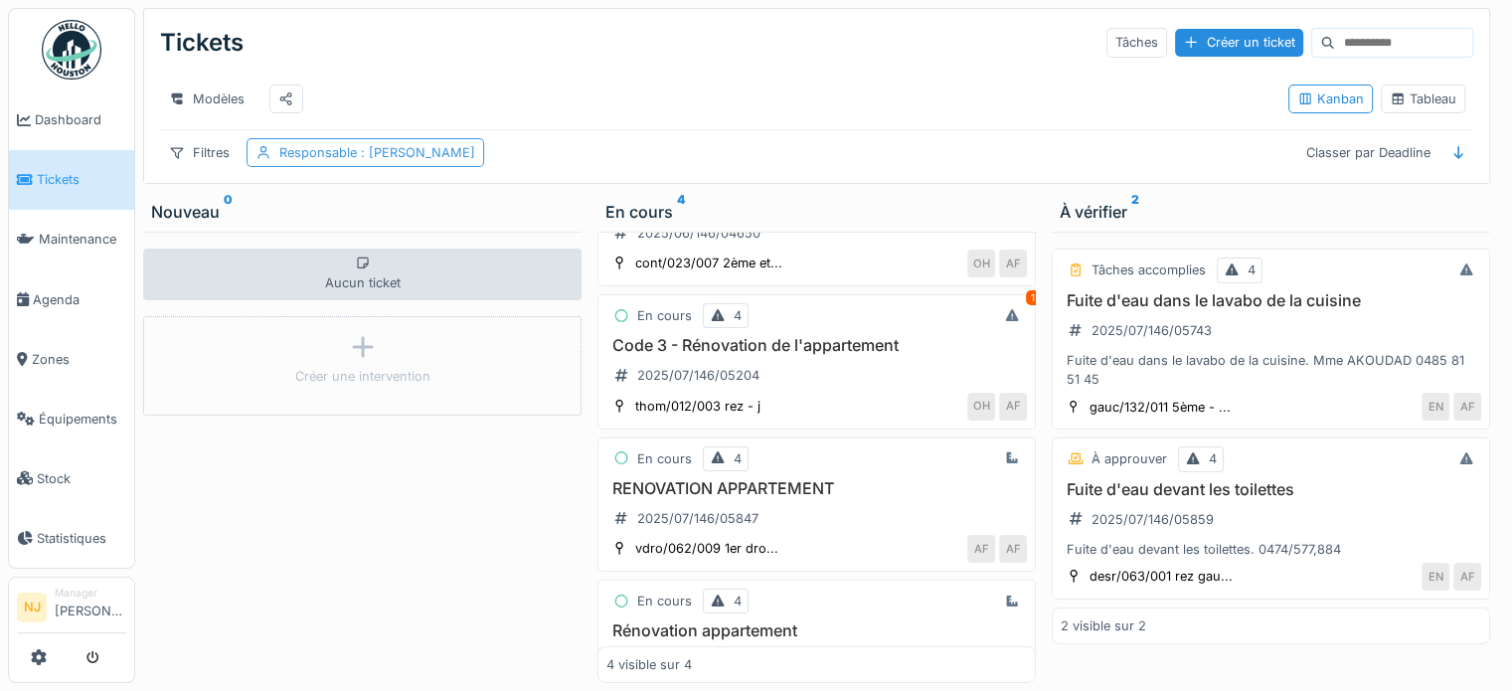
click at [409, 162] on div "Responsable : Antonio Fernandez" at bounding box center [365, 152] width 238 height 29
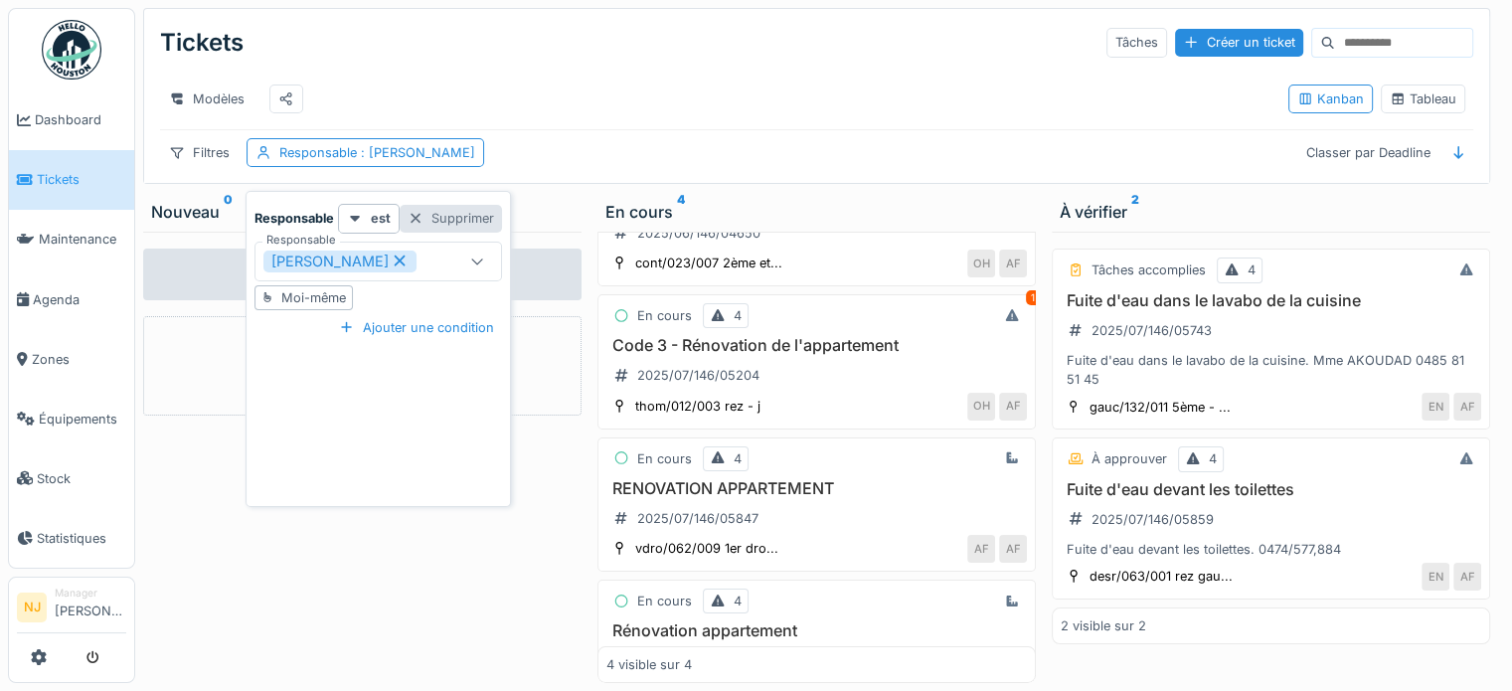
click at [468, 210] on div "Supprimer" at bounding box center [451, 218] width 102 height 27
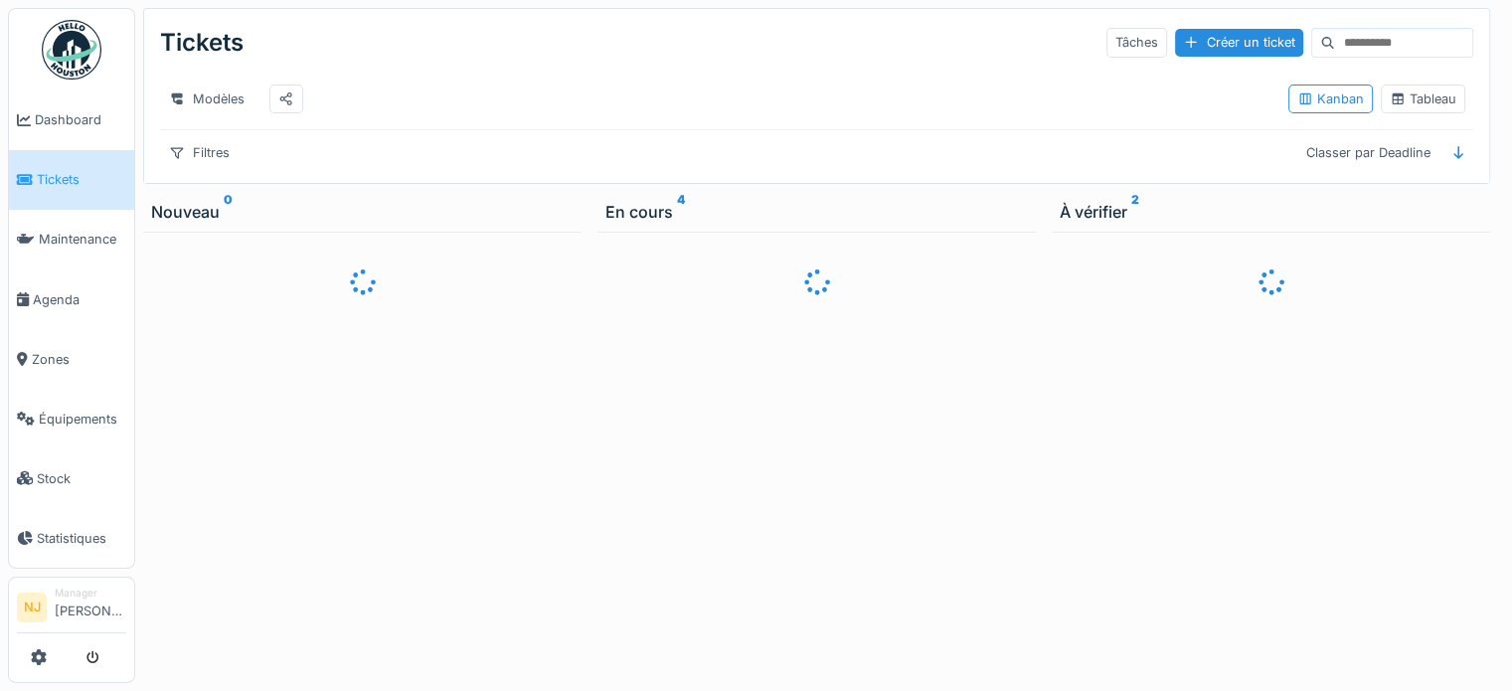
scroll to position [0, 0]
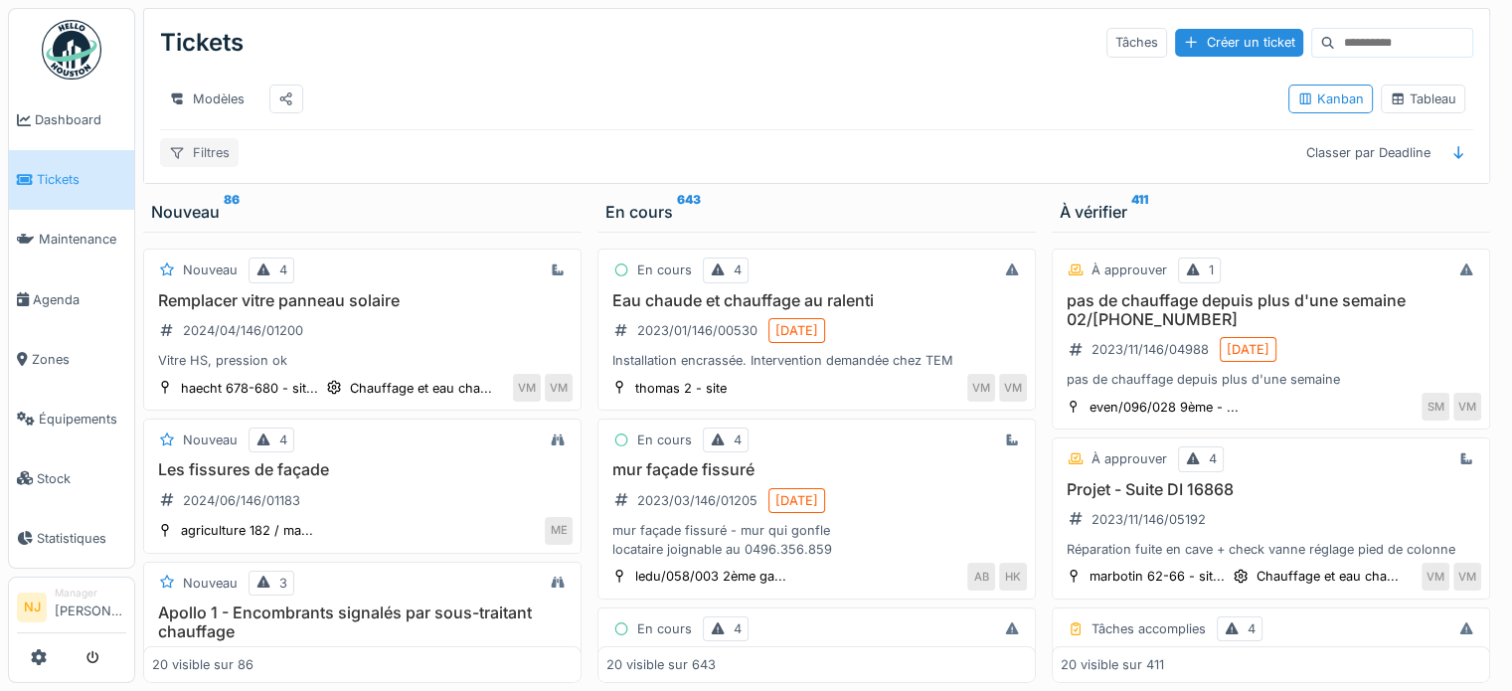
click at [207, 150] on div "Filtres" at bounding box center [199, 152] width 79 height 29
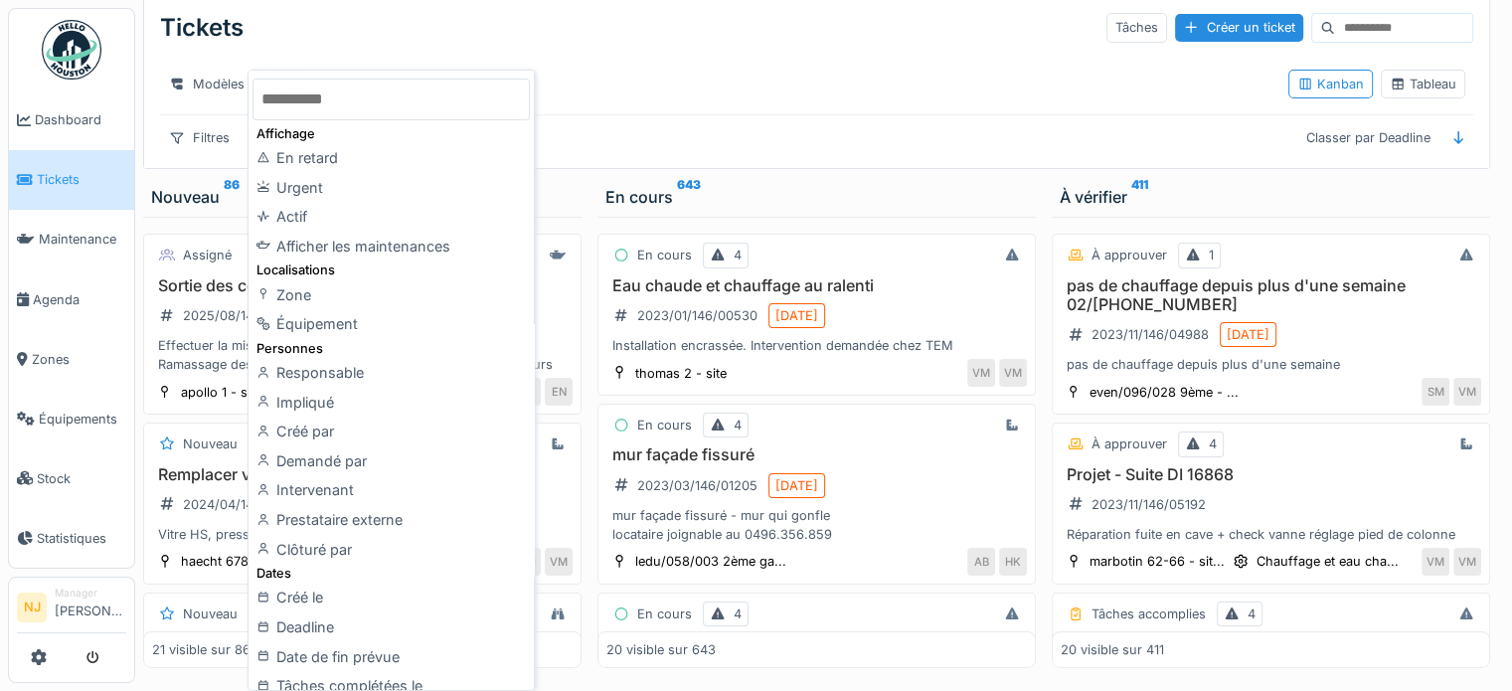
click at [339, 355] on div "Personnes" at bounding box center [390, 348] width 276 height 19
click at [341, 369] on div "Responsable" at bounding box center [390, 373] width 276 height 30
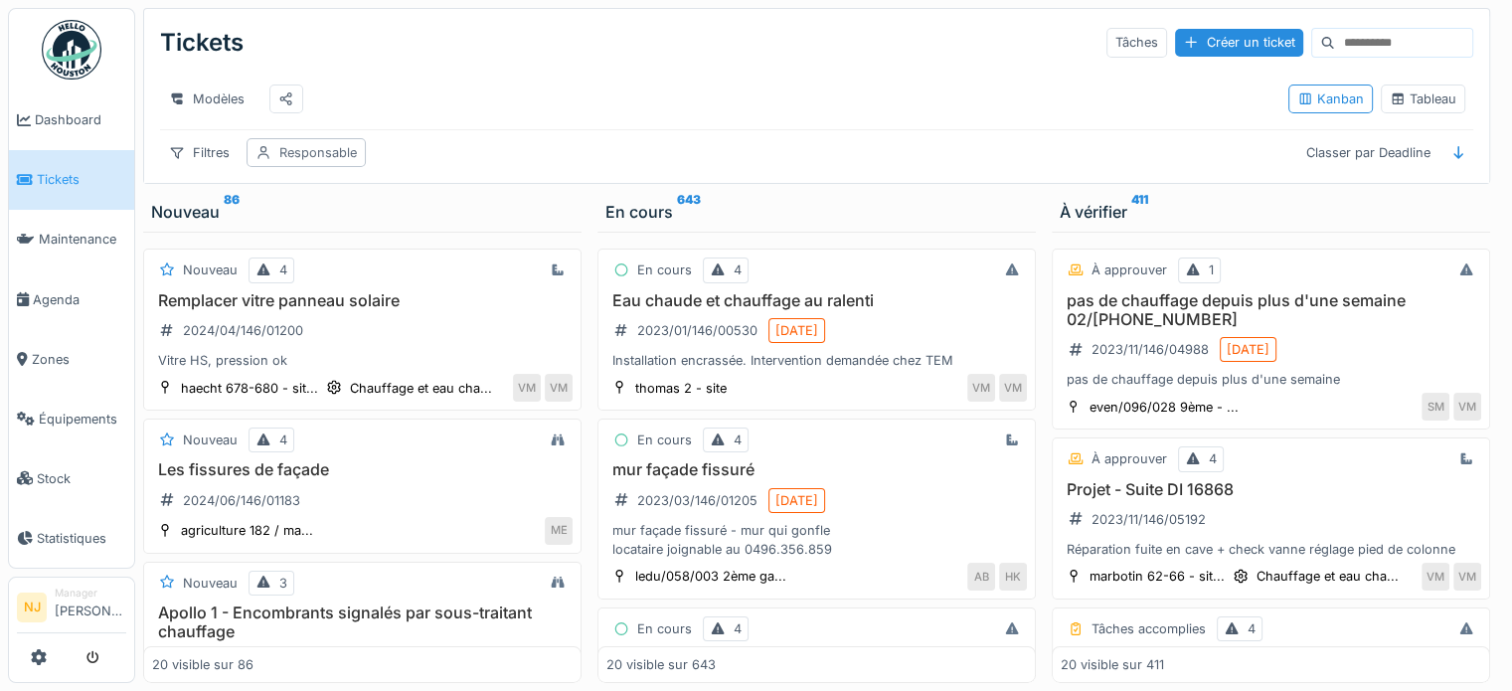
click at [346, 155] on div "Responsable" at bounding box center [318, 152] width 78 height 19
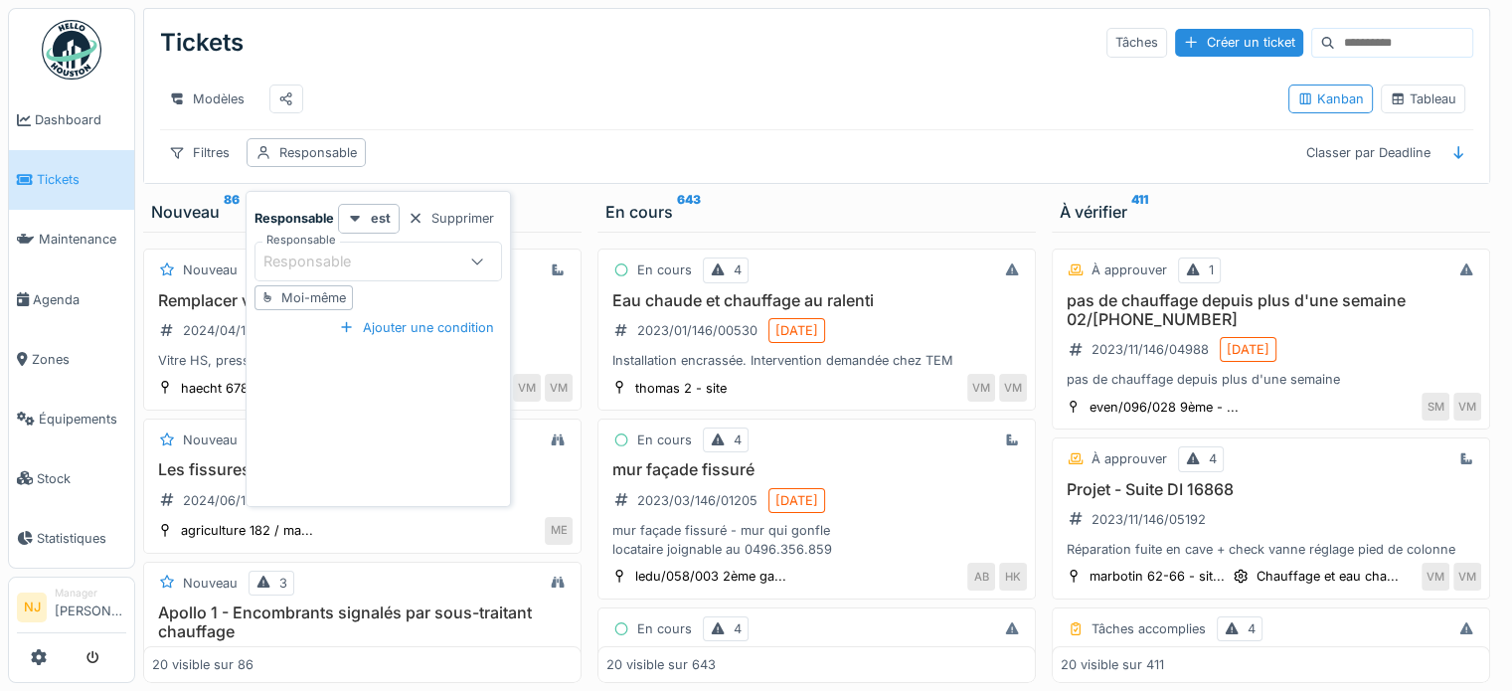
click at [333, 288] on div "Moi-même" at bounding box center [313, 297] width 65 height 19
type input "*****"
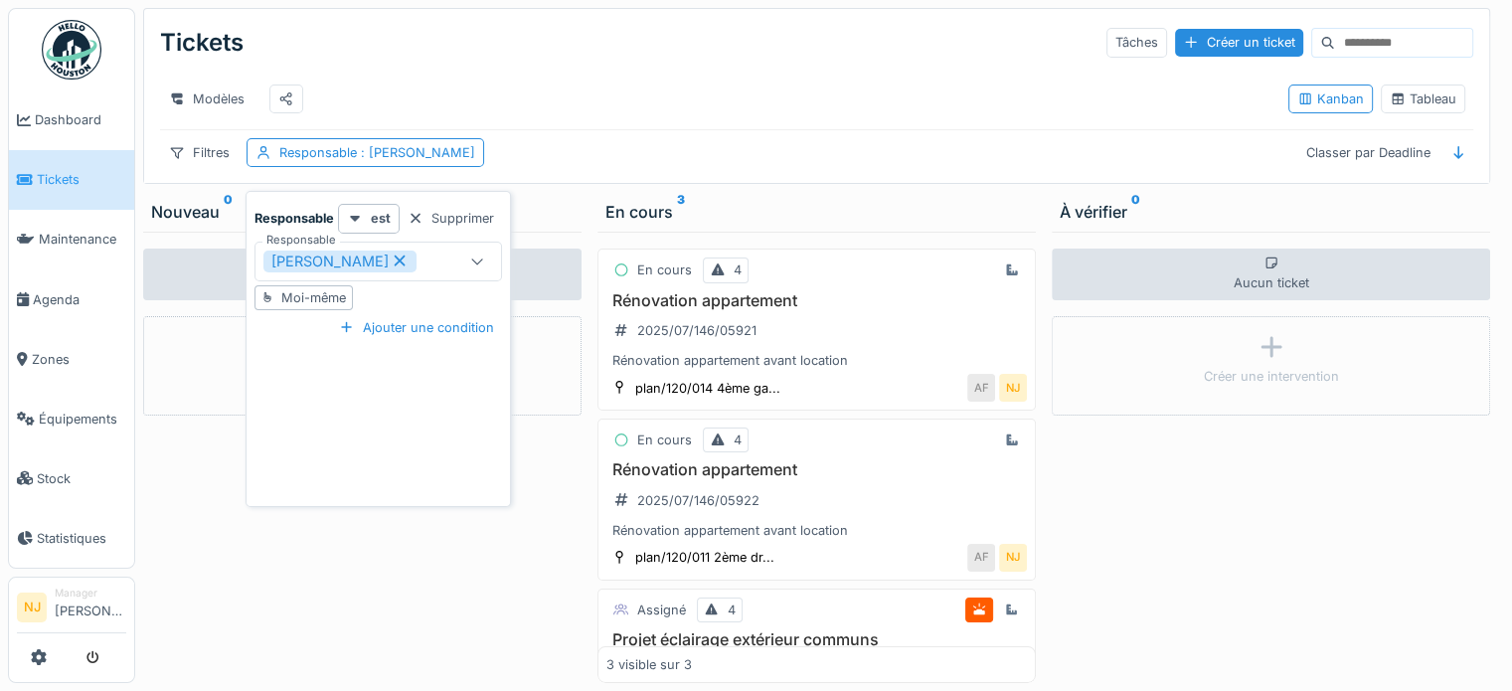
click at [536, 77] on div "Modèles" at bounding box center [716, 99] width 1112 height 45
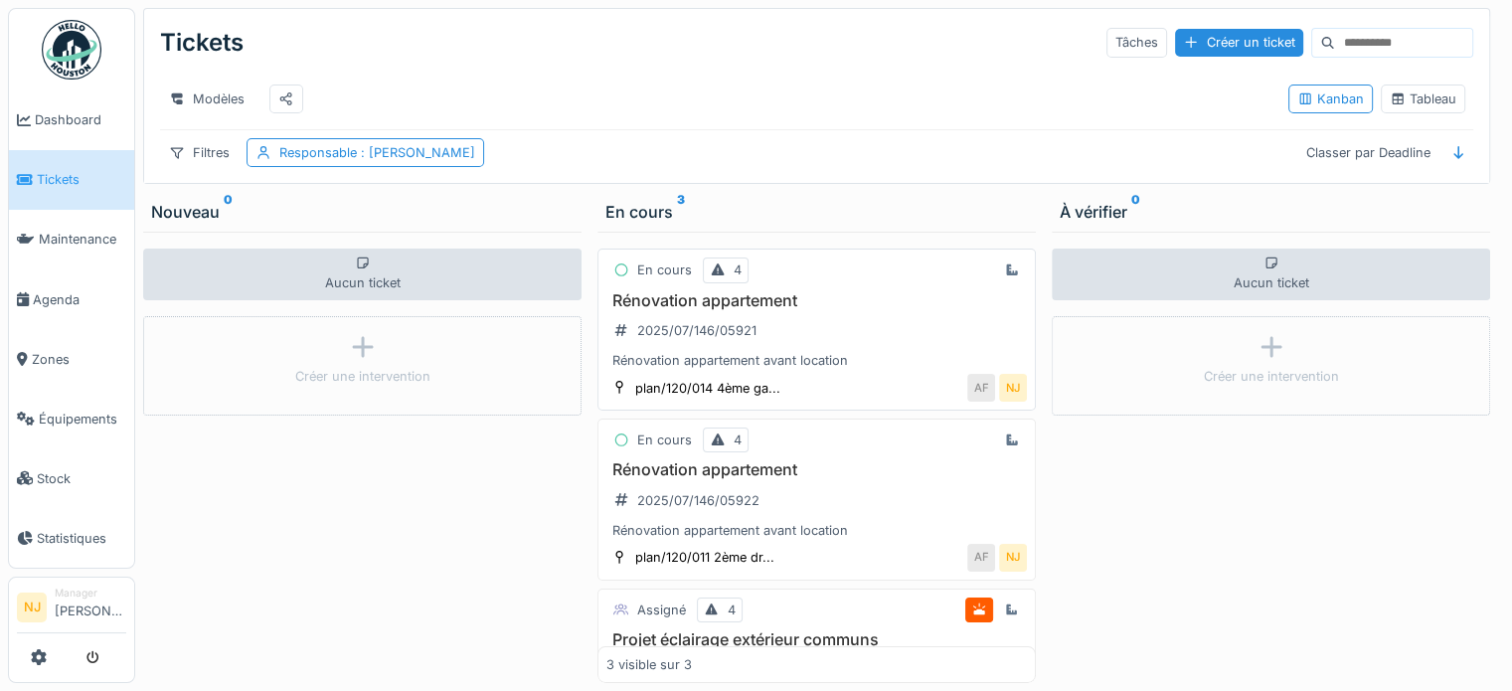
click at [714, 301] on h3 "Rénovation appartement" at bounding box center [816, 300] width 420 height 19
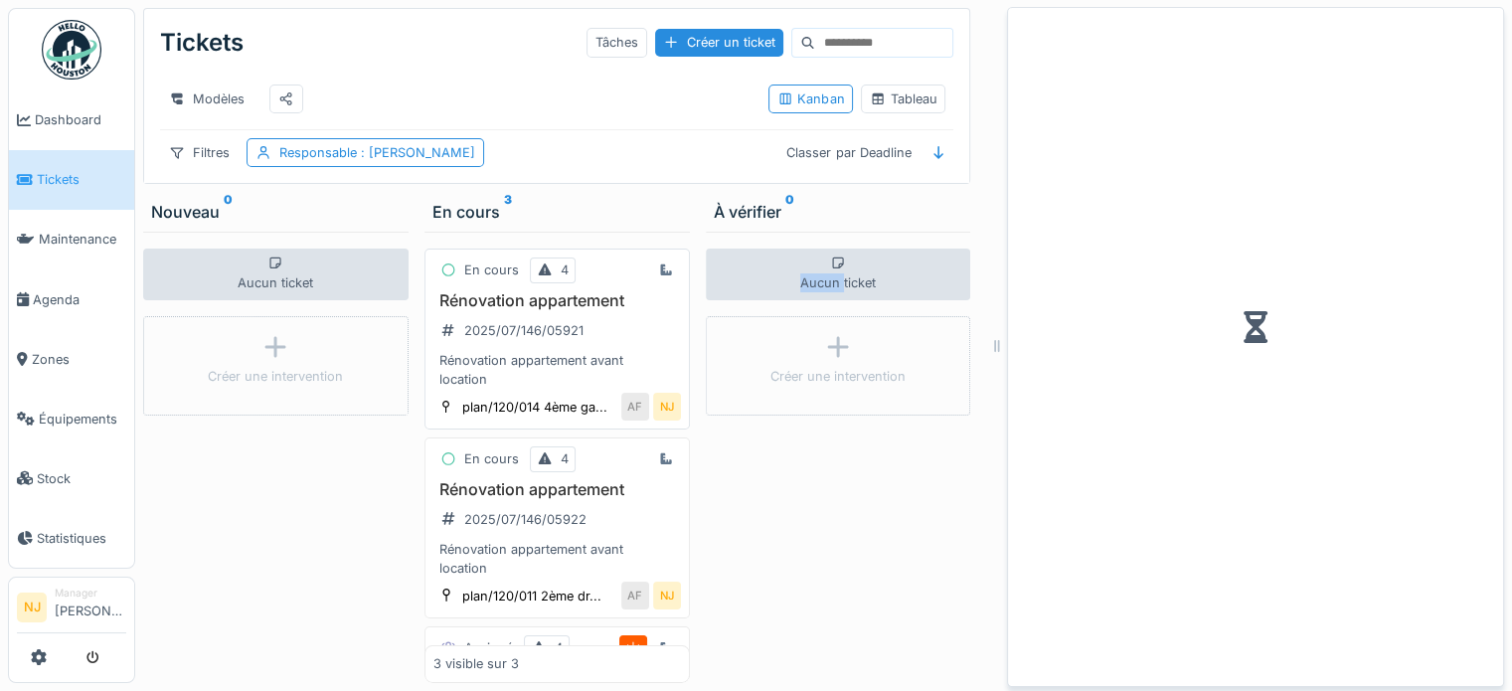
click at [714, 301] on div "Aucun ticket Créer une intervention" at bounding box center [838, 457] width 265 height 451
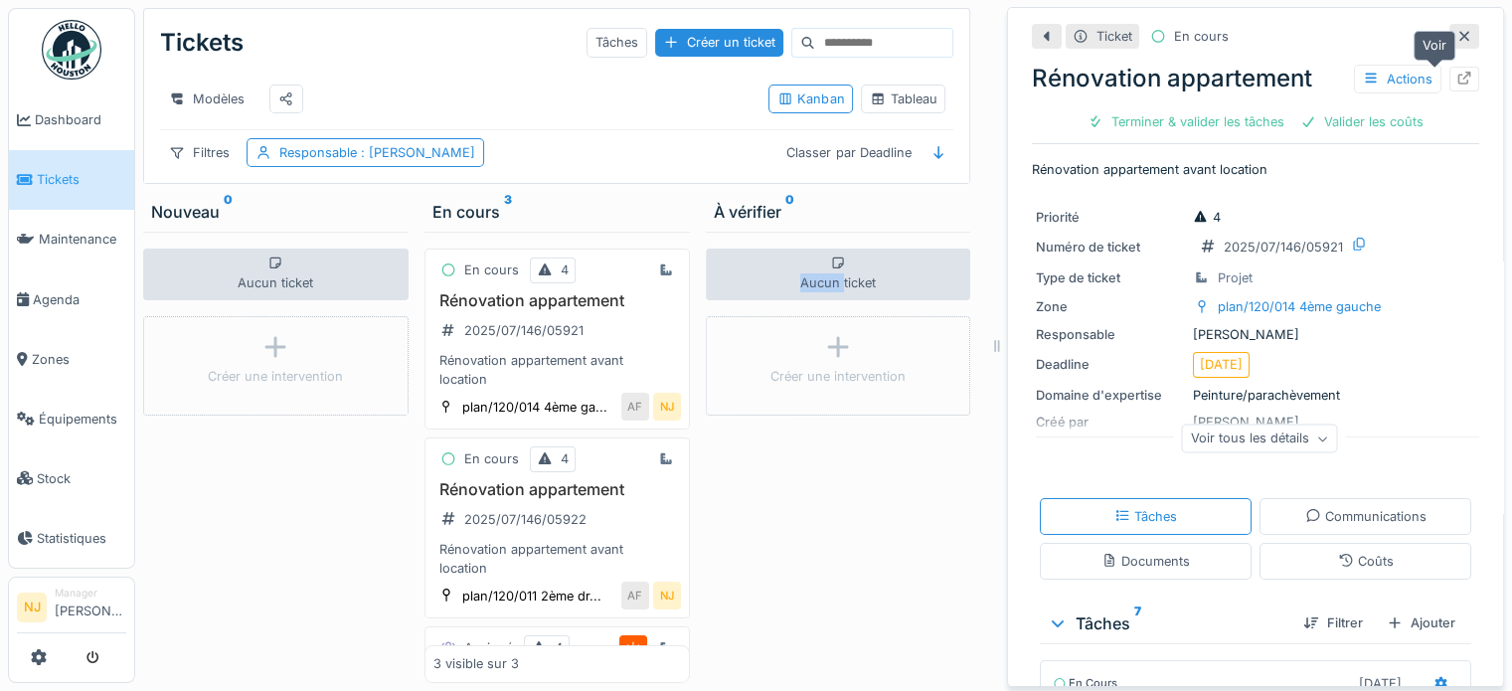
click at [1456, 72] on icon at bounding box center [1464, 78] width 16 height 13
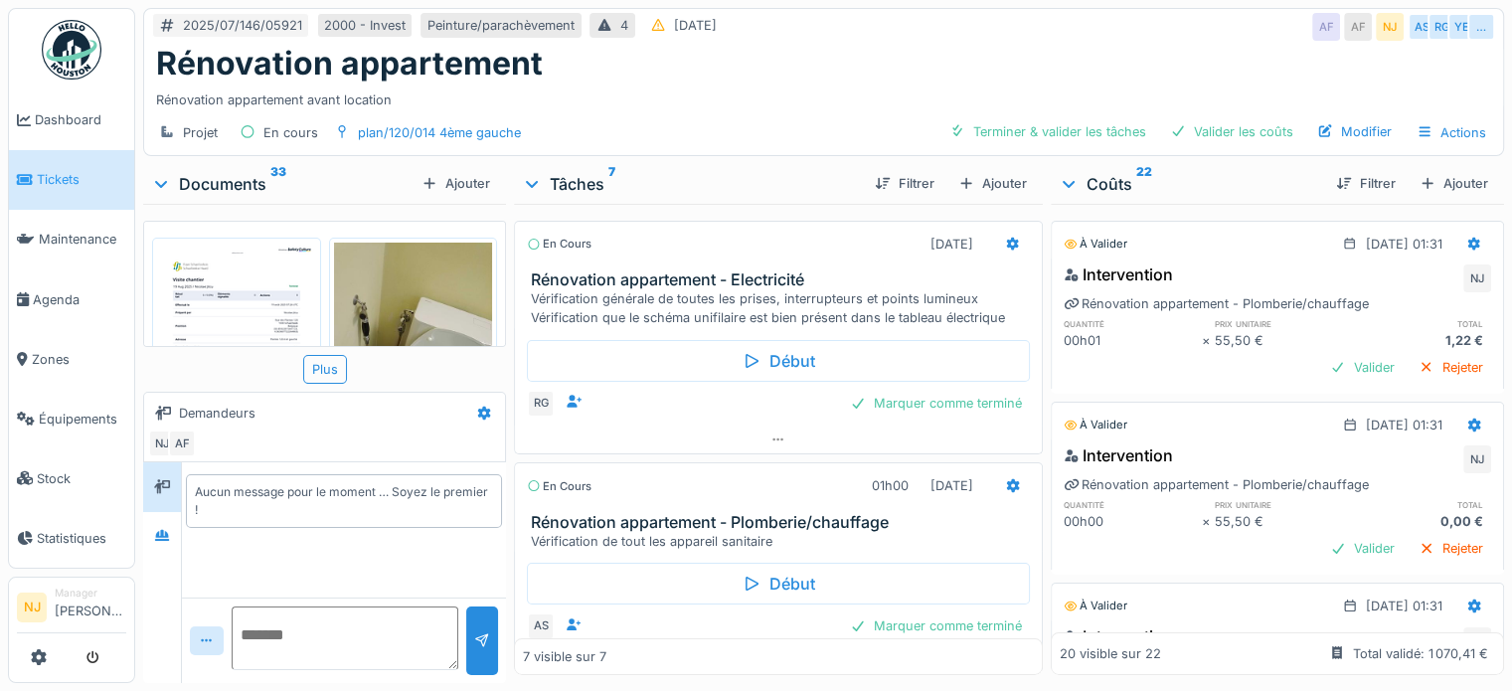
click at [241, 293] on img at bounding box center [236, 355] width 159 height 224
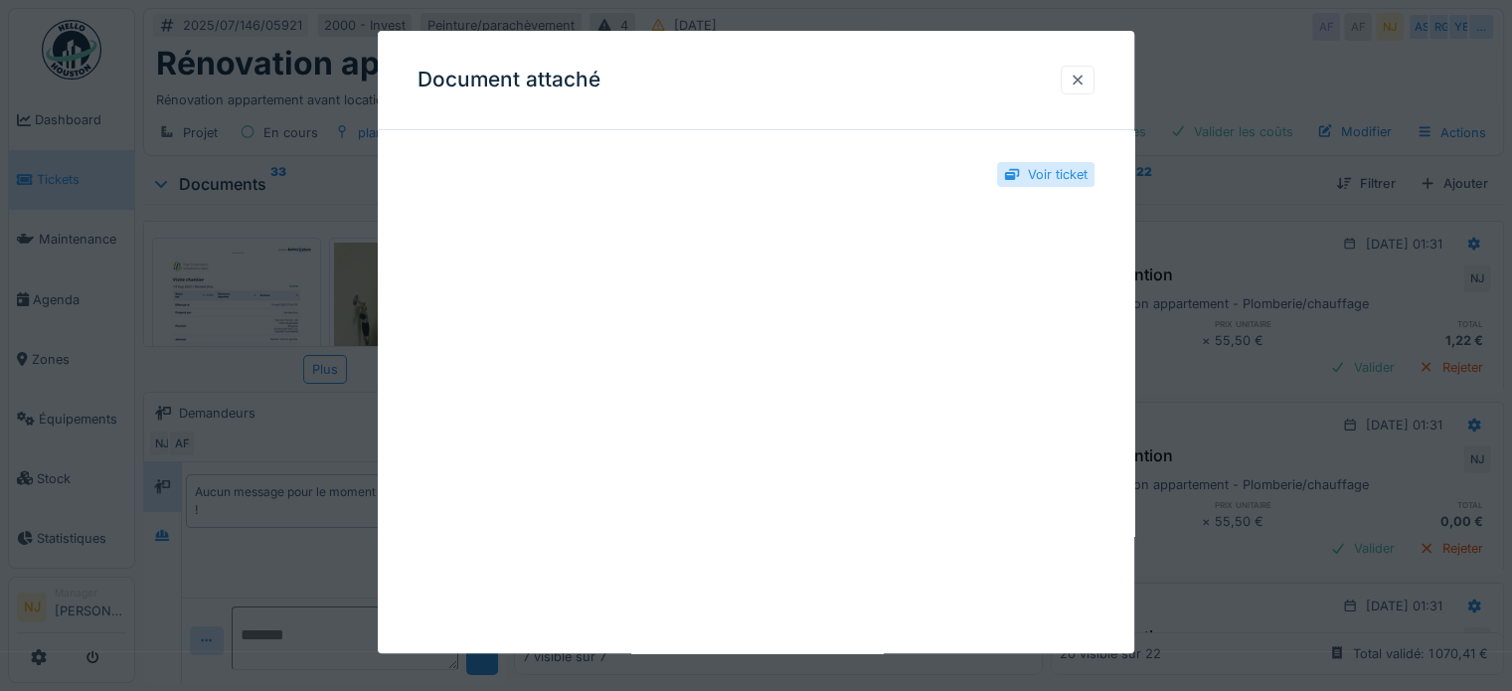
click at [1075, 82] on div at bounding box center [1078, 80] width 34 height 29
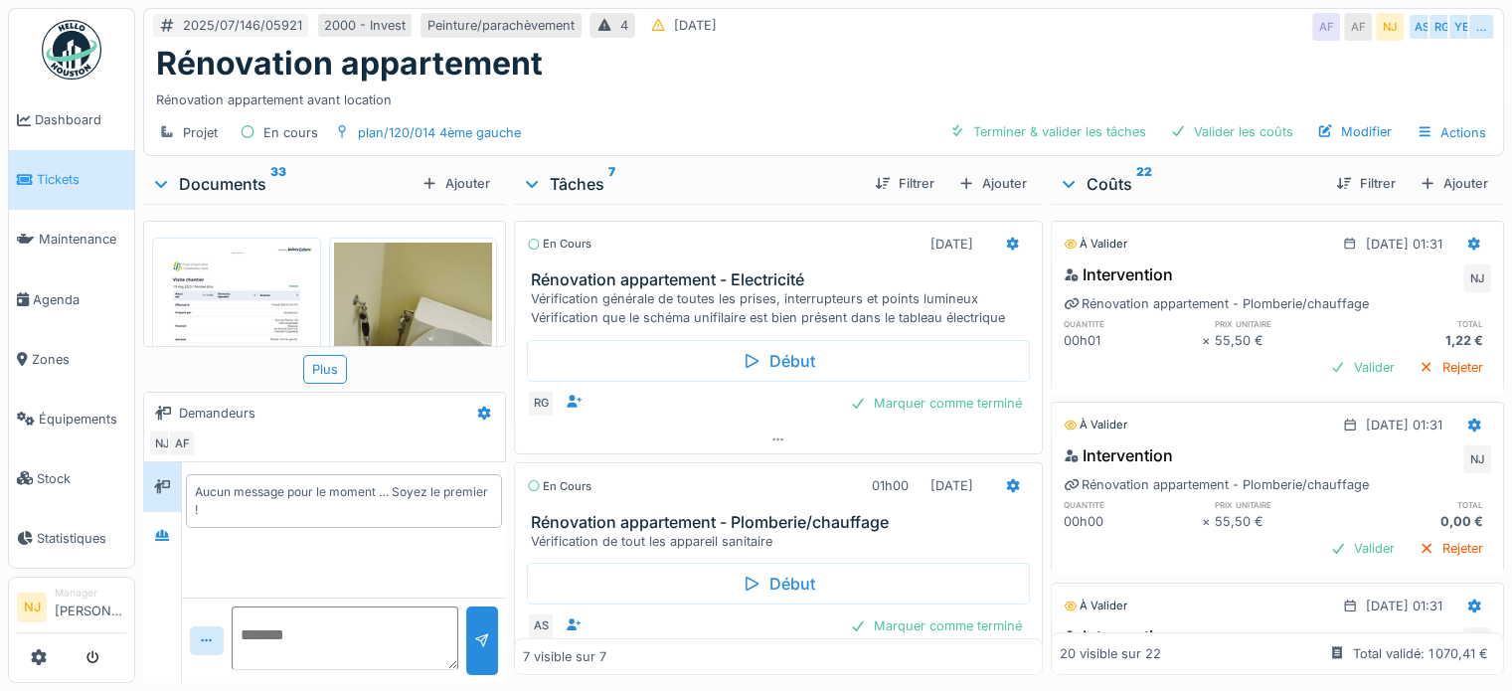
click at [676, 277] on h3 "Rénovation appartement - Electricité" at bounding box center [782, 279] width 503 height 19
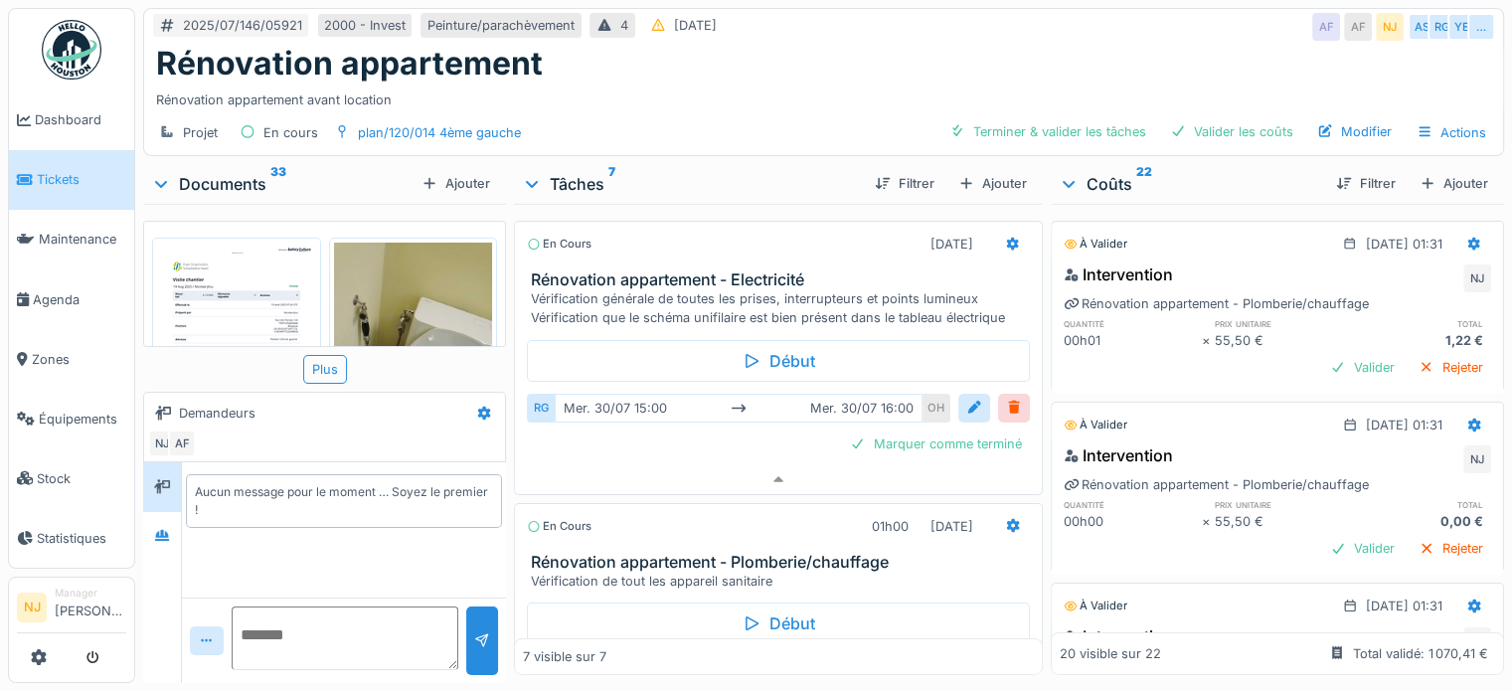
scroll to position [16, 0]
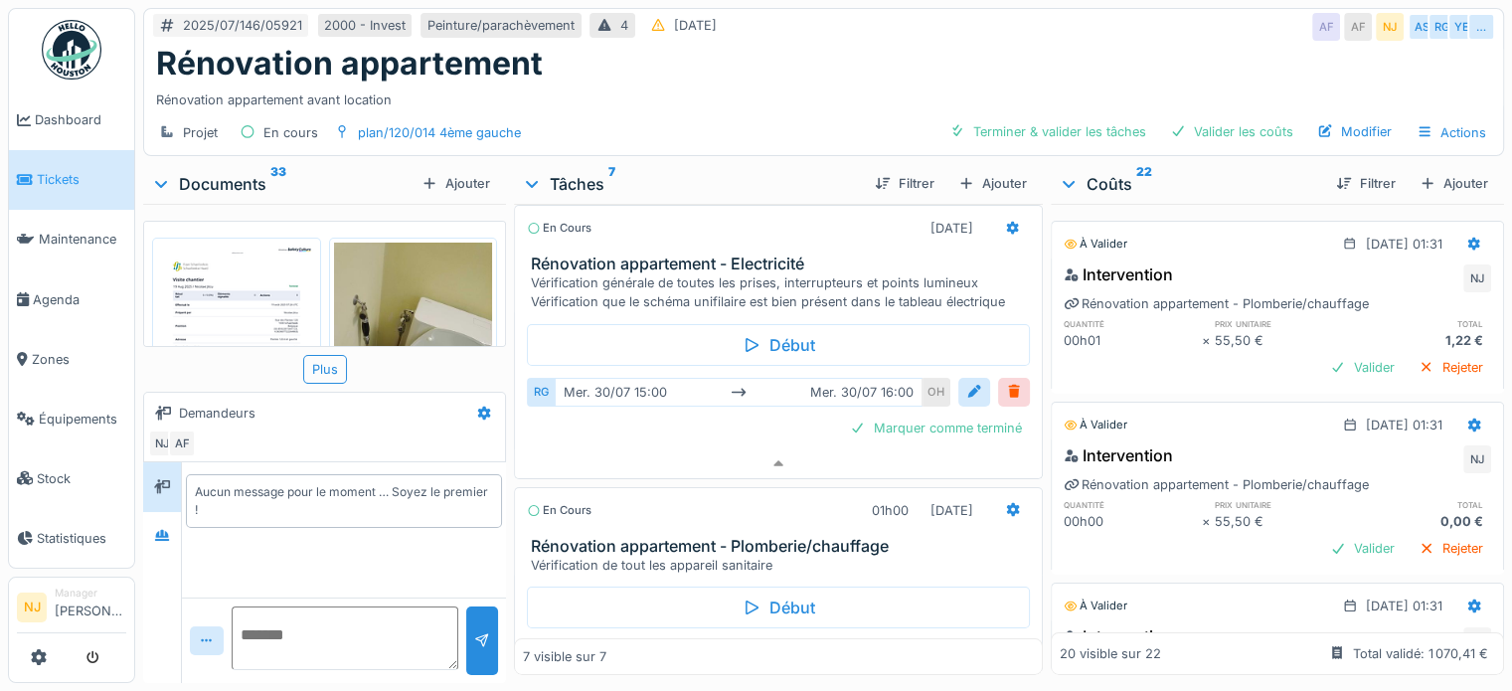
click at [649, 273] on div "Vérification générale de toutes les prises, interrupteurs et points lumineux Vé…" at bounding box center [782, 292] width 503 height 38
click at [665, 254] on h3 "Rénovation appartement - Electricité" at bounding box center [782, 263] width 503 height 19
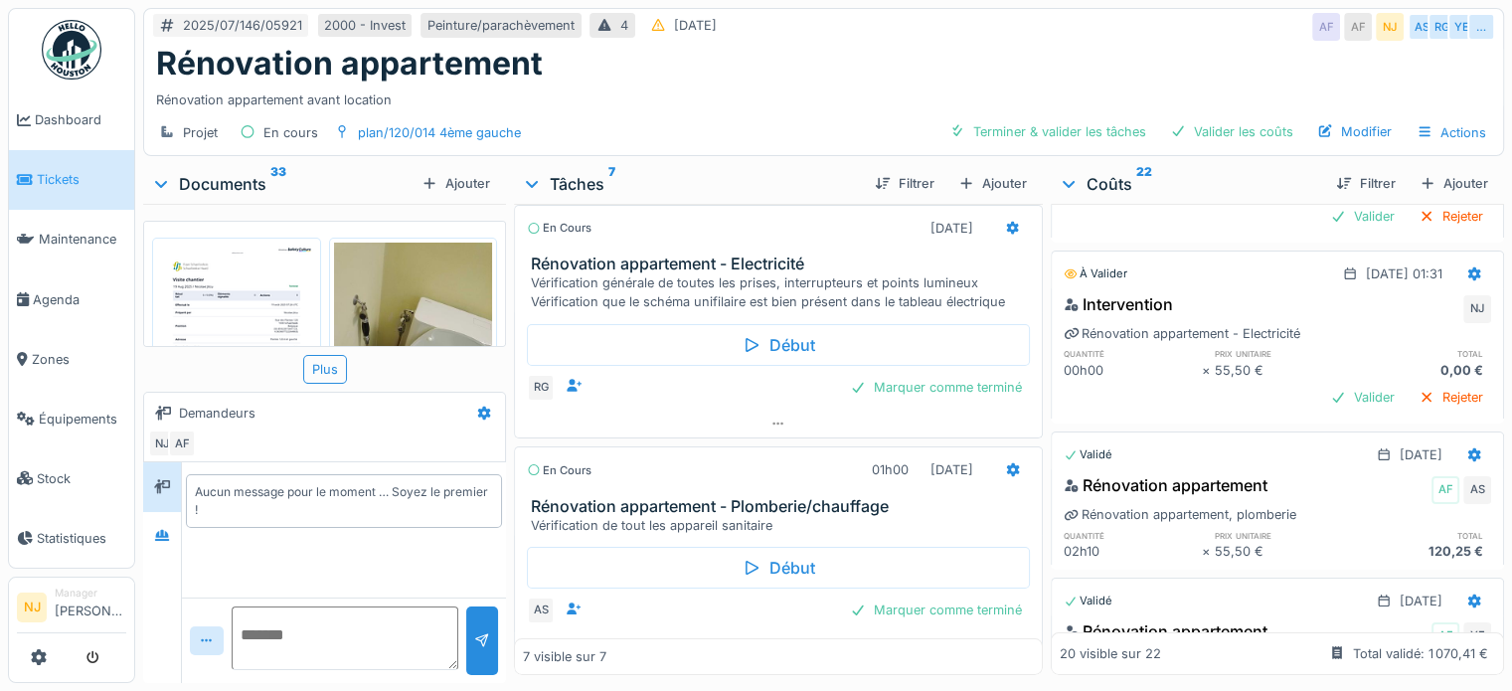
scroll to position [298, 0]
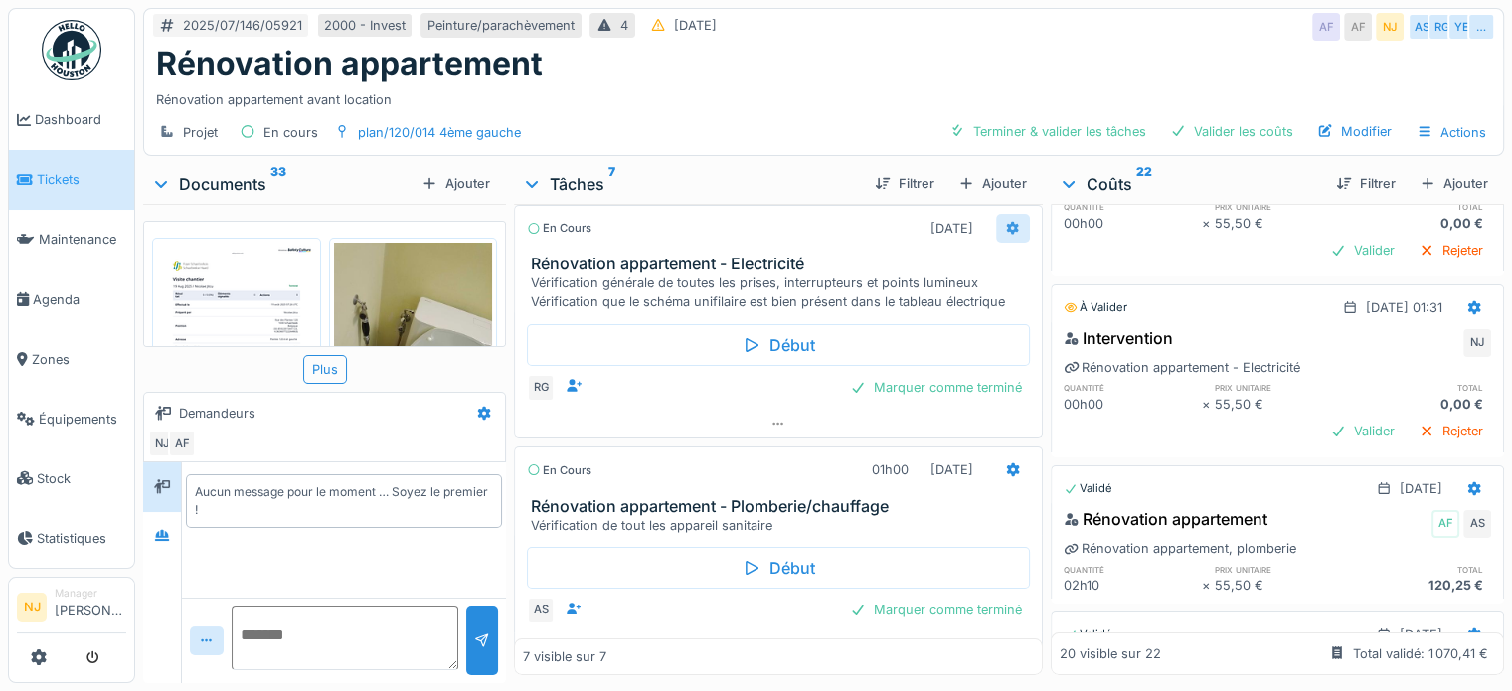
click at [1006, 221] on icon at bounding box center [1012, 228] width 13 height 14
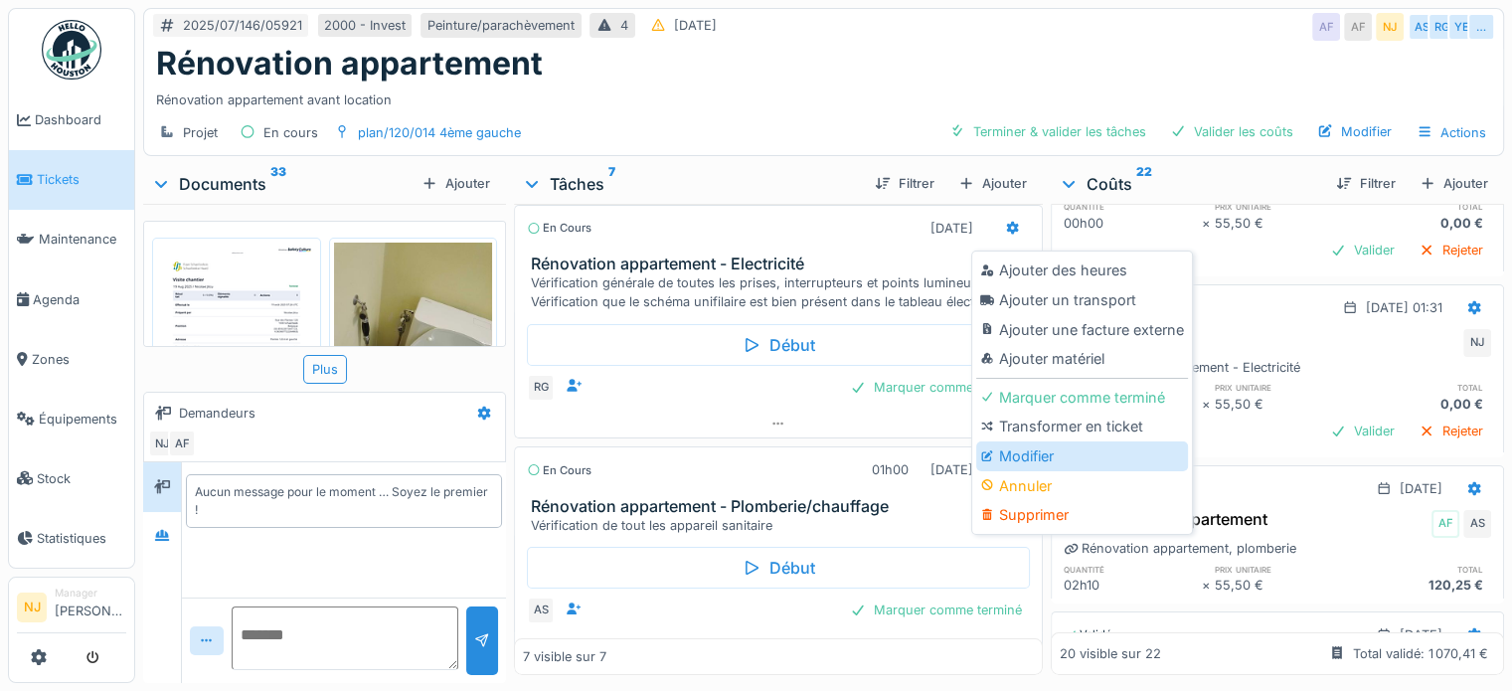
click at [1002, 441] on div "Modifier" at bounding box center [1082, 456] width 212 height 30
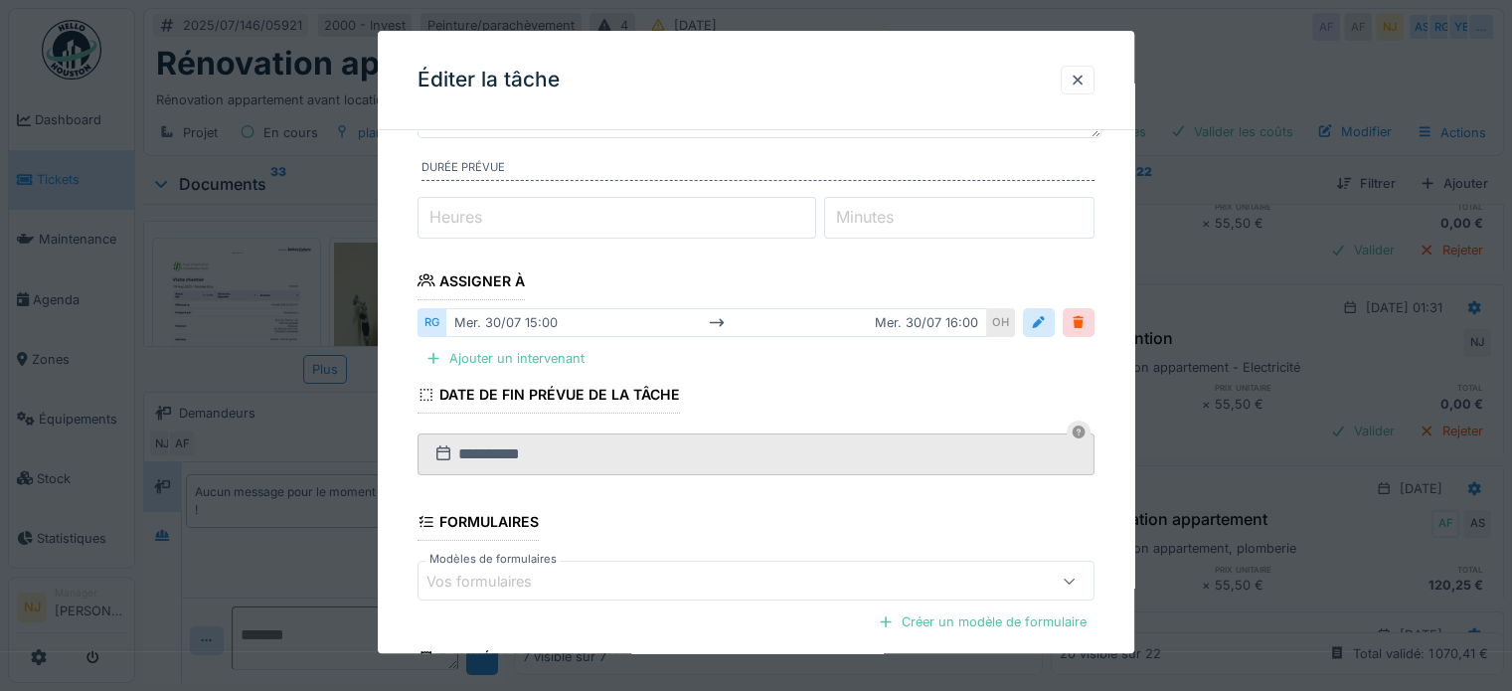
scroll to position [196, 0]
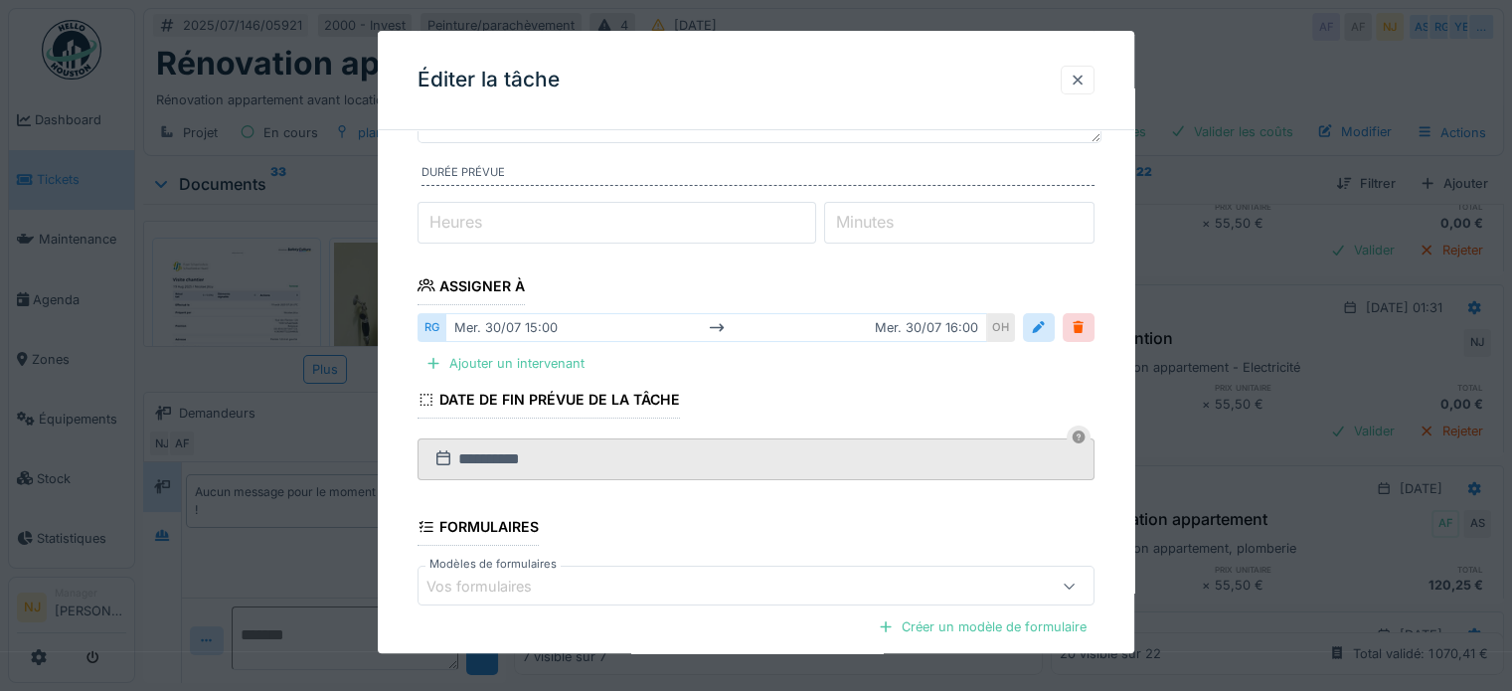
click at [1082, 84] on div at bounding box center [1077, 80] width 16 height 19
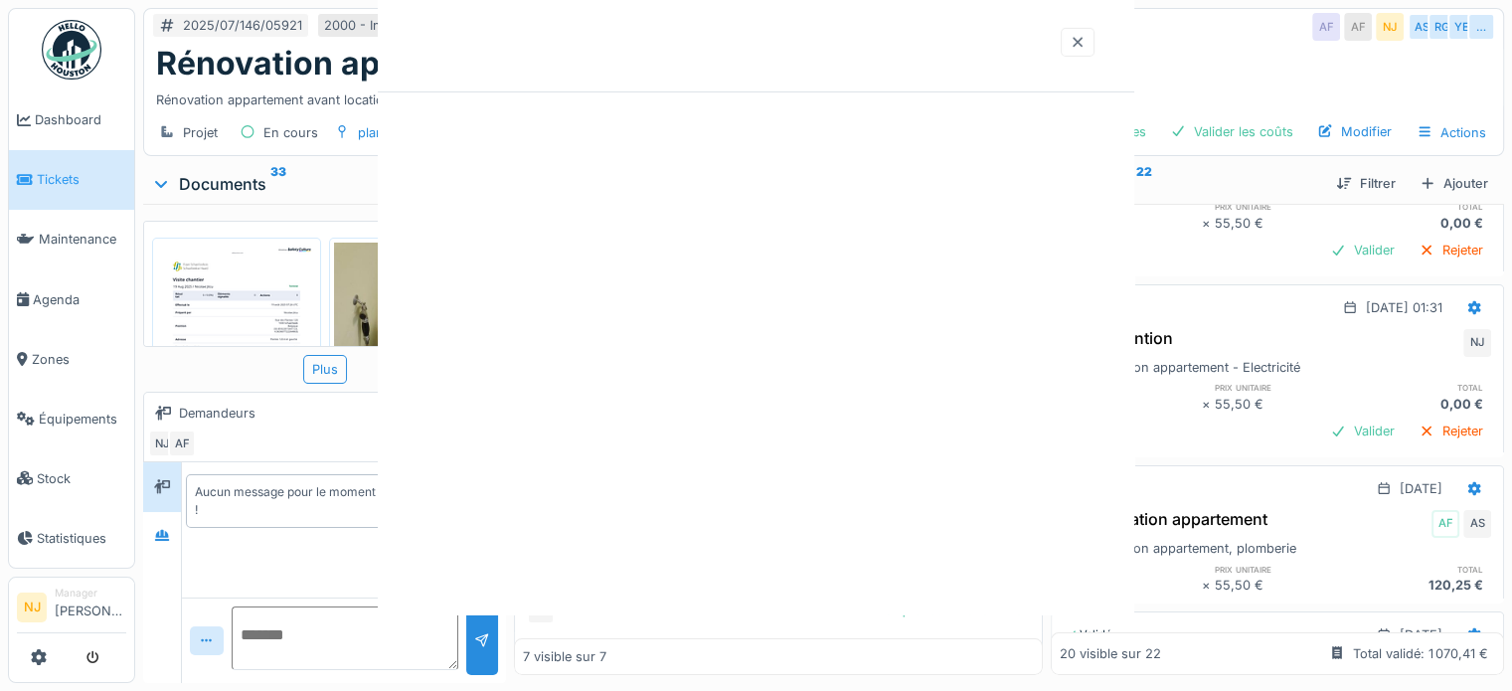
scroll to position [0, 0]
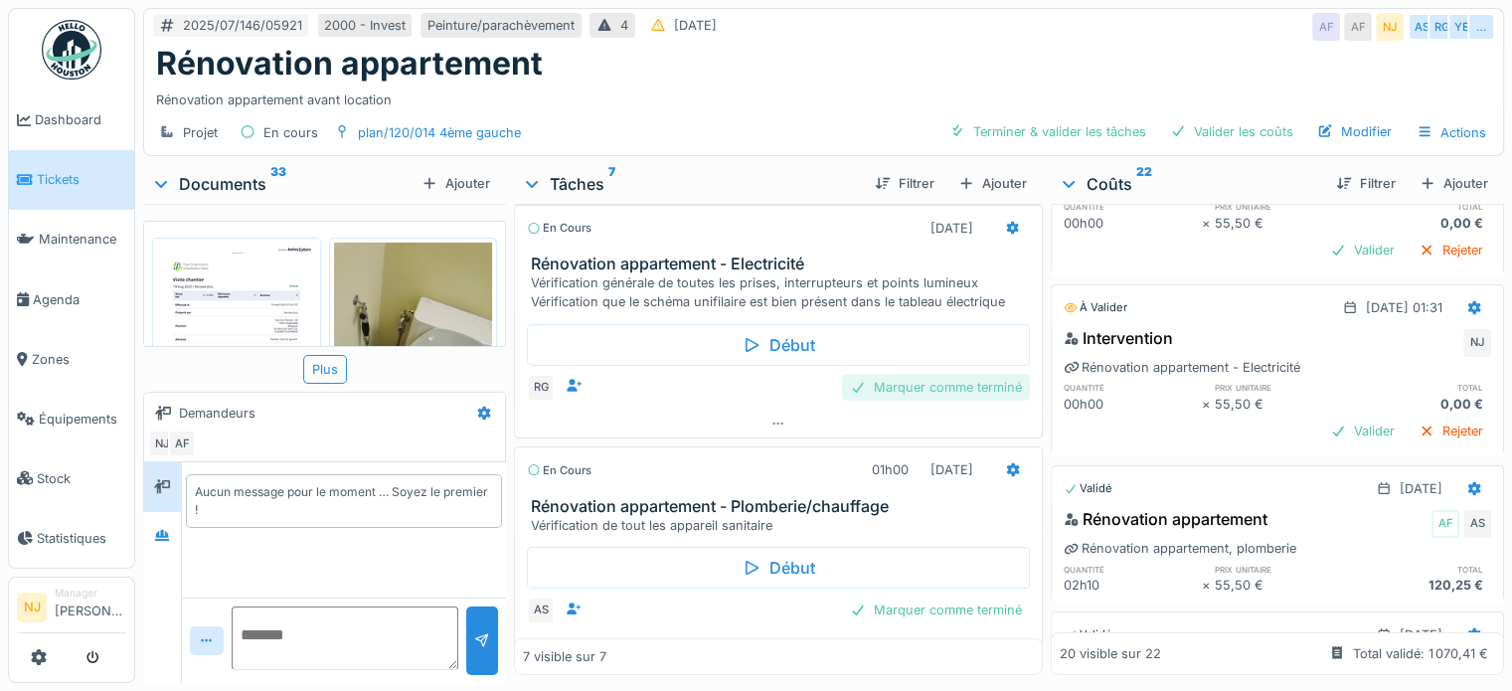
click at [907, 374] on div "Marquer comme terminé" at bounding box center [936, 387] width 188 height 27
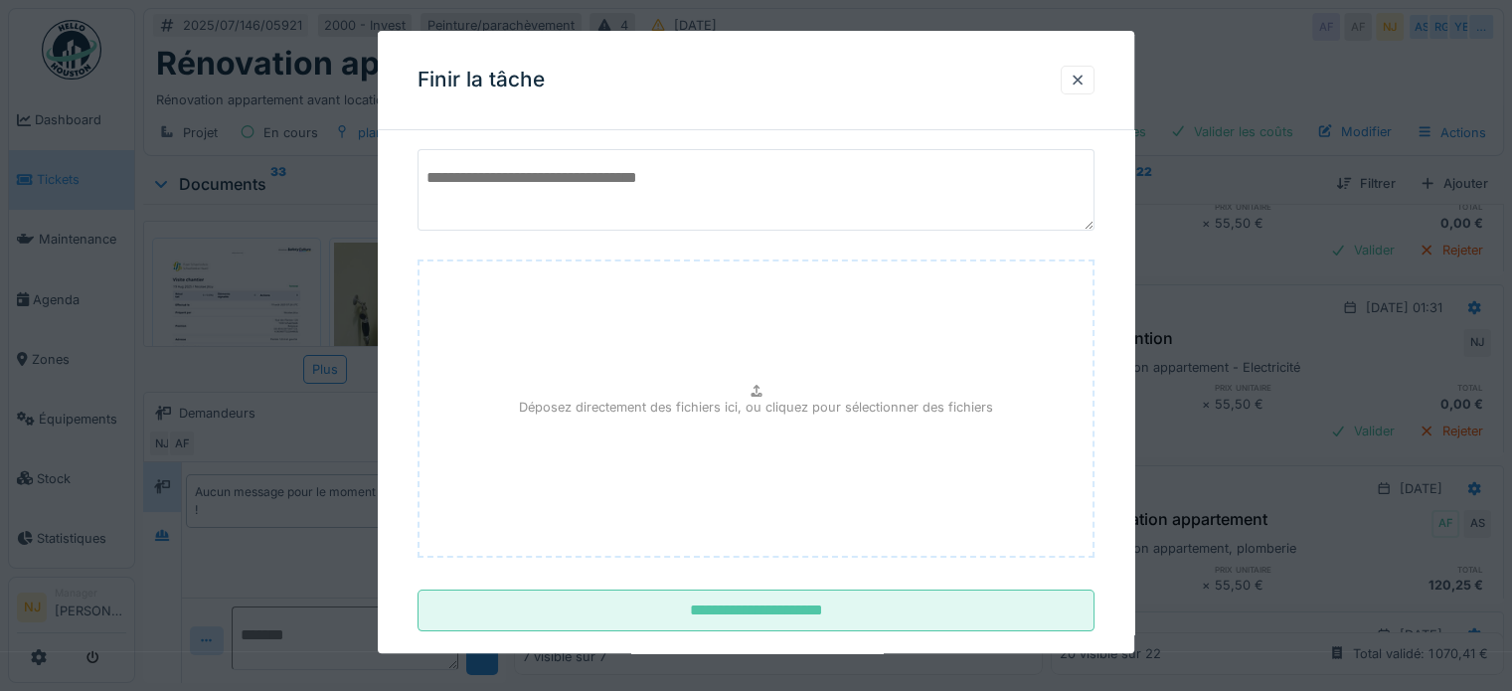
scroll to position [187, 0]
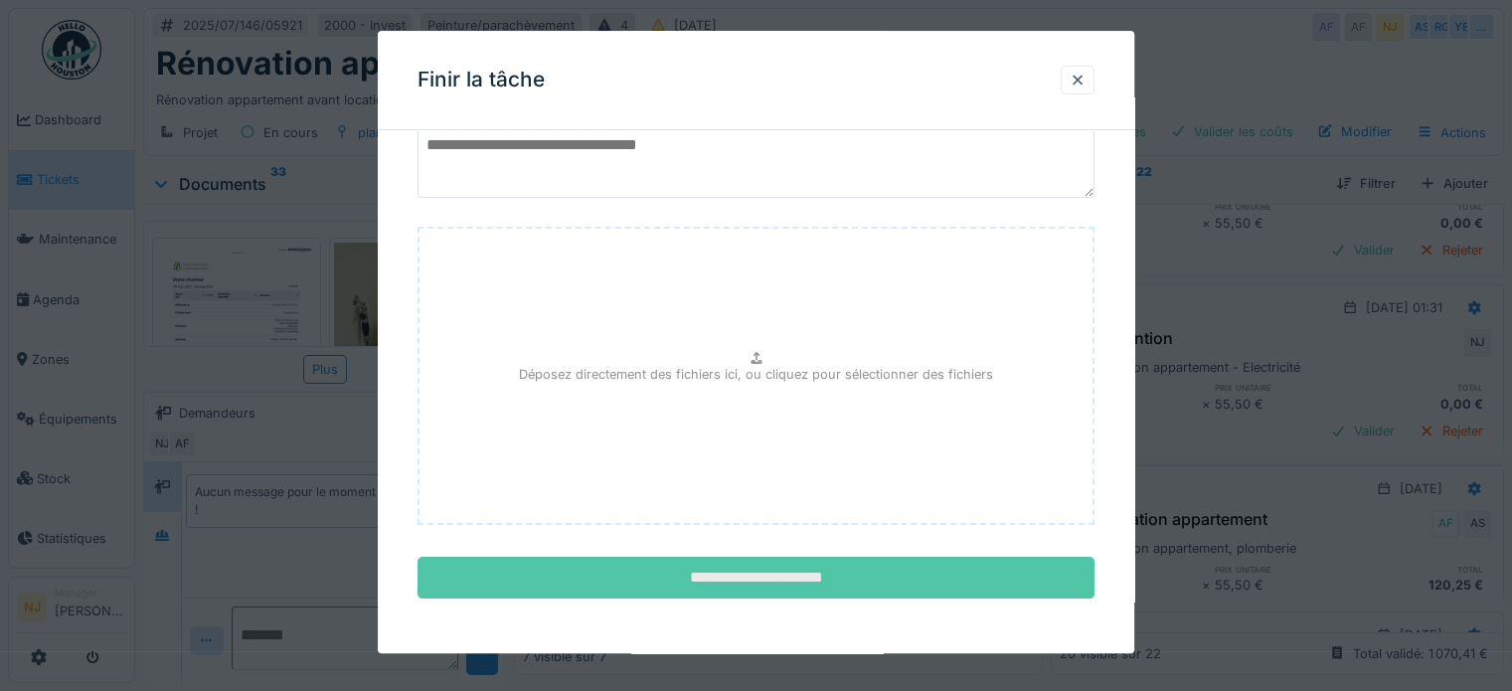
click at [740, 574] on input "**********" at bounding box center [755, 579] width 677 height 42
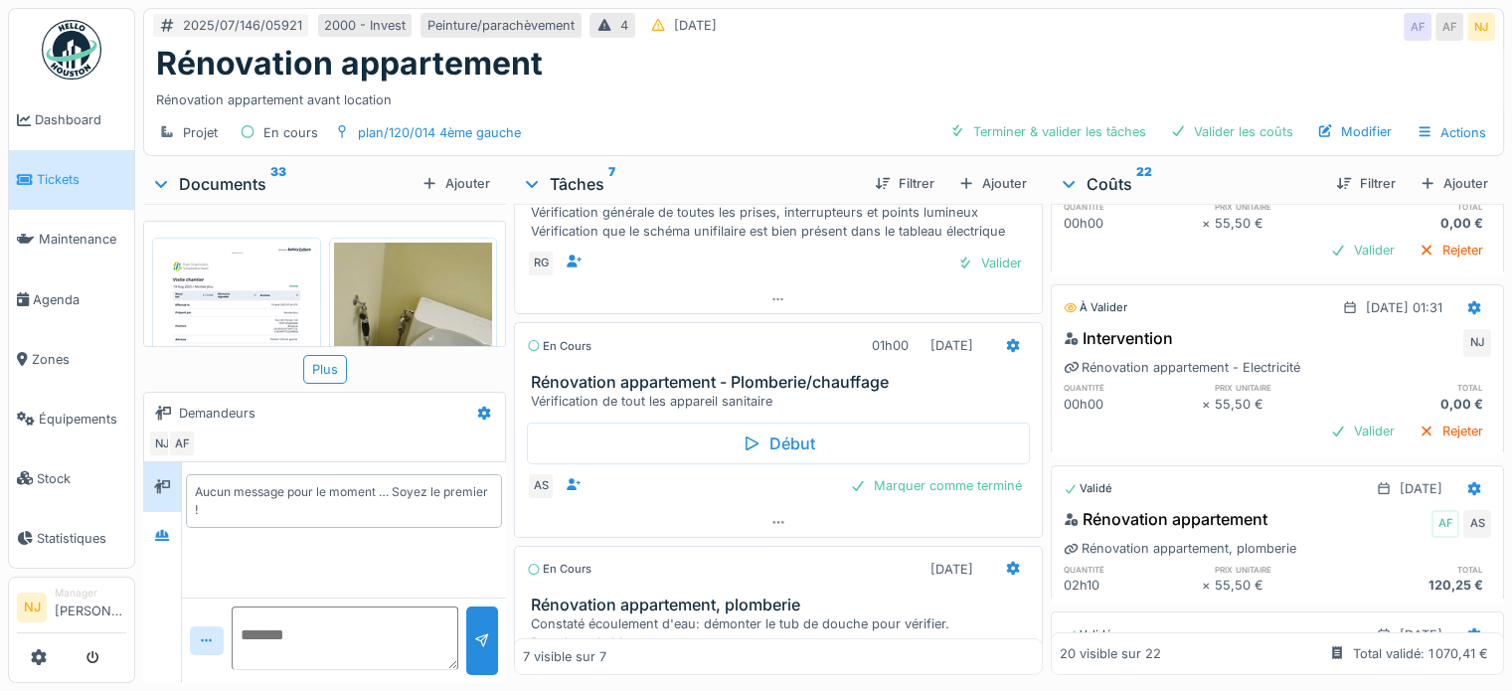
scroll to position [115, 0]
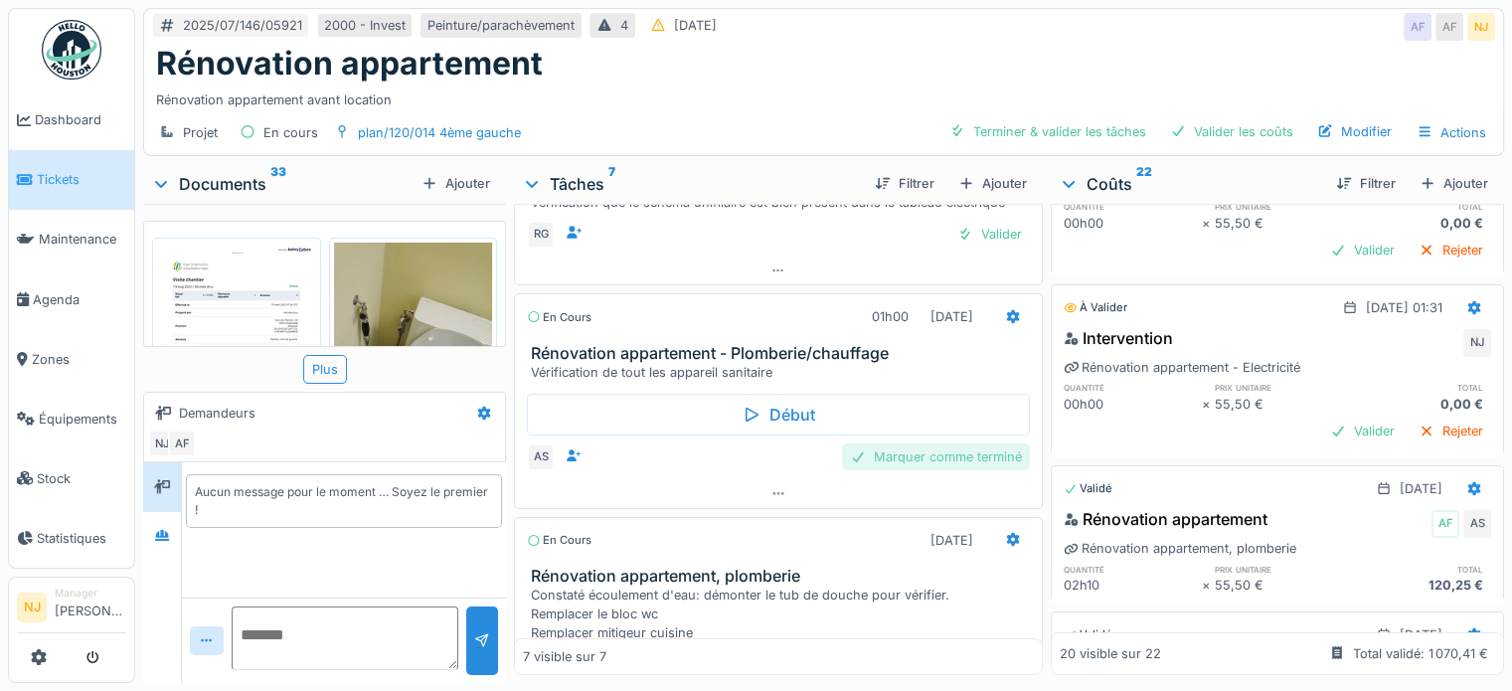
click at [924, 443] on div "Marquer comme terminé" at bounding box center [936, 456] width 188 height 27
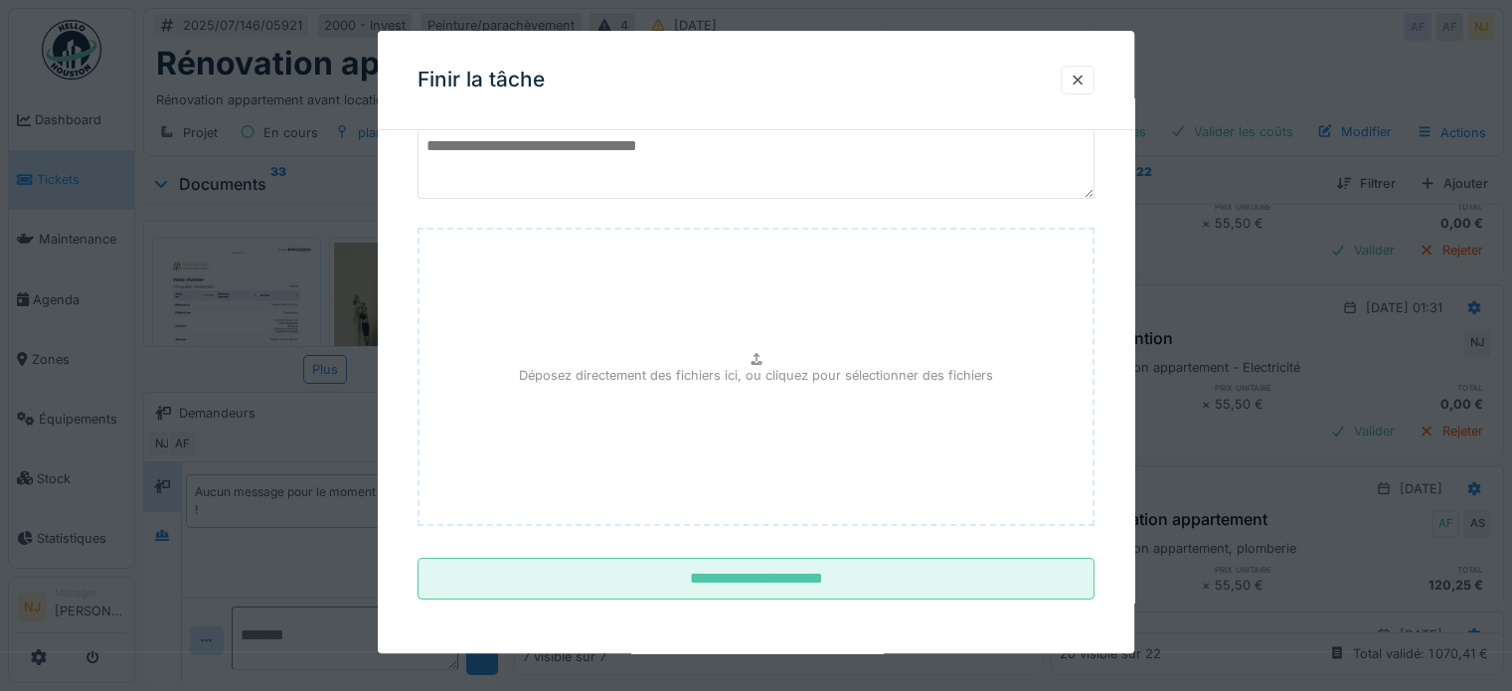
scroll to position [187, 0]
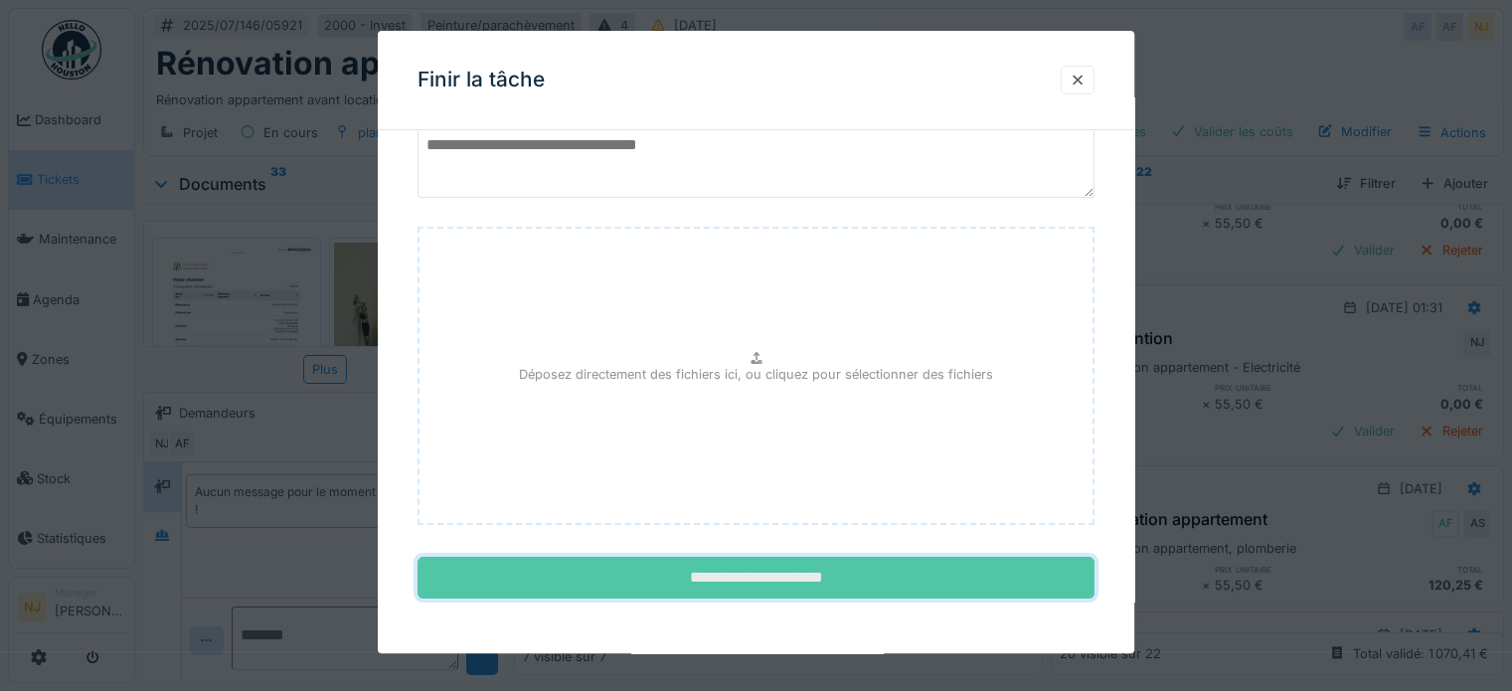
click at [722, 574] on input "**********" at bounding box center [755, 579] width 677 height 42
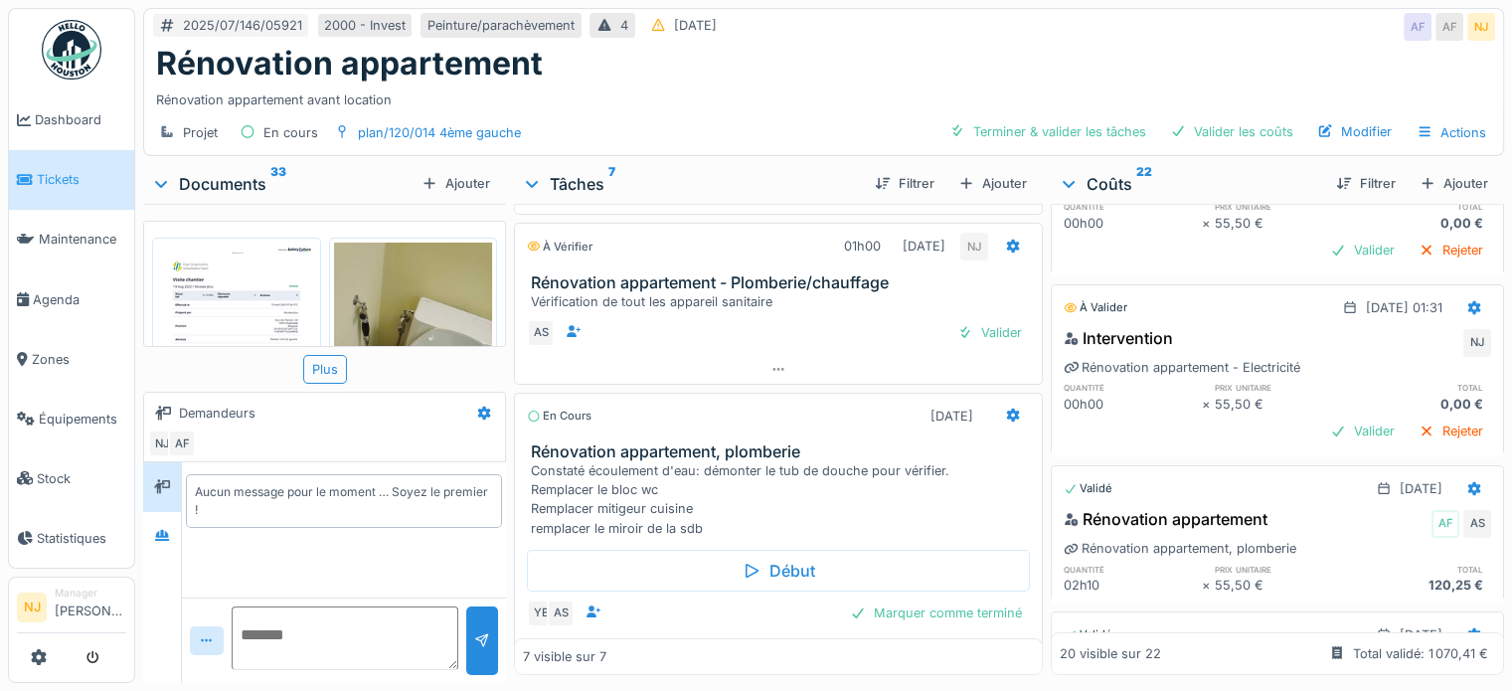
scroll to position [215, 0]
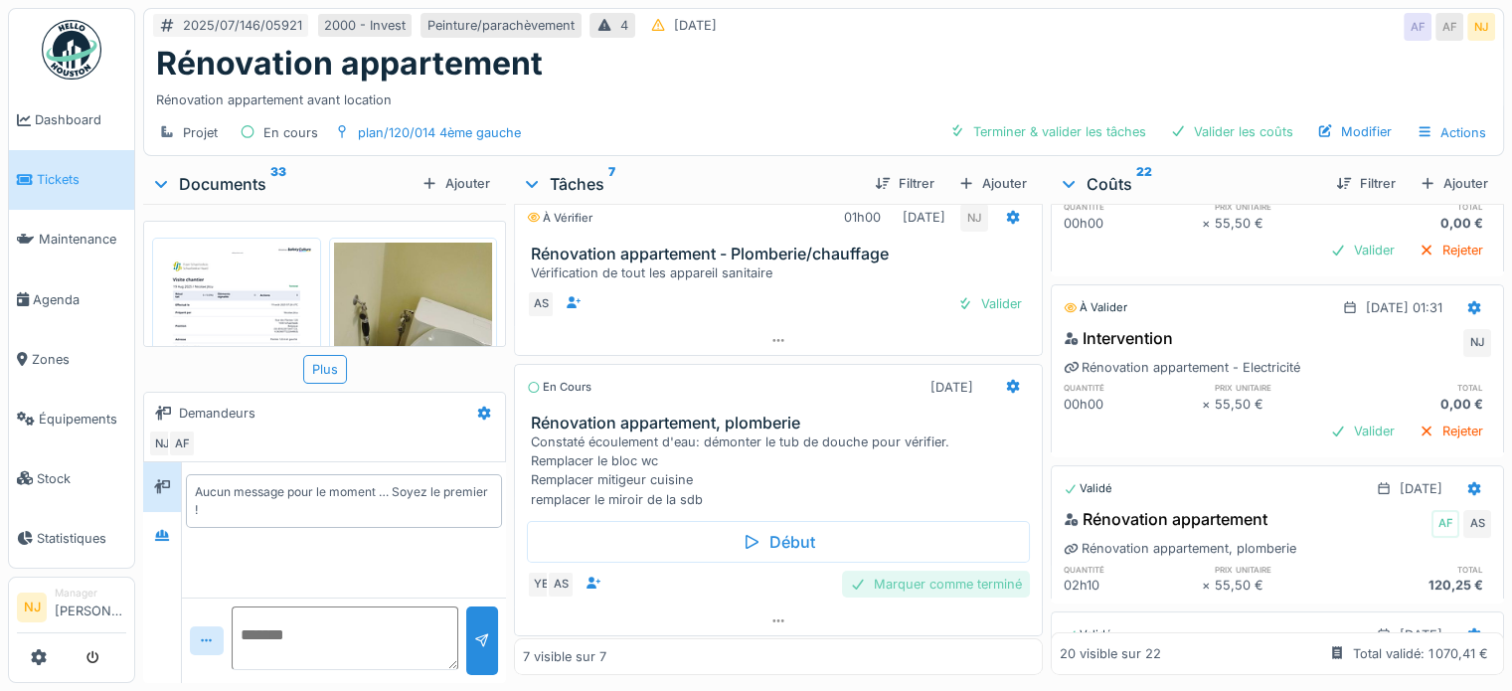
click at [883, 571] on div "Marquer comme terminé" at bounding box center [936, 584] width 188 height 27
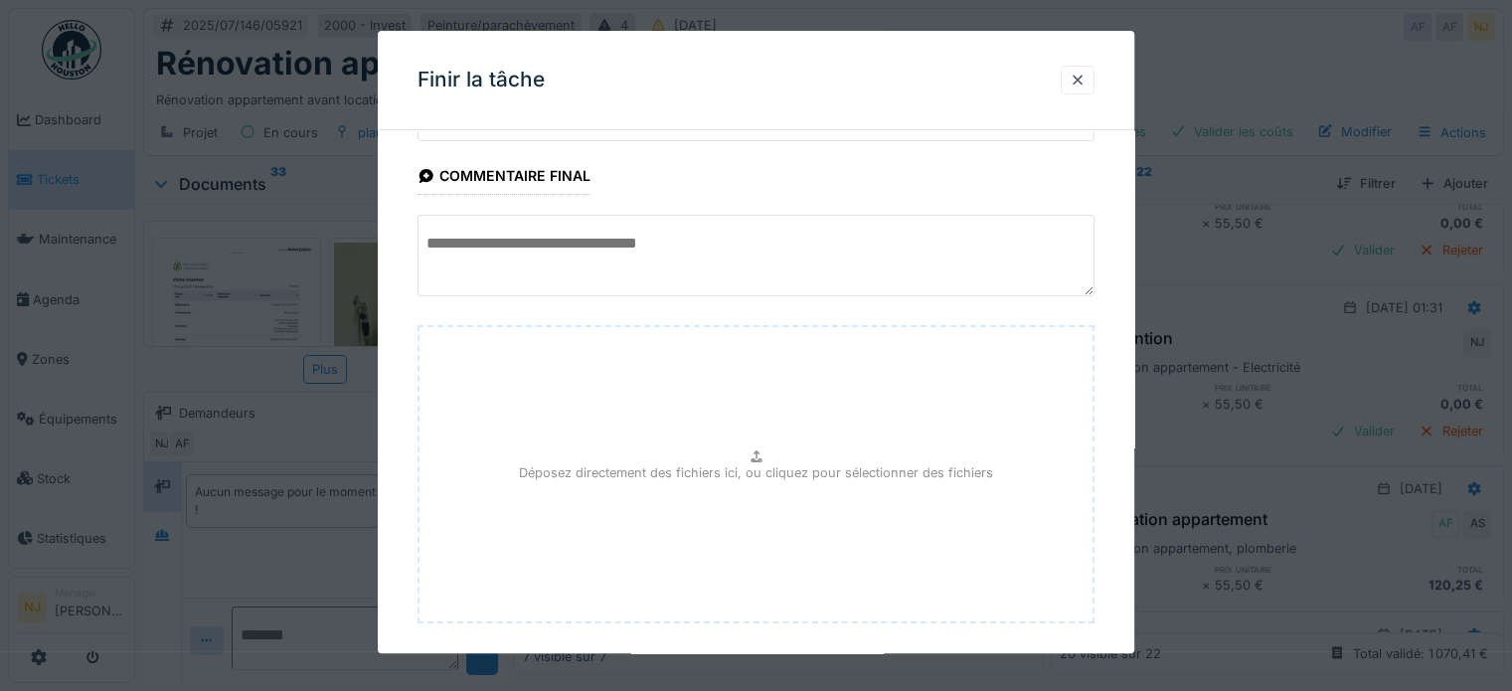
scroll to position [187, 0]
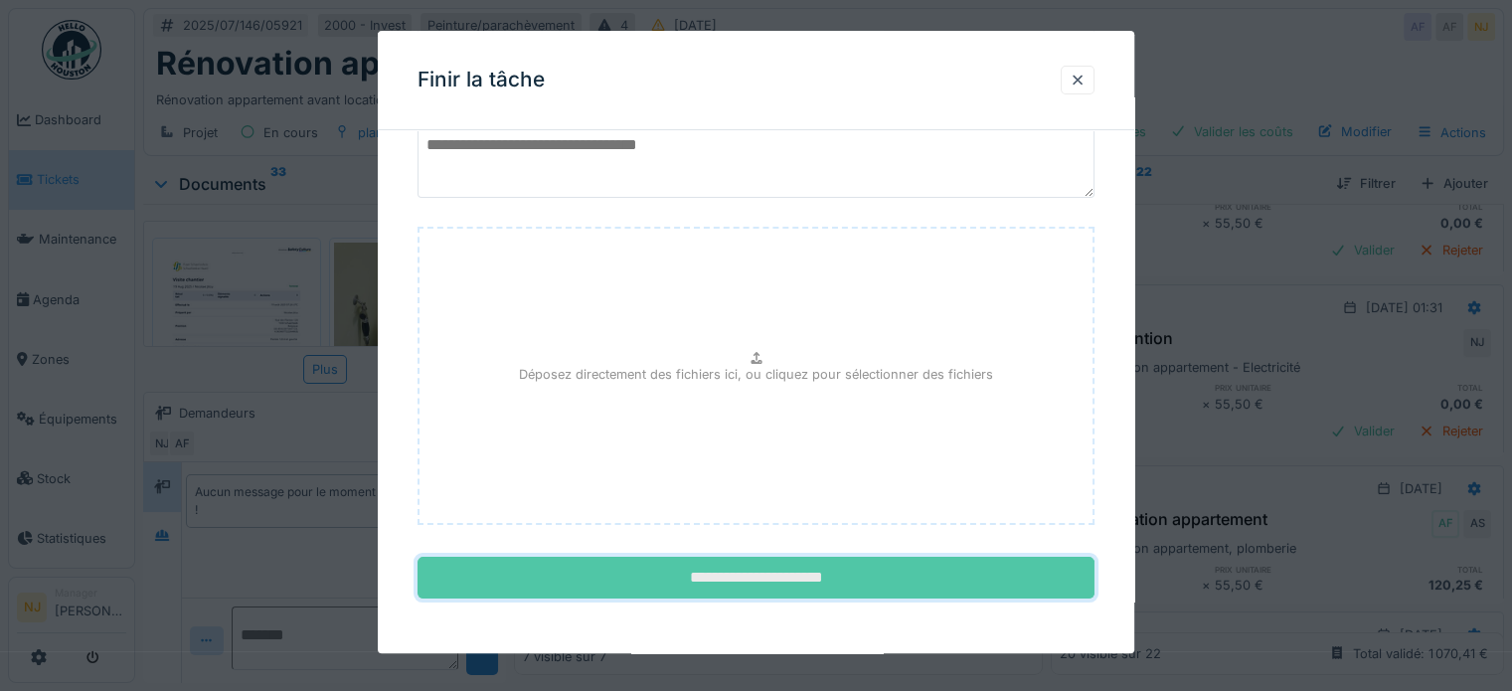
click at [742, 559] on input "**********" at bounding box center [755, 579] width 677 height 42
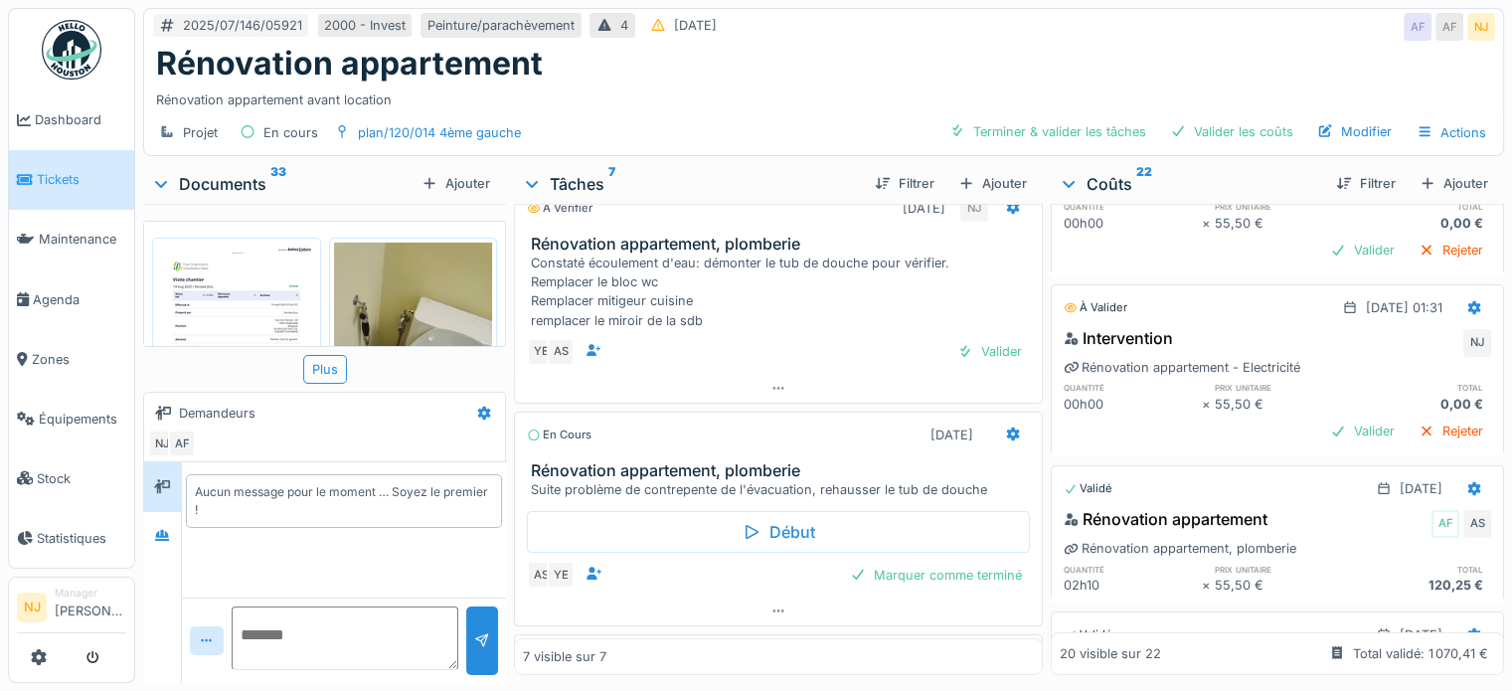
scroll to position [413, 0]
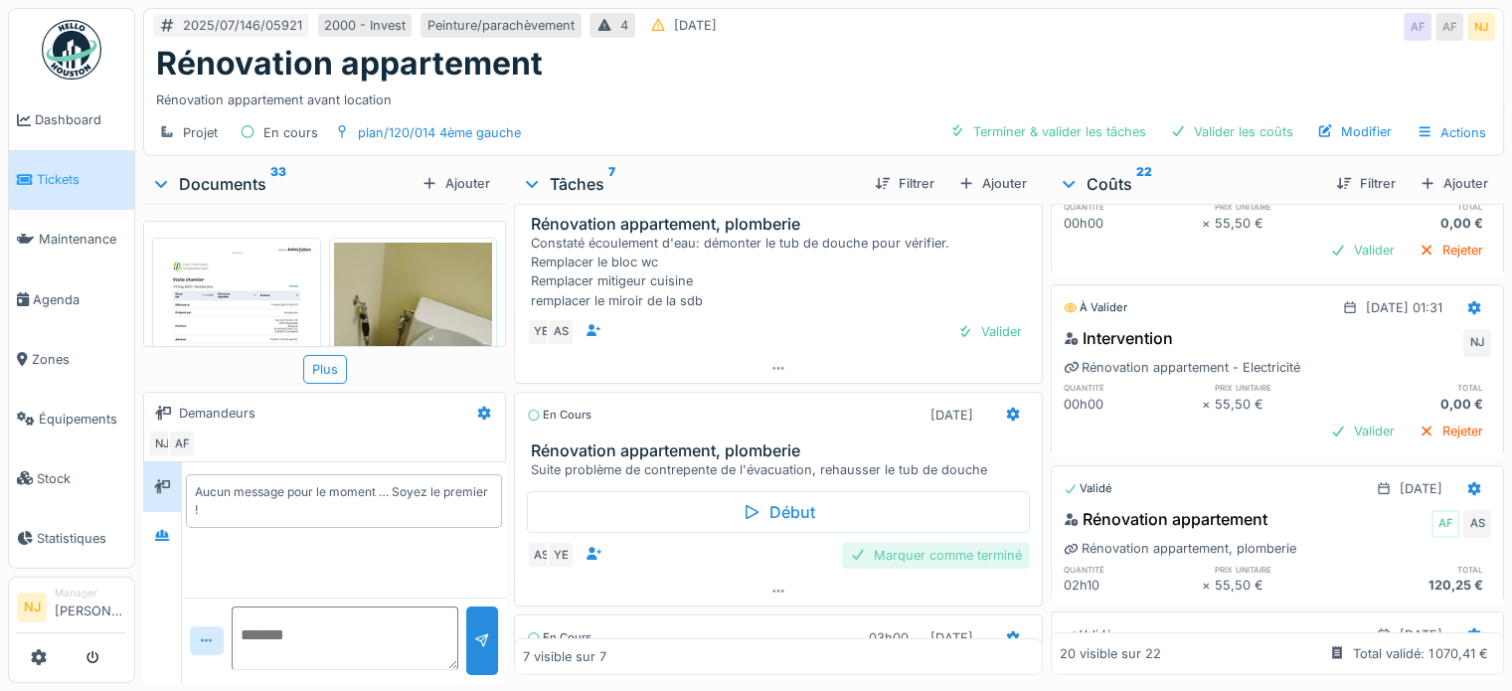
click at [872, 542] on div "Marquer comme terminé" at bounding box center [936, 555] width 188 height 27
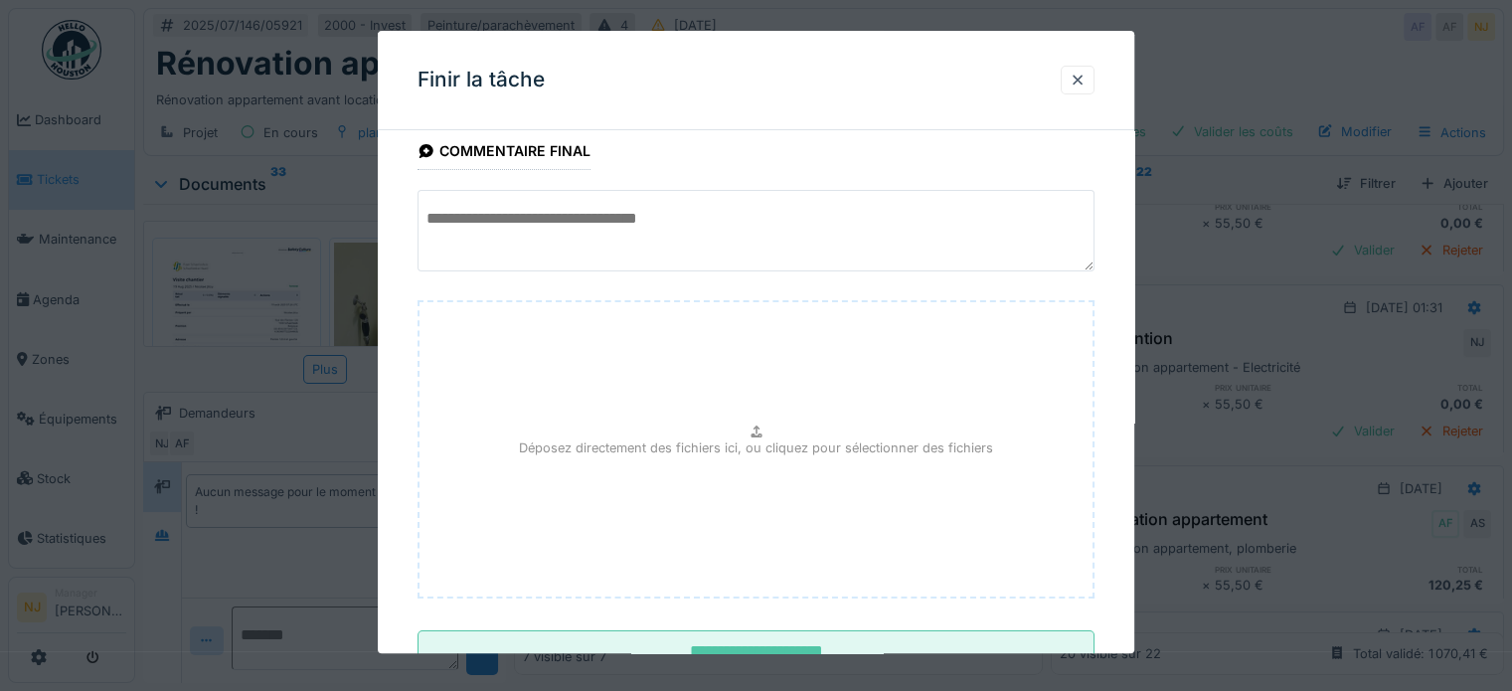
scroll to position [187, 0]
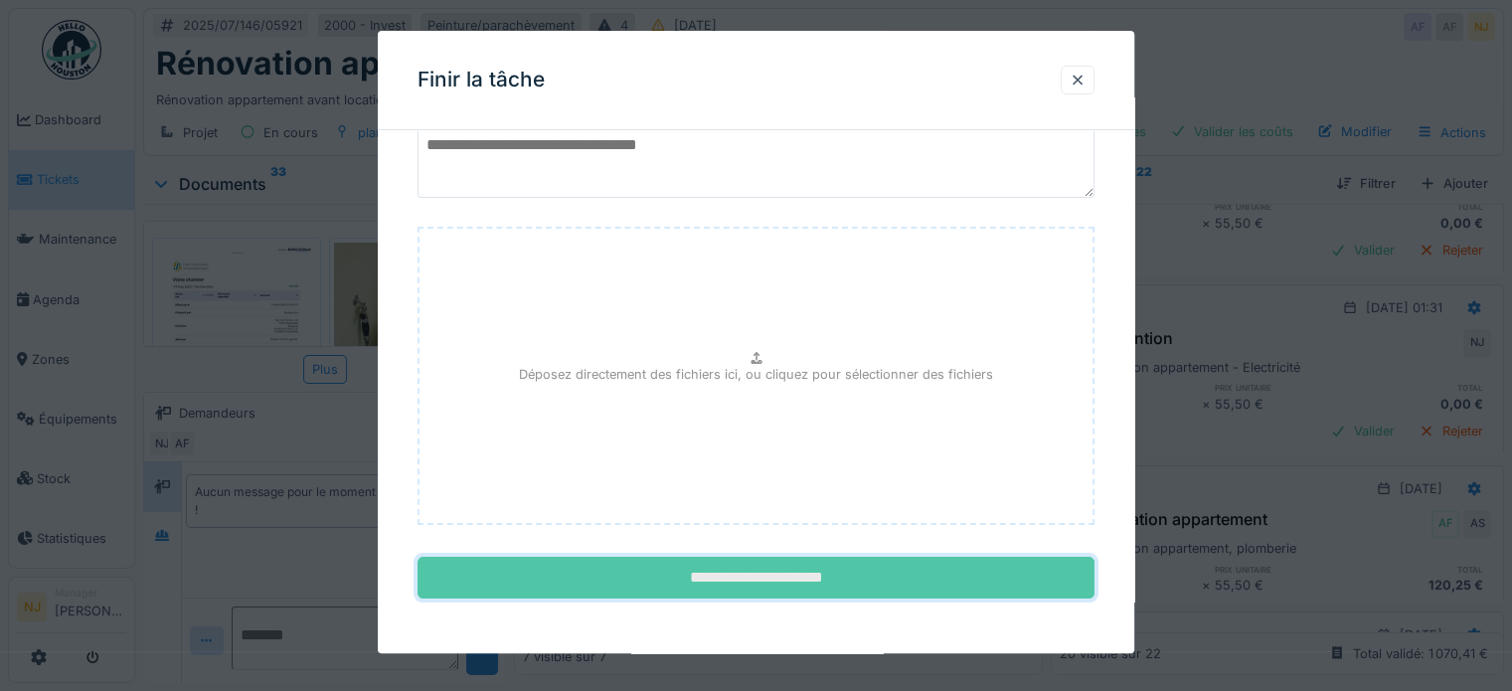
click at [743, 573] on input "**********" at bounding box center [755, 579] width 677 height 42
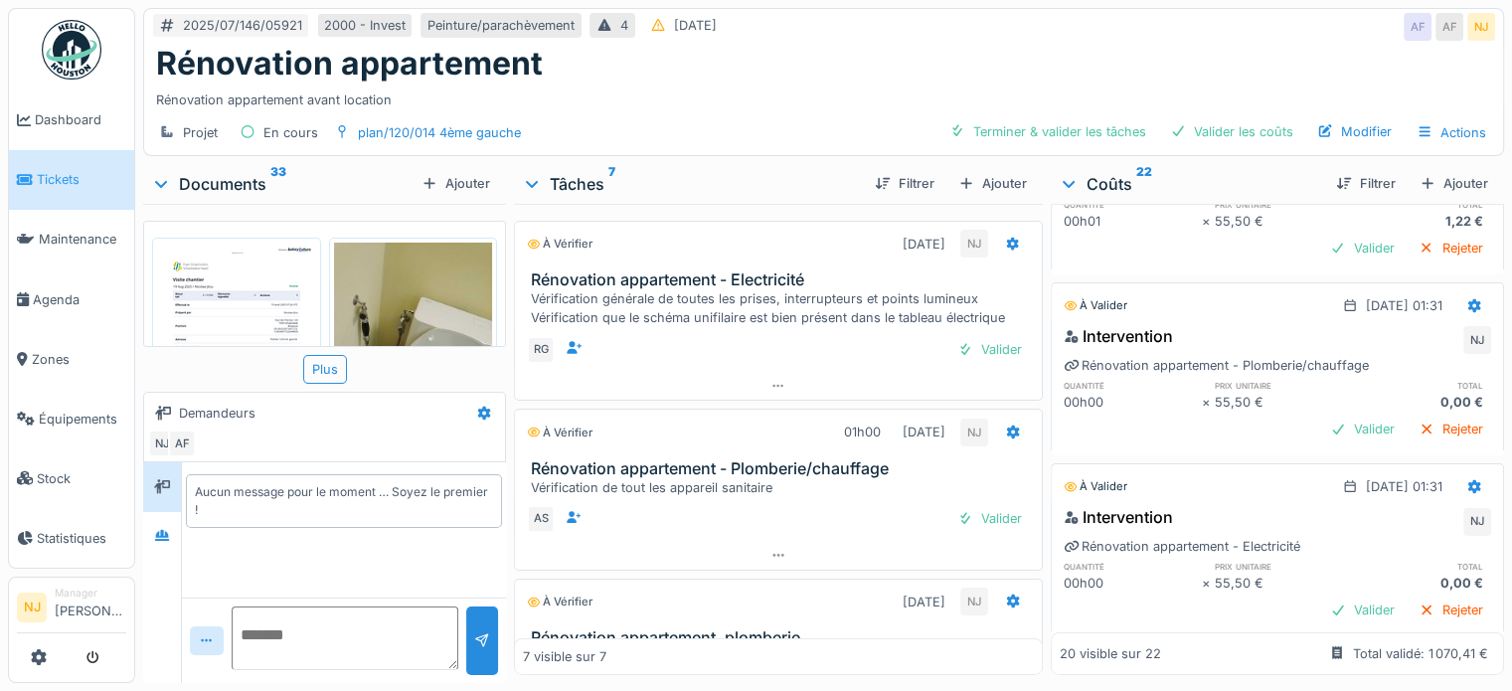
scroll to position [0, 0]
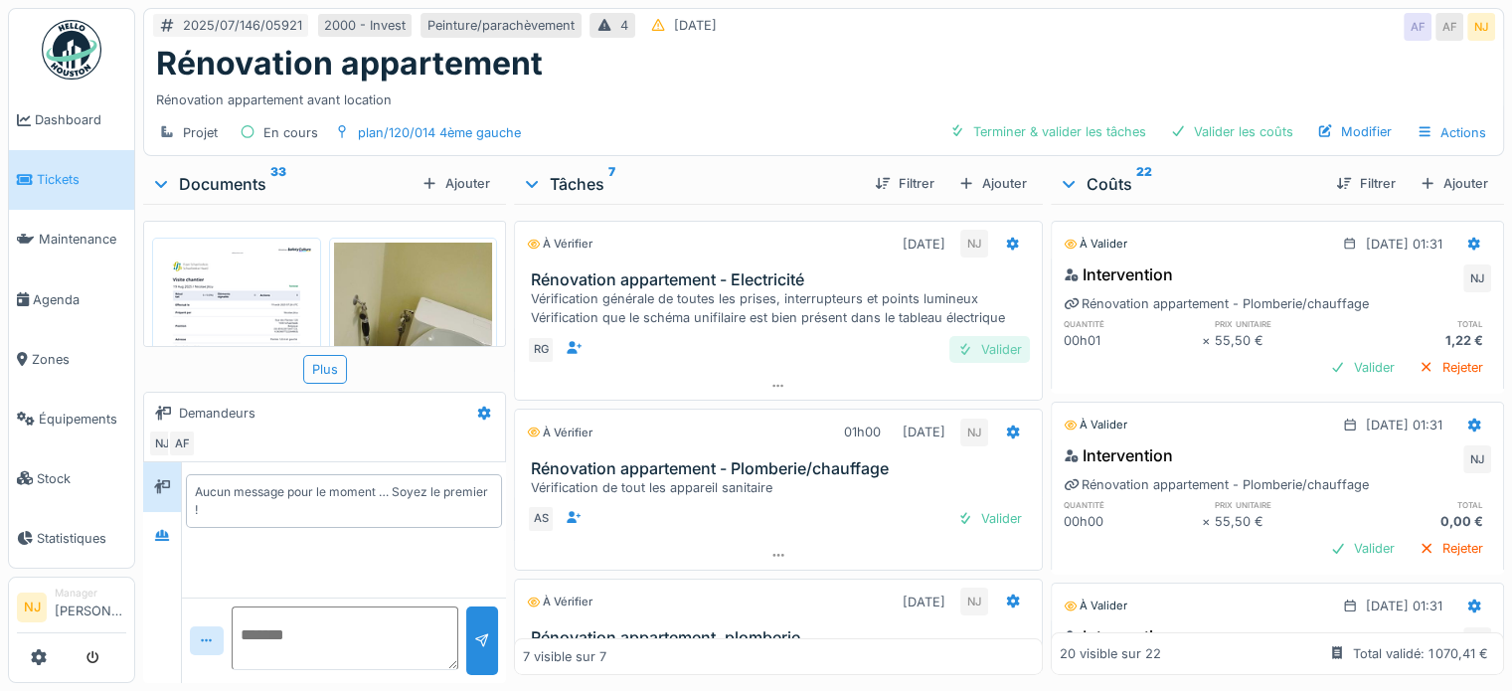
click at [962, 345] on div "Valider" at bounding box center [989, 349] width 81 height 27
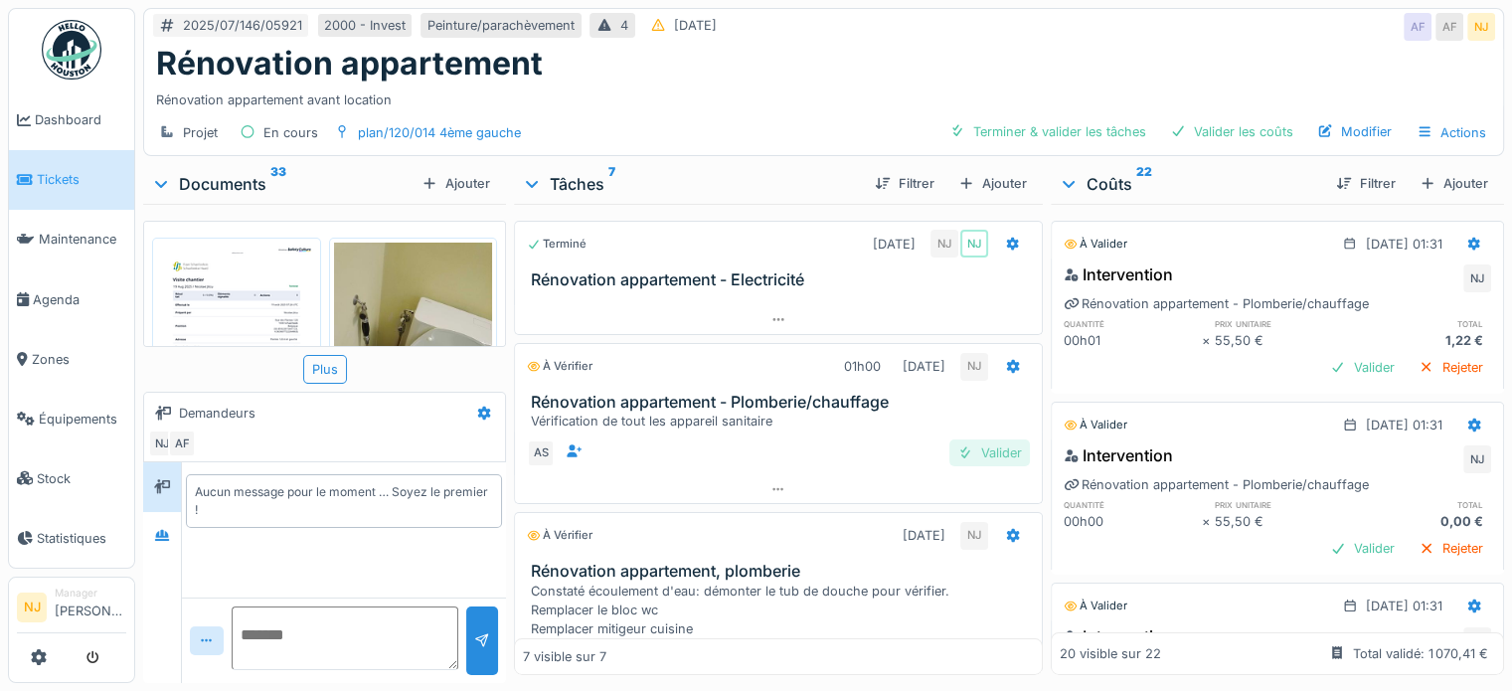
click at [949, 444] on div "Valider" at bounding box center [989, 452] width 81 height 27
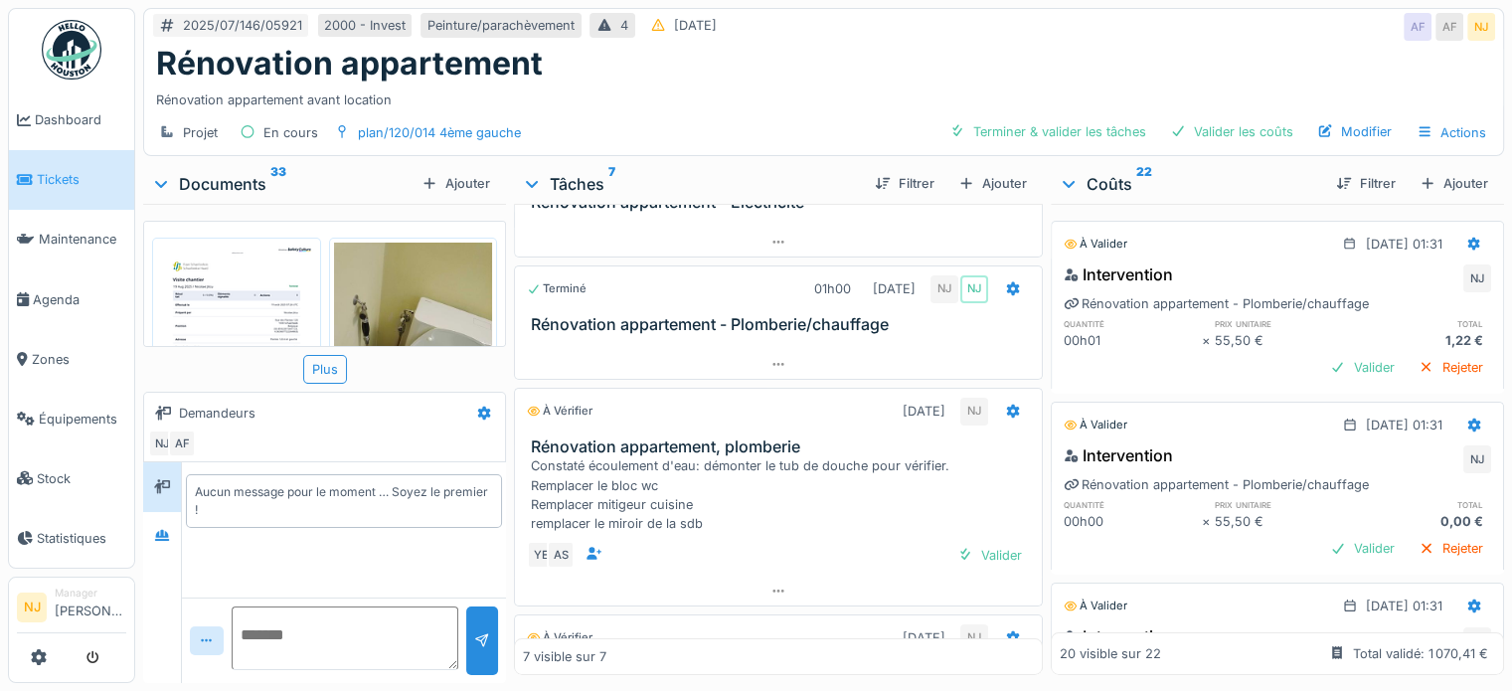
scroll to position [99, 0]
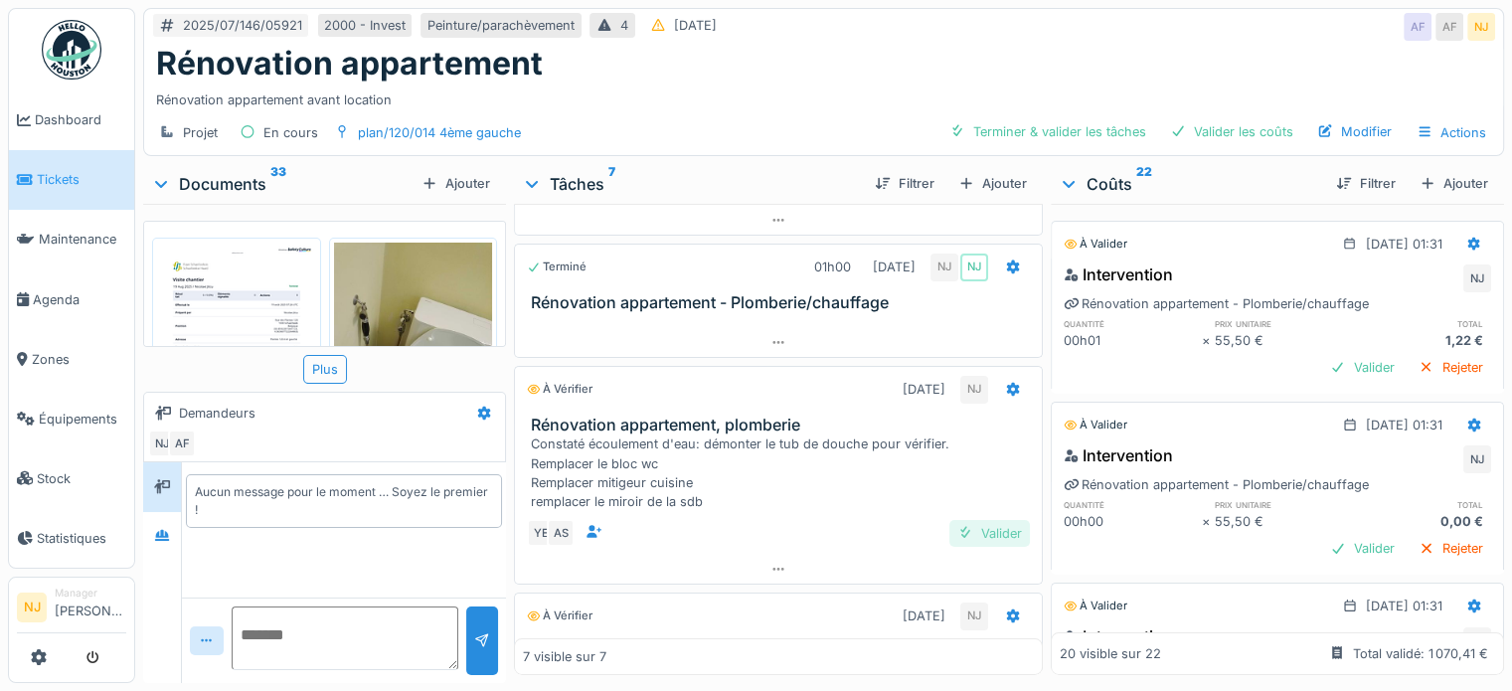
click at [978, 528] on div "Valider" at bounding box center [989, 533] width 81 height 27
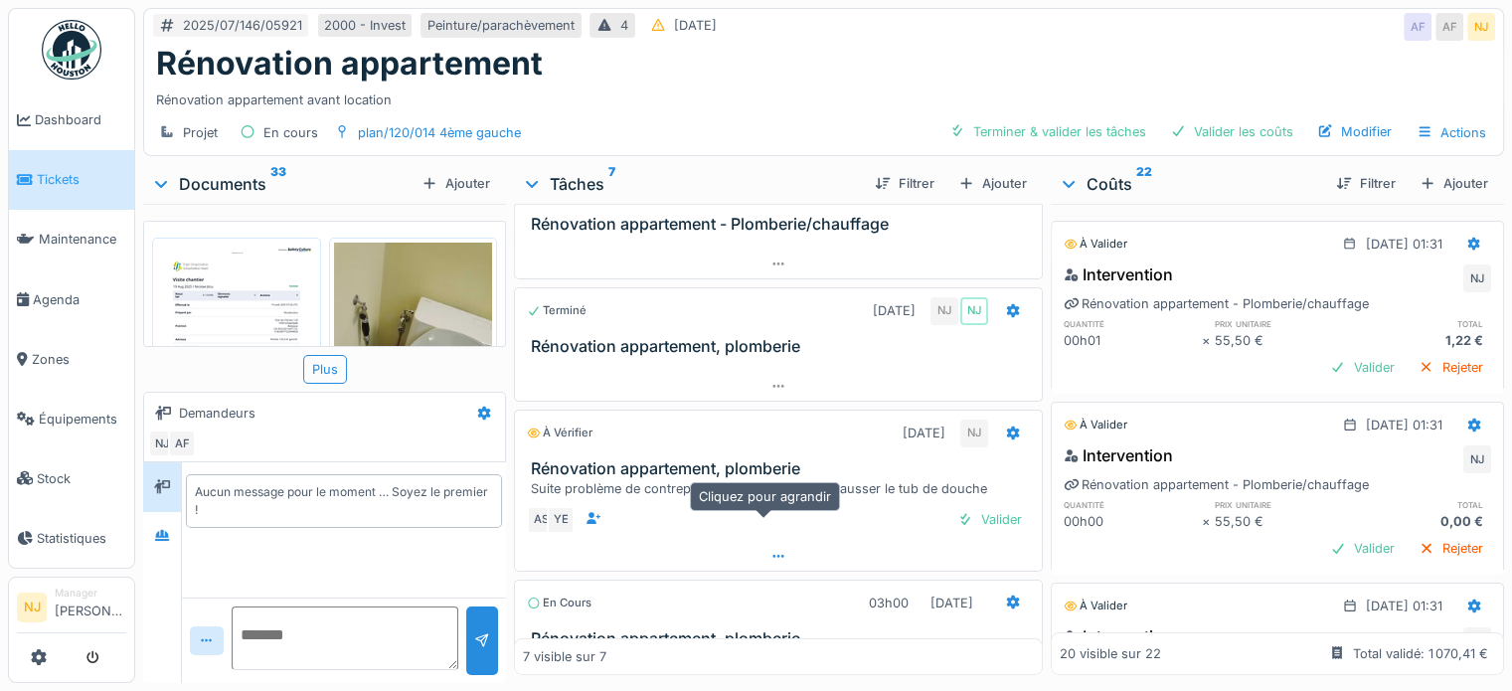
scroll to position [199, 0]
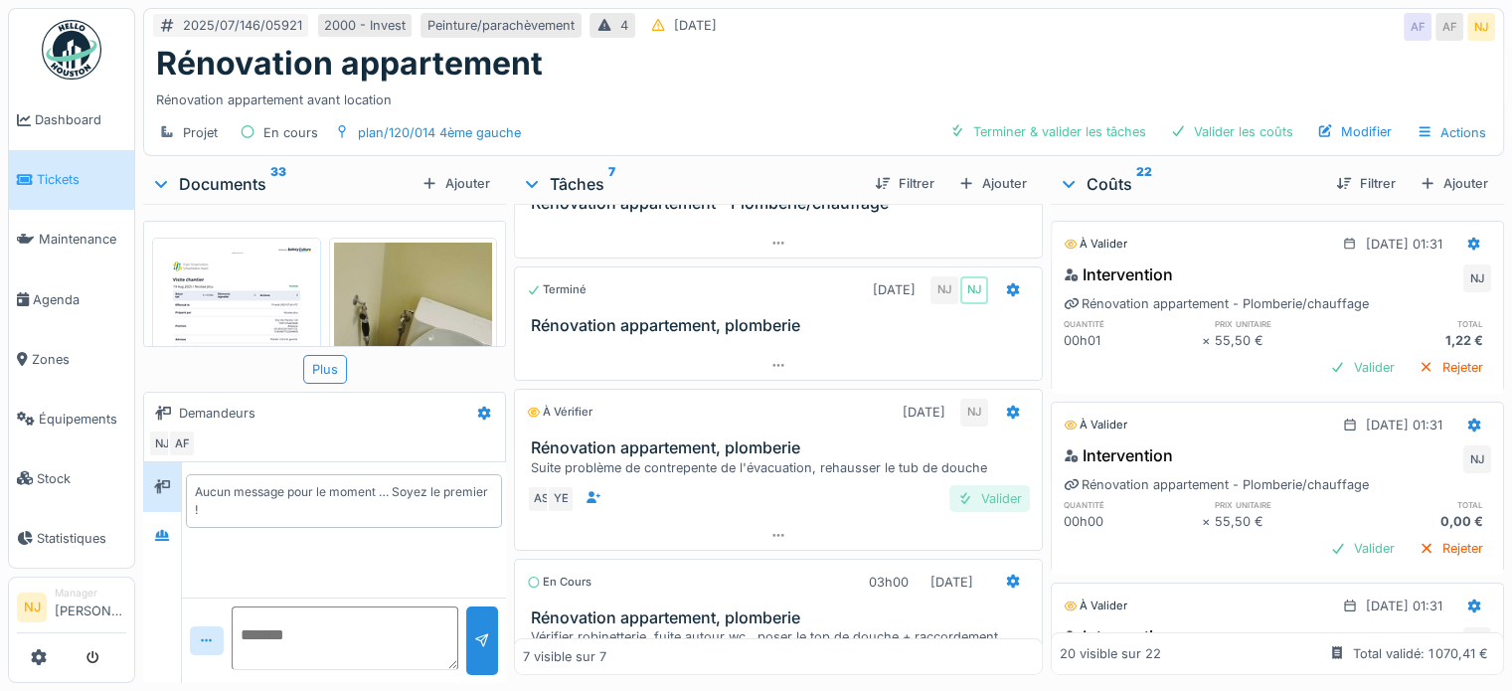
click at [960, 495] on div "Valider" at bounding box center [989, 498] width 81 height 27
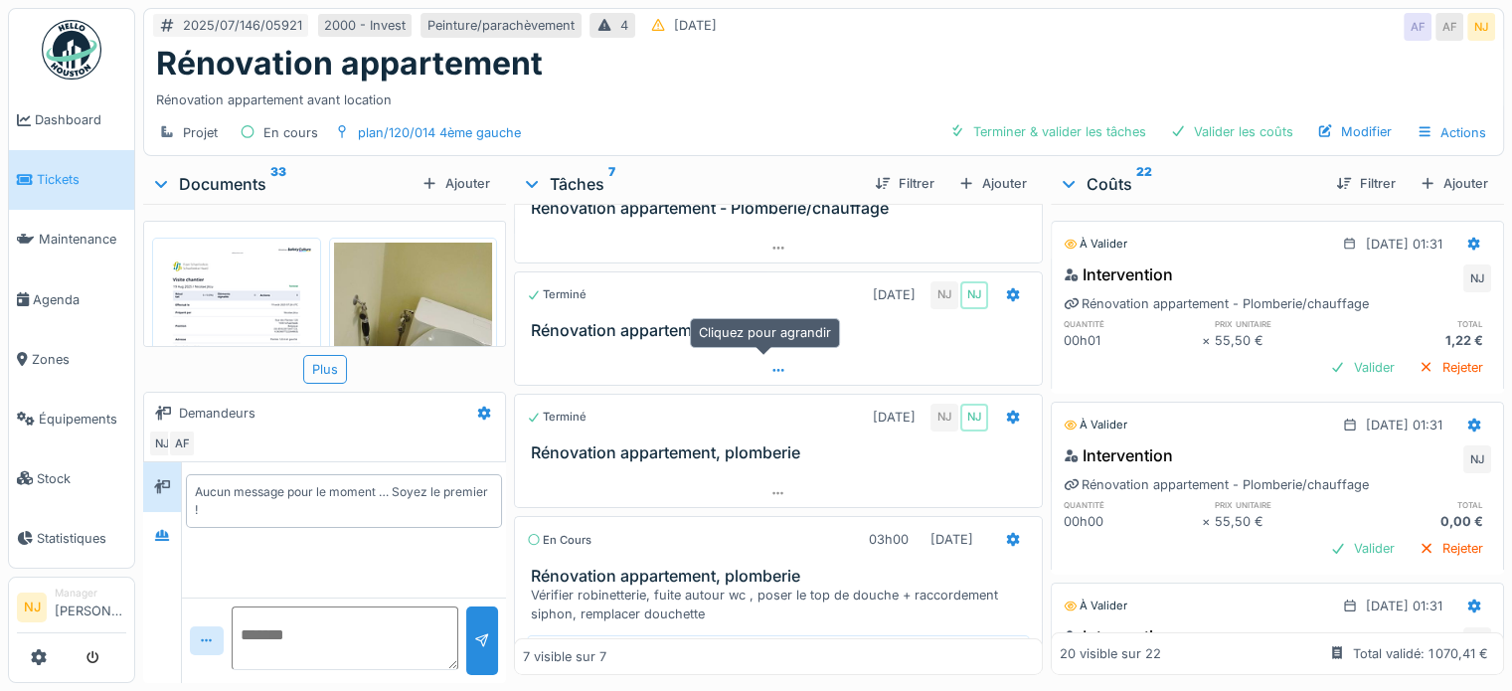
scroll to position [0, 0]
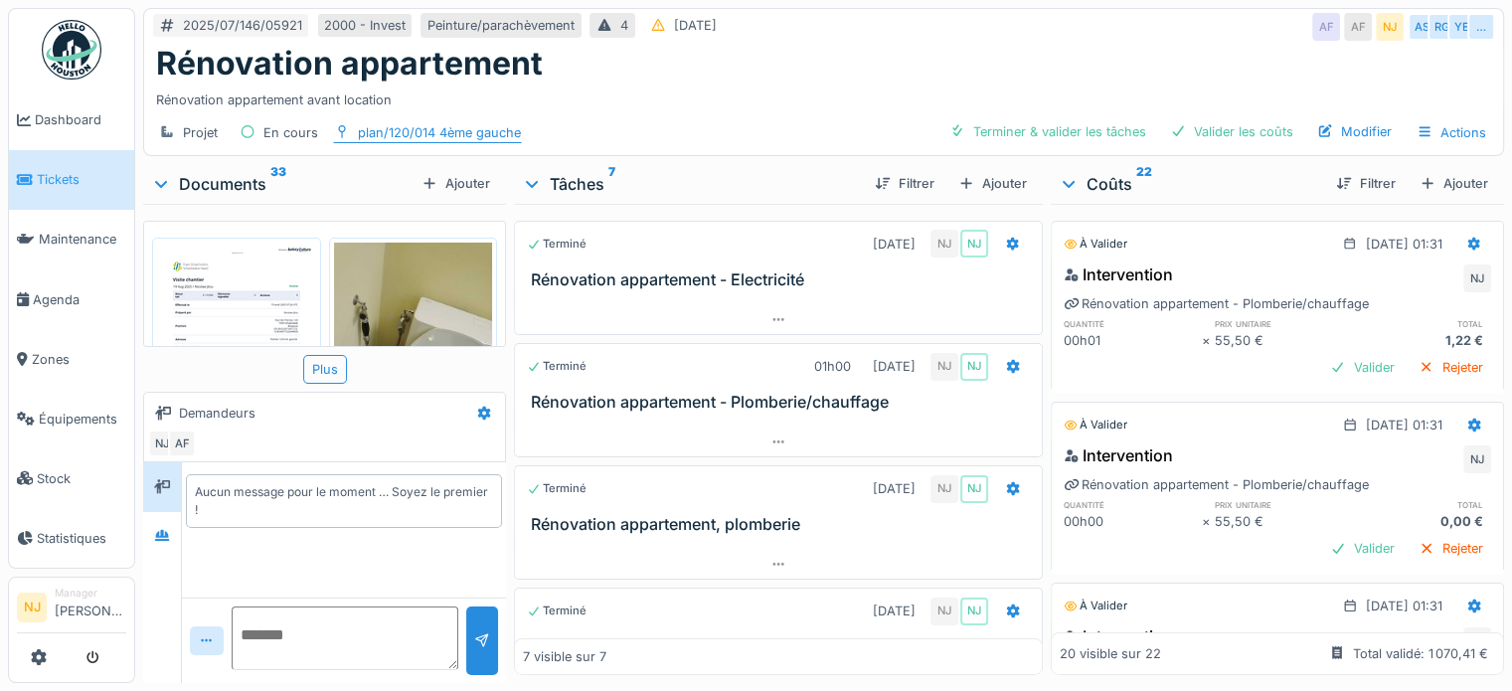
click at [398, 126] on div "plan/120/014 4ème gauche" at bounding box center [439, 132] width 163 height 19
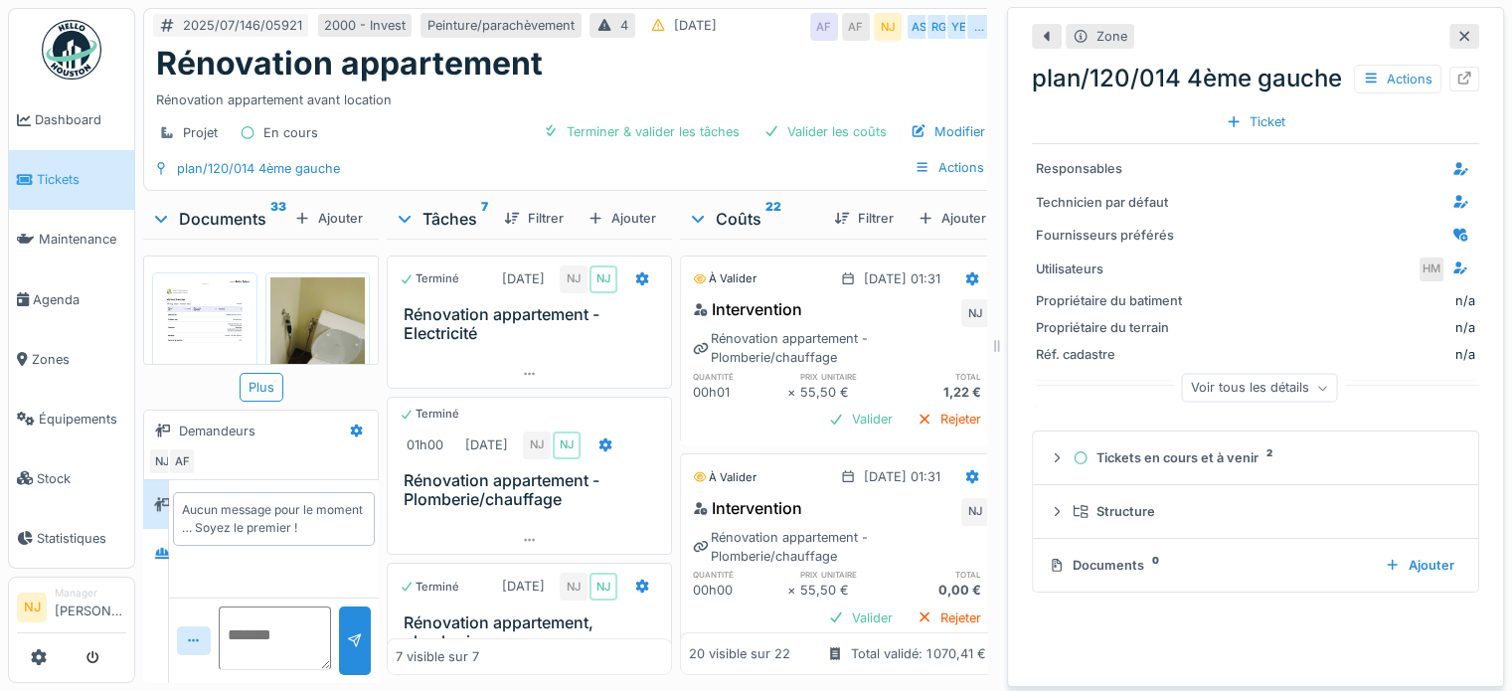
click at [57, 170] on span "Tickets" at bounding box center [81, 179] width 89 height 19
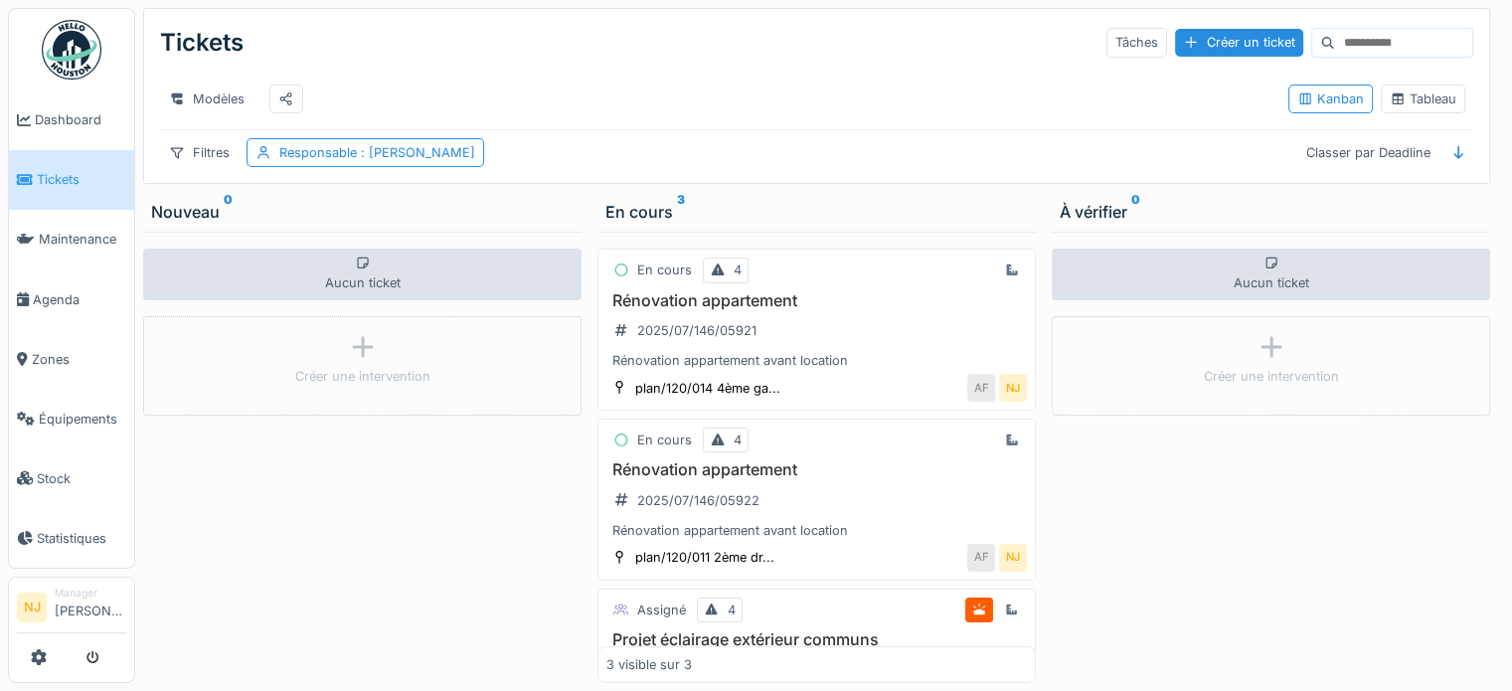
click at [731, 479] on h3 "Rénovation appartement" at bounding box center [816, 469] width 420 height 19
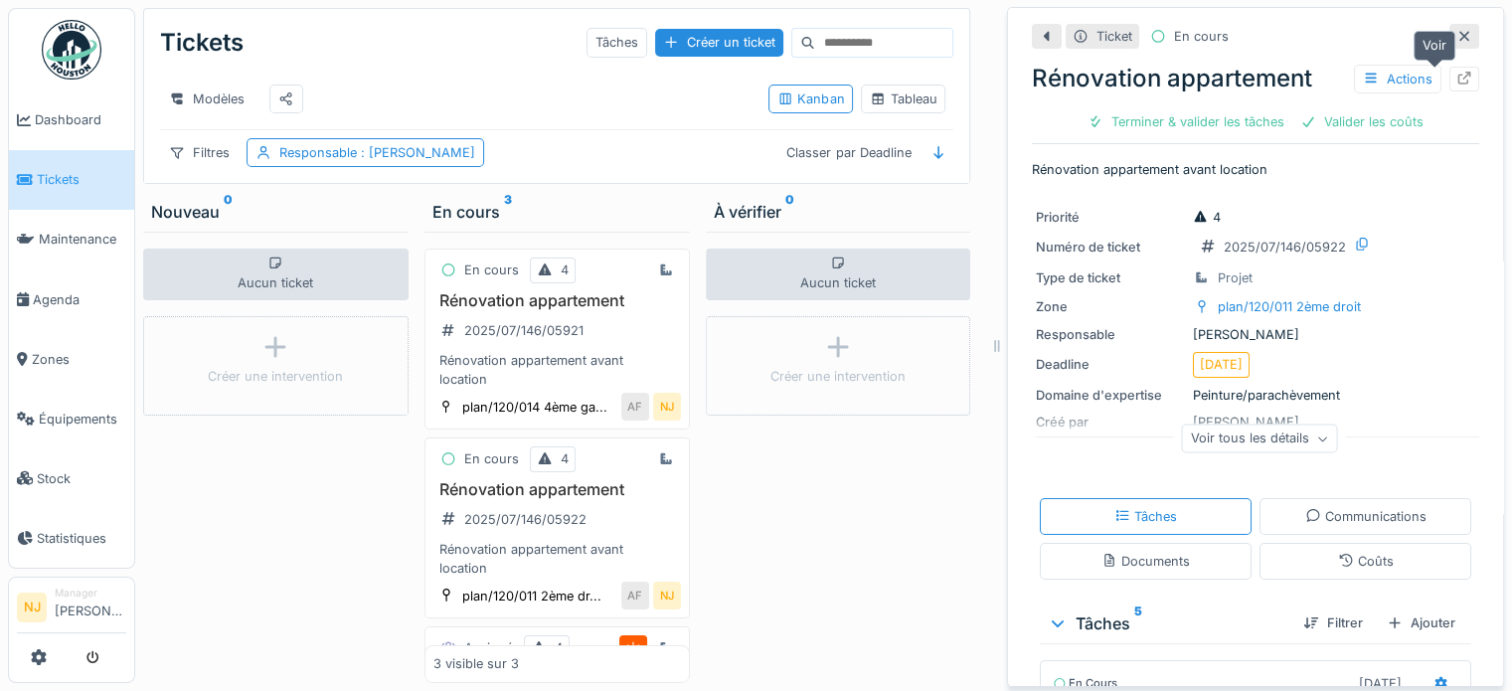
click at [1458, 72] on icon at bounding box center [1464, 78] width 13 height 13
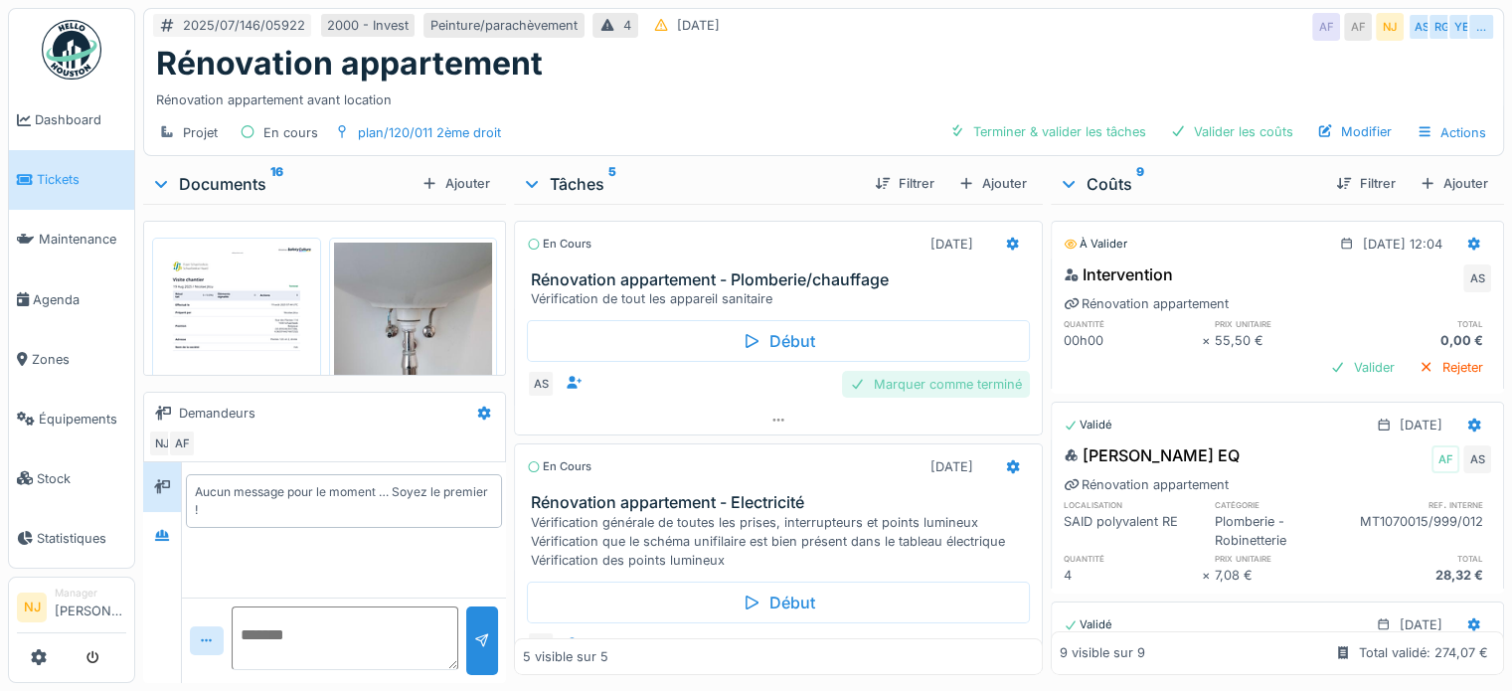
click at [898, 383] on div "Marquer comme terminé" at bounding box center [936, 384] width 188 height 27
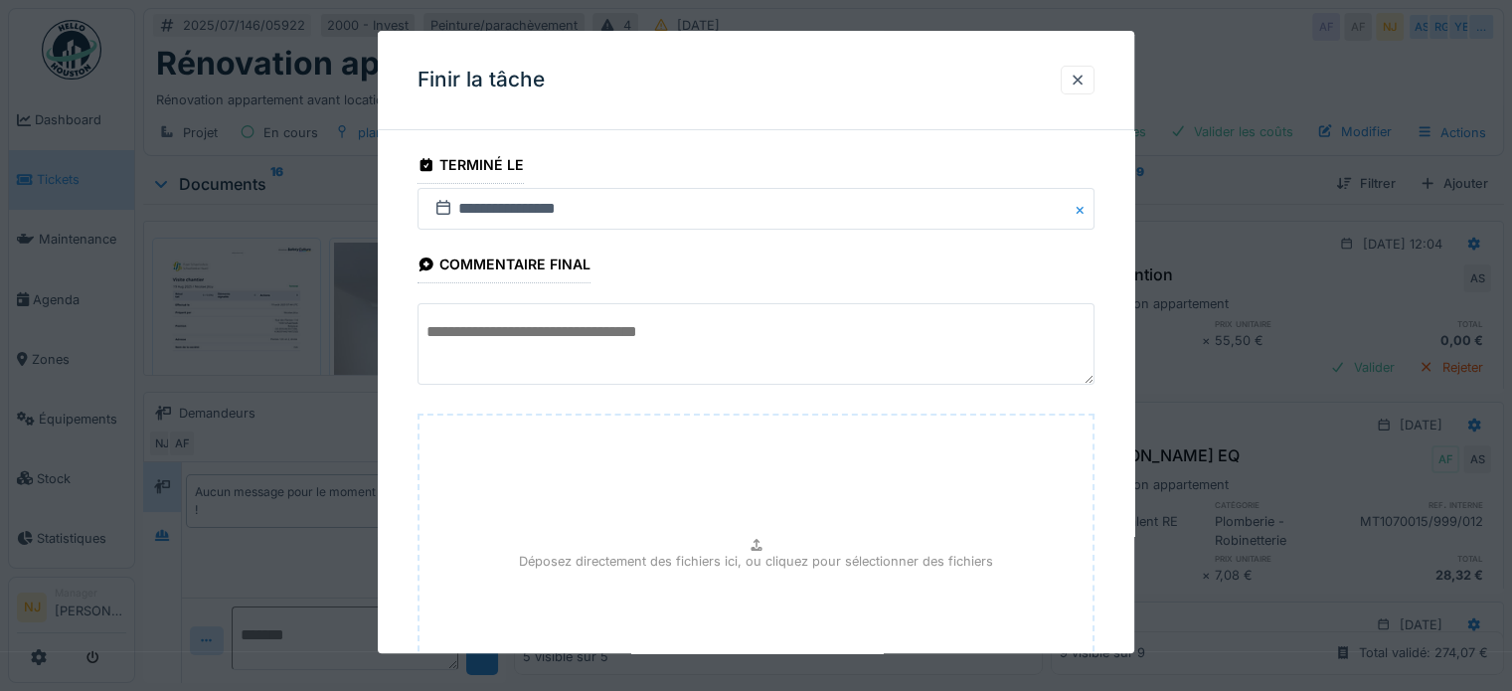
scroll to position [187, 0]
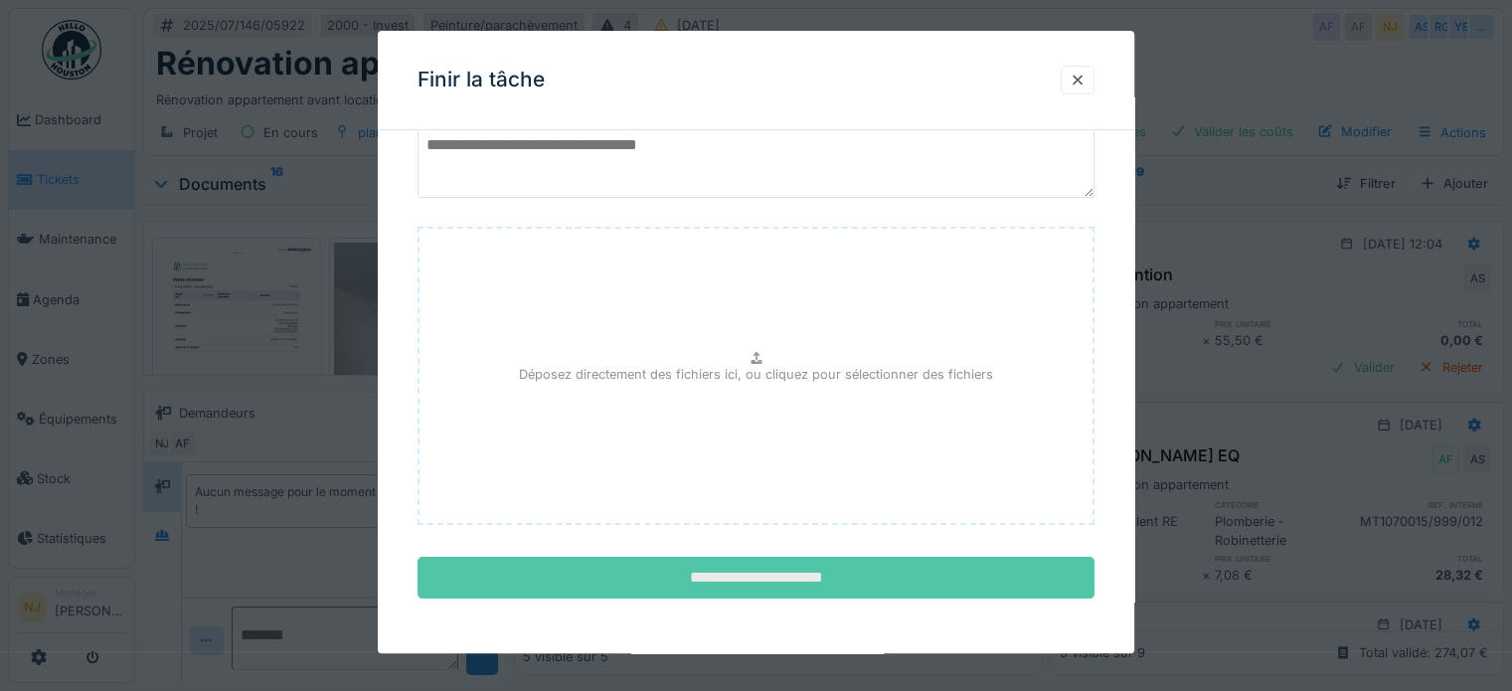
click at [739, 584] on input "**********" at bounding box center [755, 579] width 677 height 42
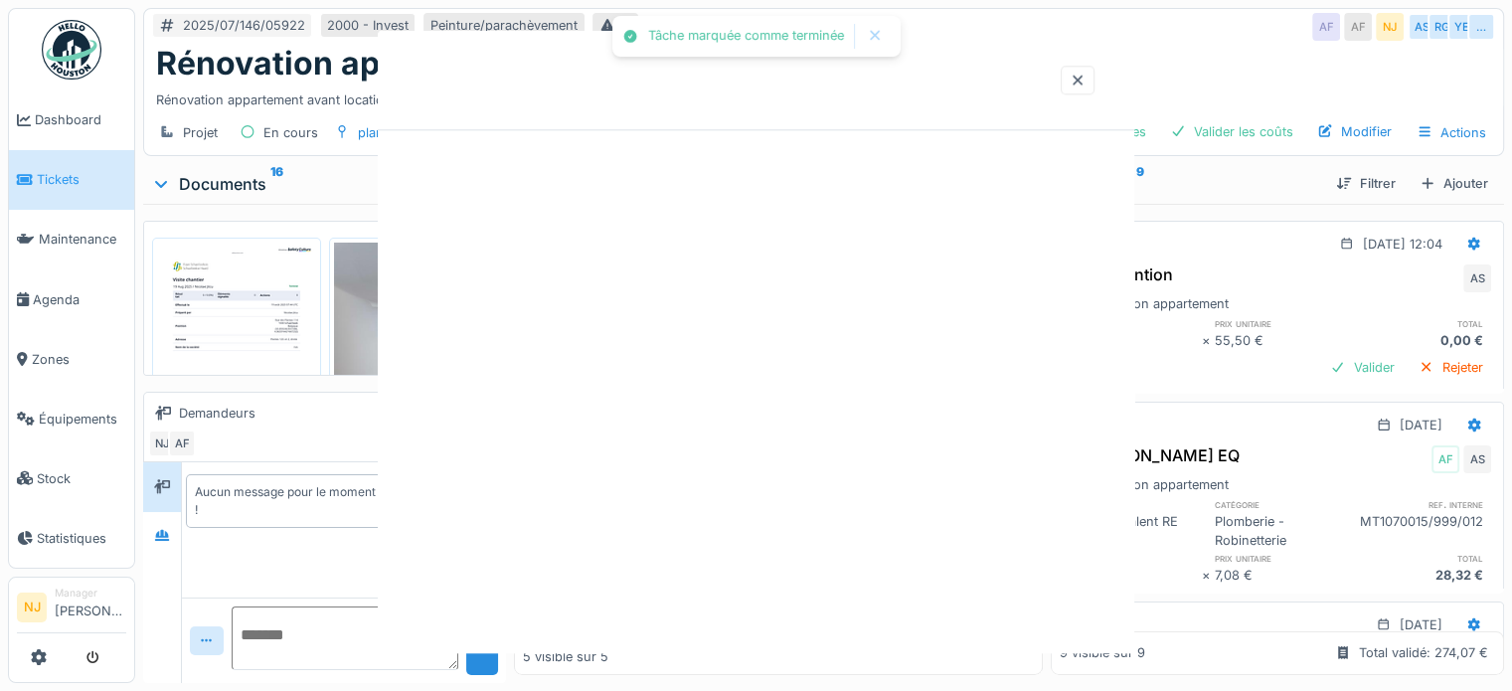
scroll to position [0, 0]
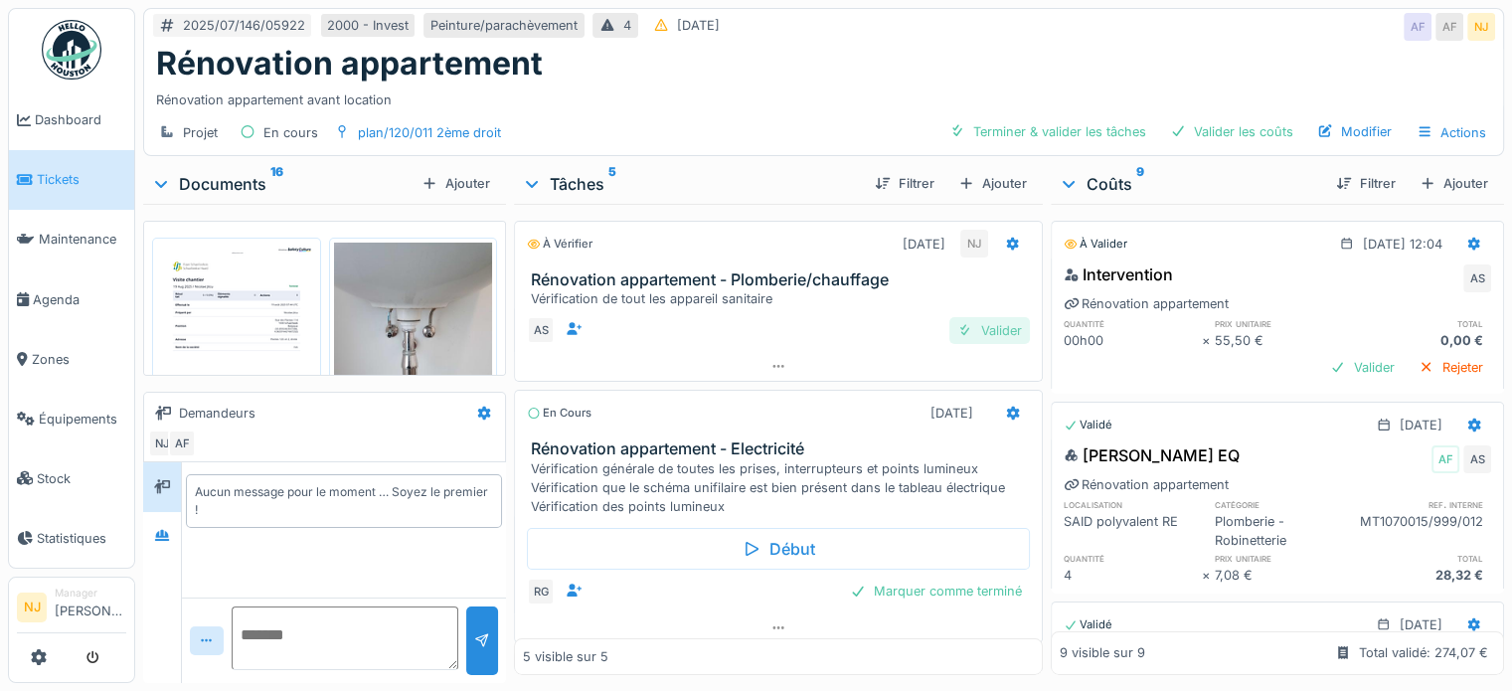
click at [971, 325] on div "Valider" at bounding box center [989, 330] width 81 height 27
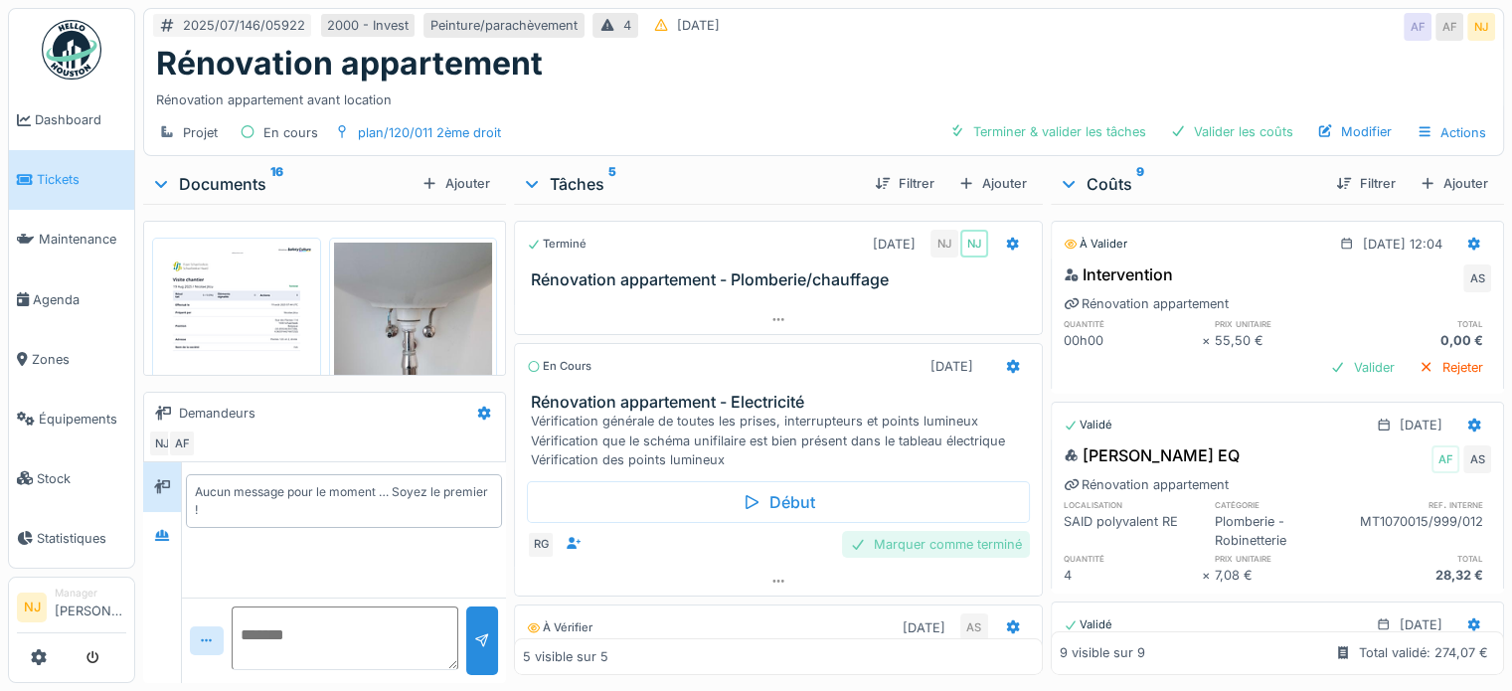
click at [874, 544] on div "Marquer comme terminé" at bounding box center [936, 544] width 188 height 27
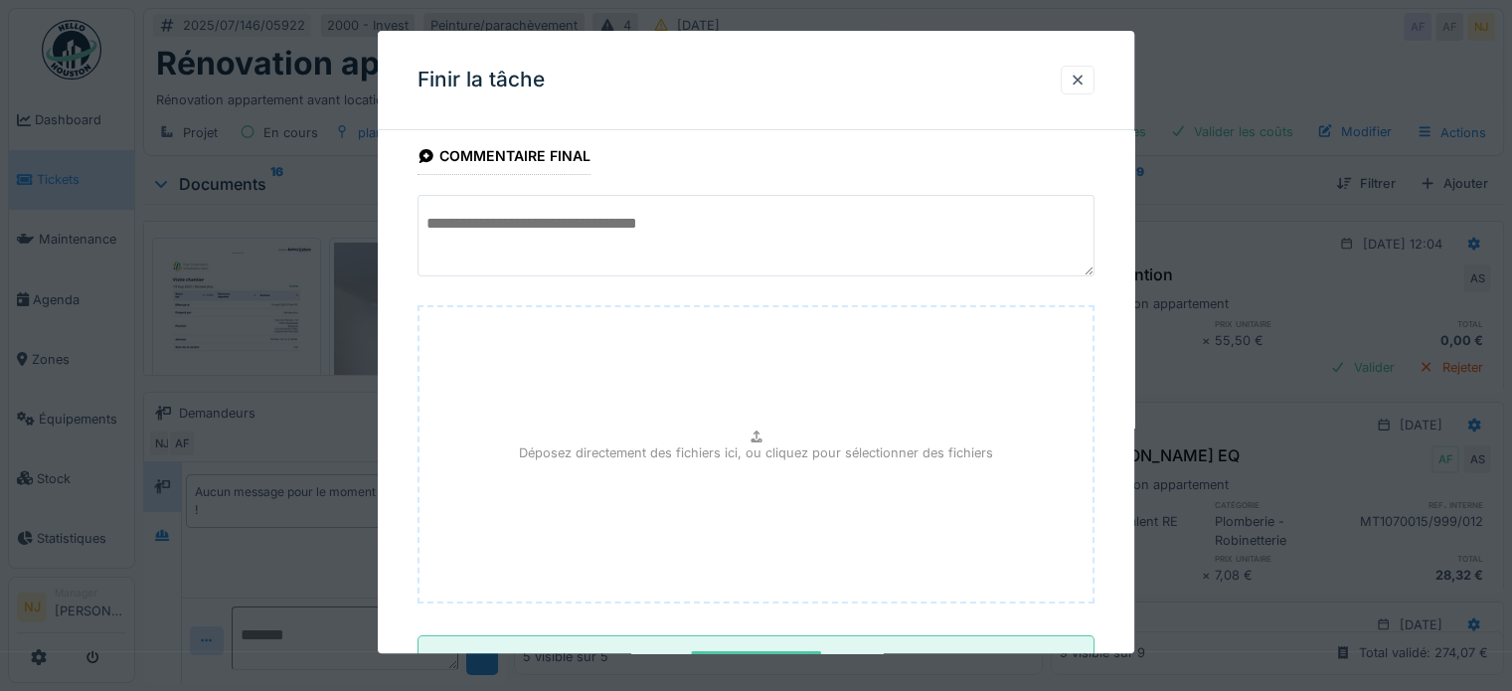
scroll to position [187, 0]
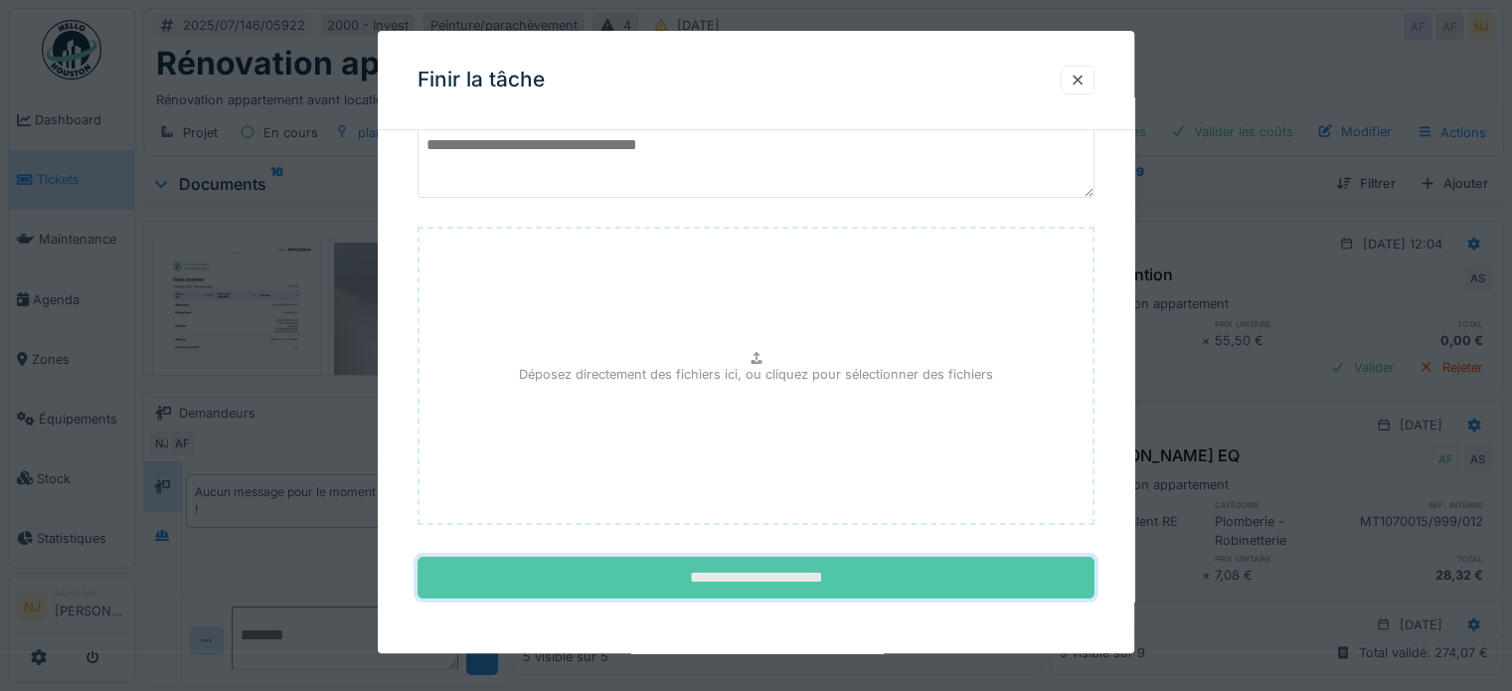
click at [708, 564] on input "**********" at bounding box center [755, 579] width 677 height 42
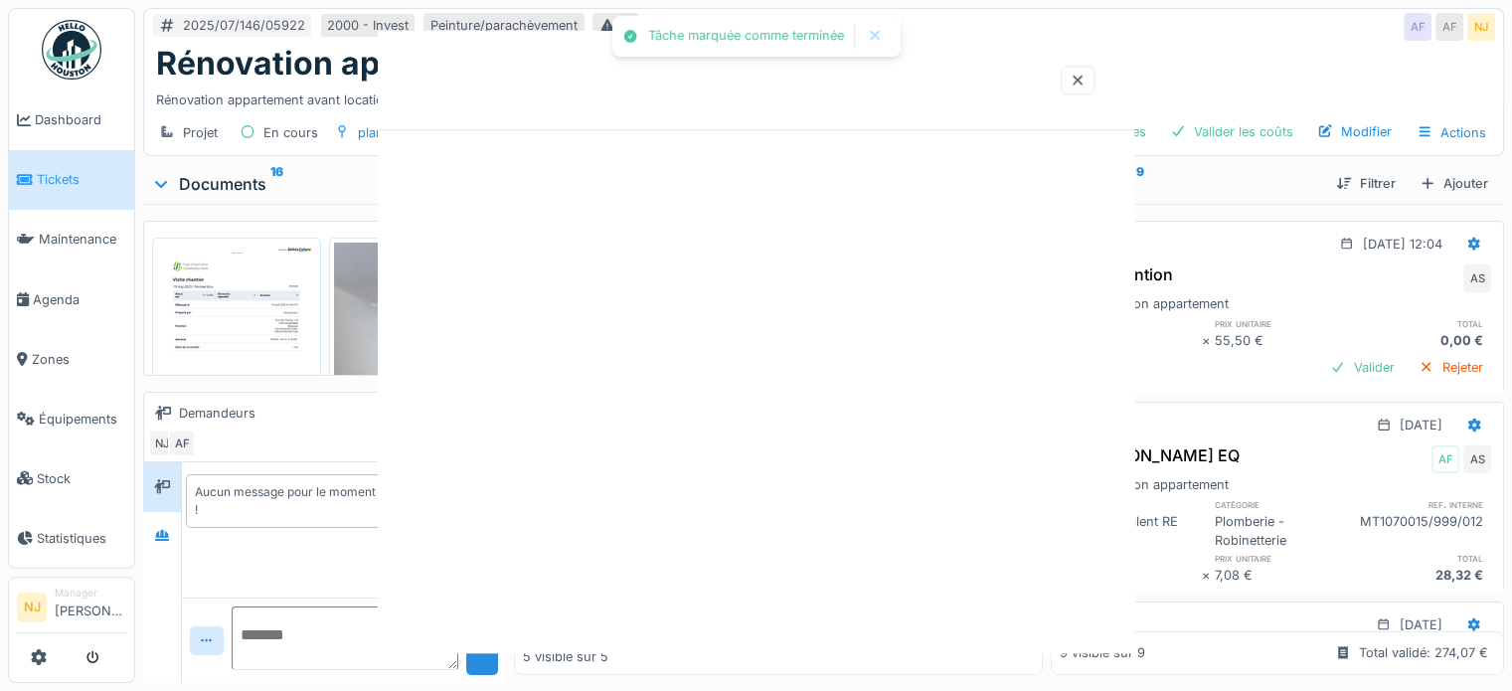
scroll to position [0, 0]
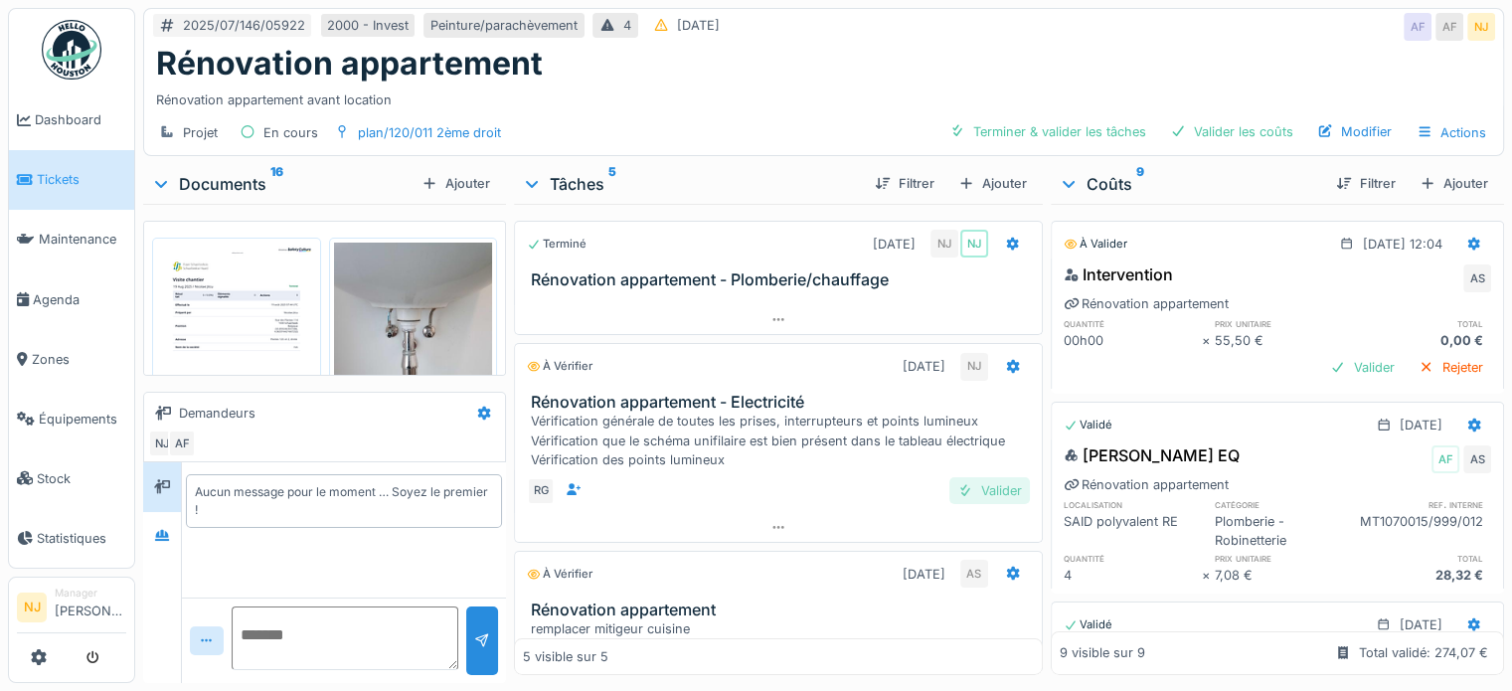
click at [954, 487] on div "Valider" at bounding box center [989, 490] width 81 height 27
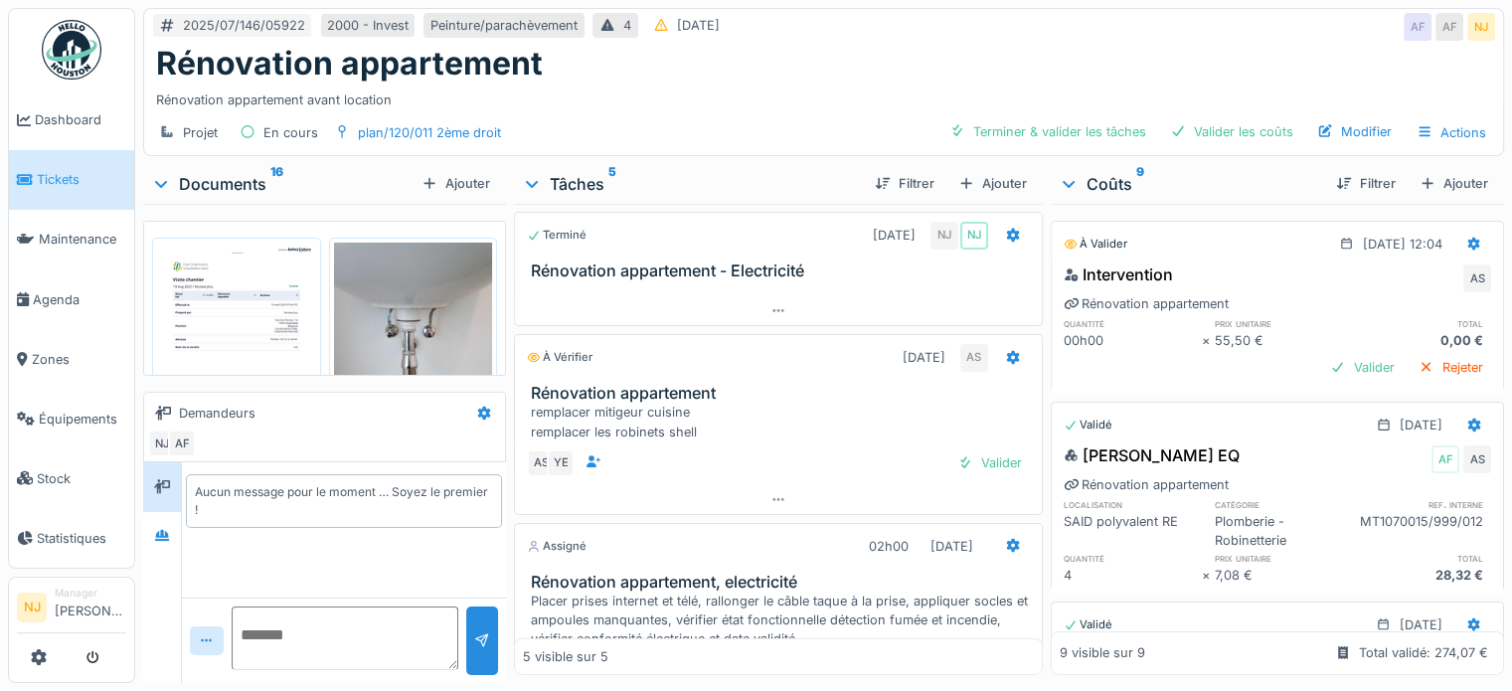
scroll to position [99, 0]
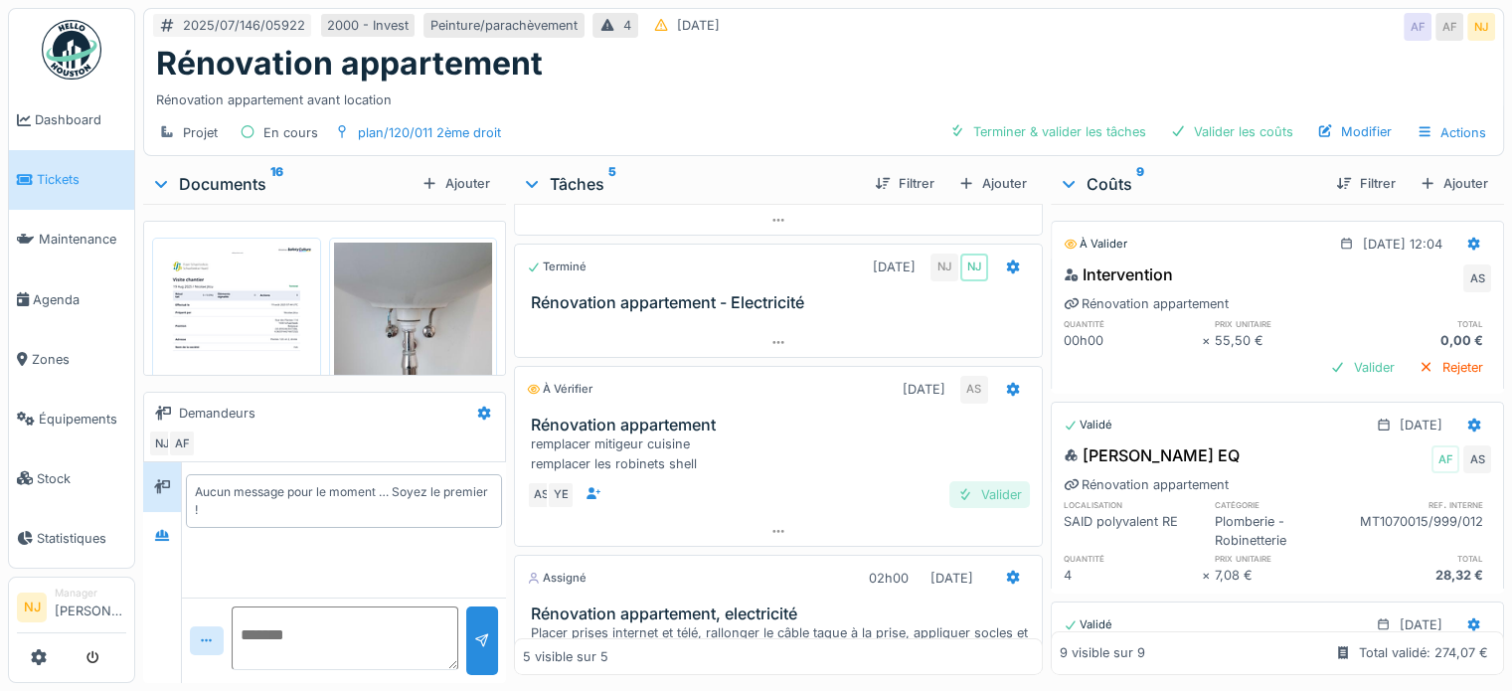
click at [978, 486] on div "Valider" at bounding box center [989, 494] width 81 height 27
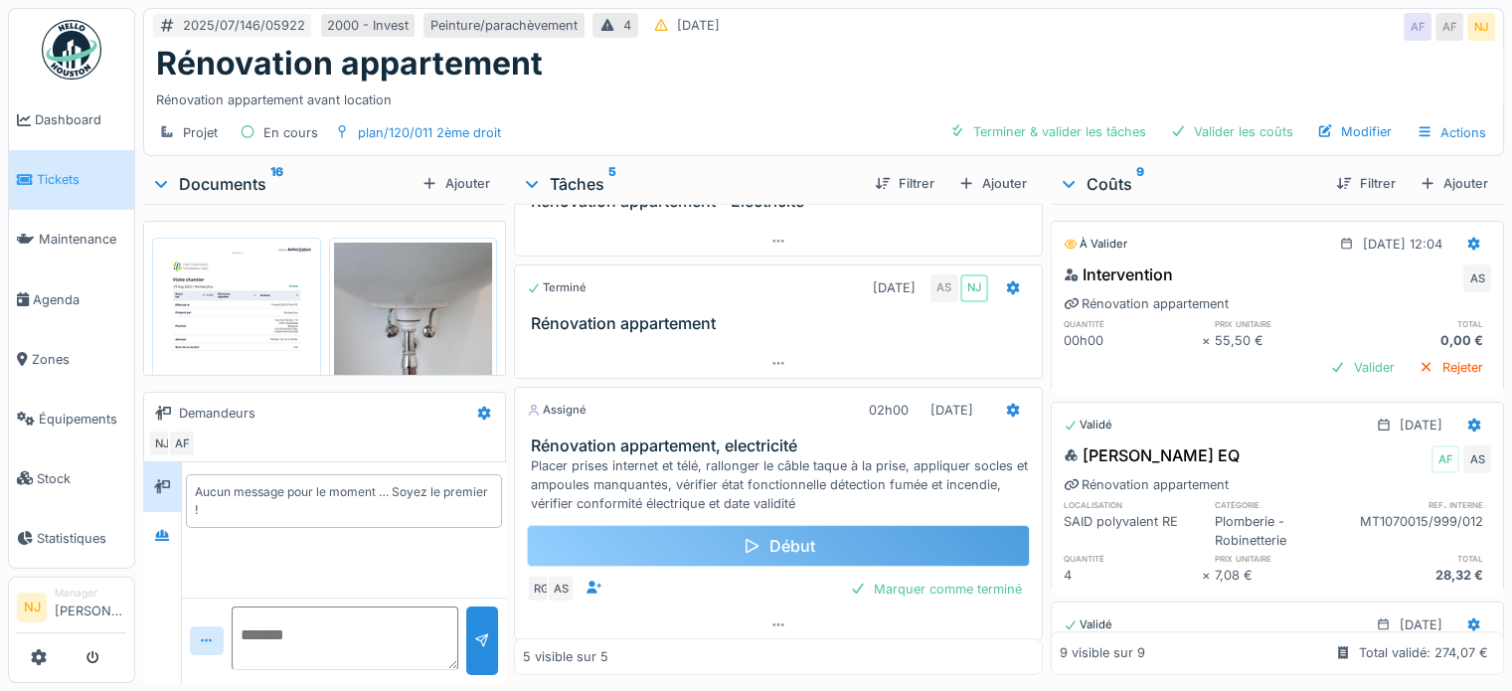
scroll to position [167, 0]
